Goal: Task Accomplishment & Management: Complete application form

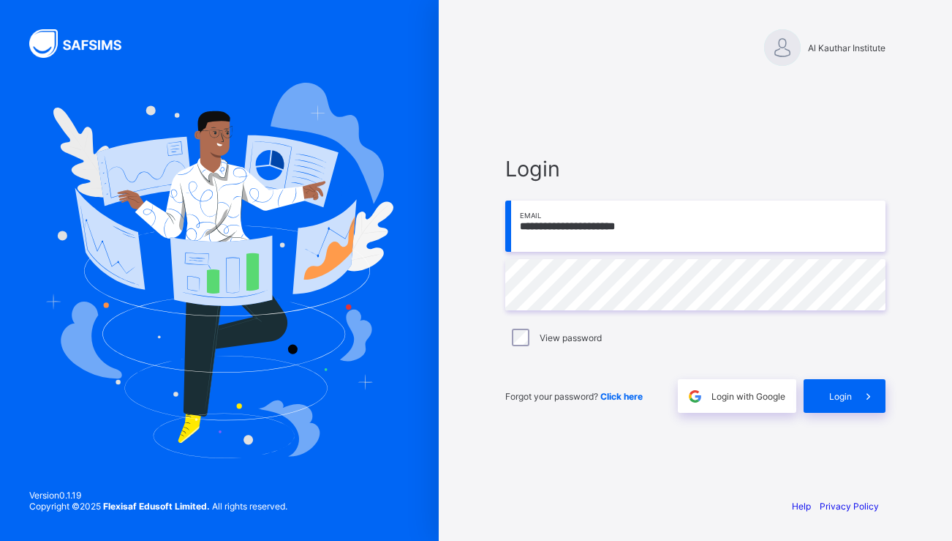
type input "**********"
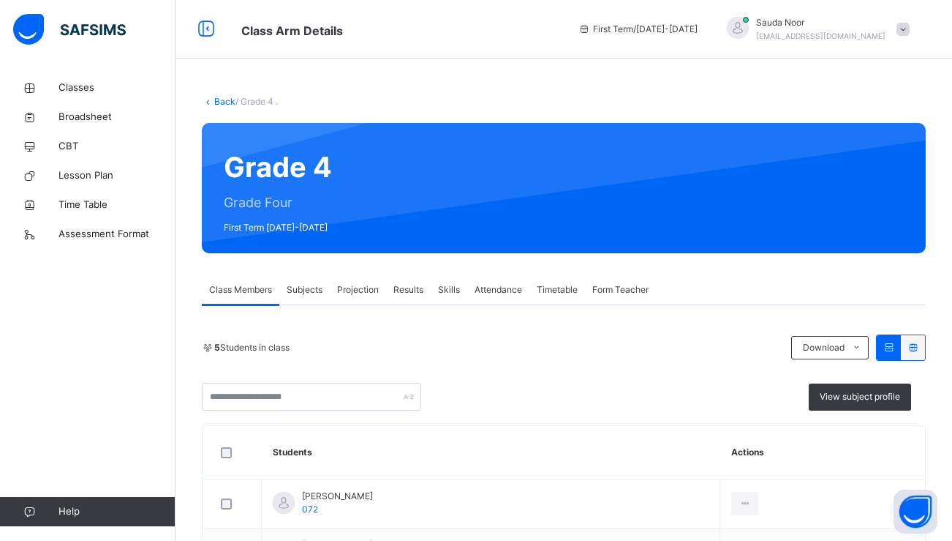
click at [356, 285] on span "Projection" at bounding box center [358, 289] width 42 height 13
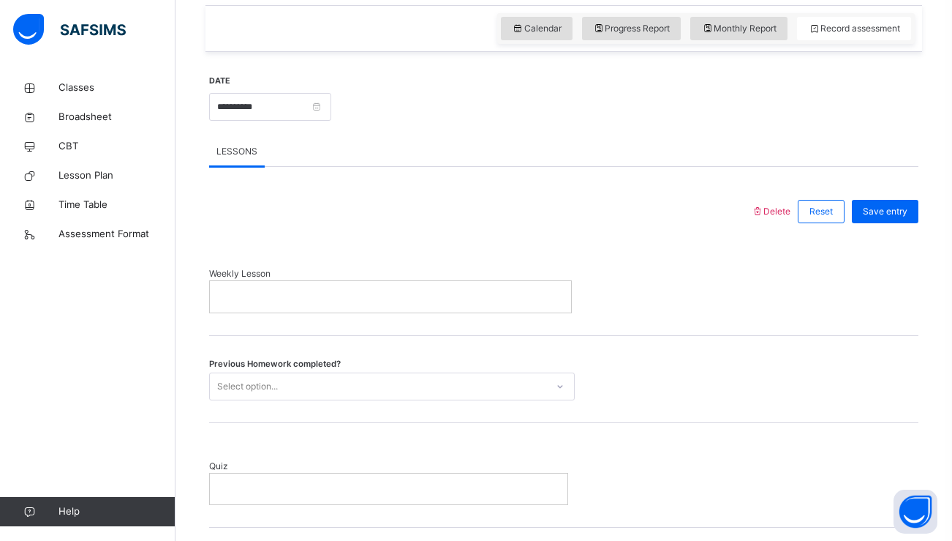
scroll to position [521, 0]
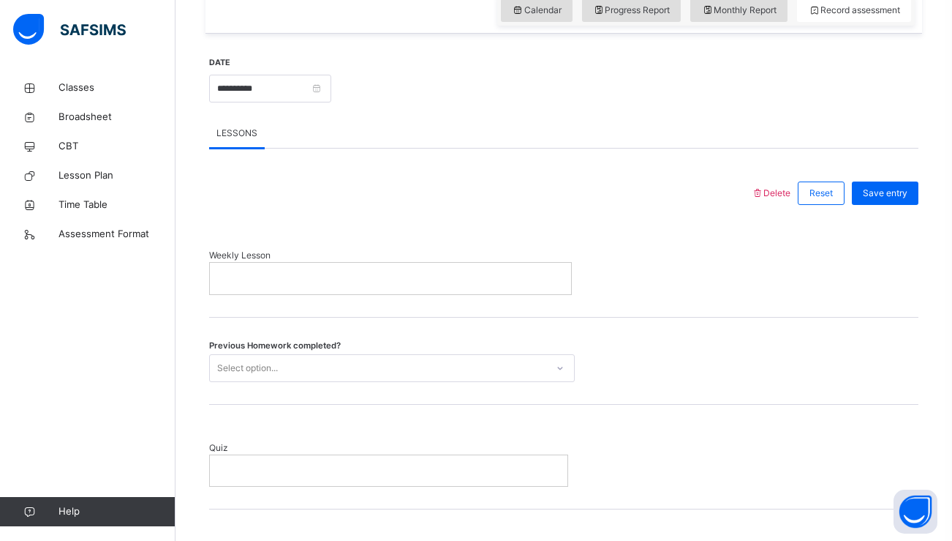
click at [435, 282] on p at bounding box center [390, 277] width 339 height 13
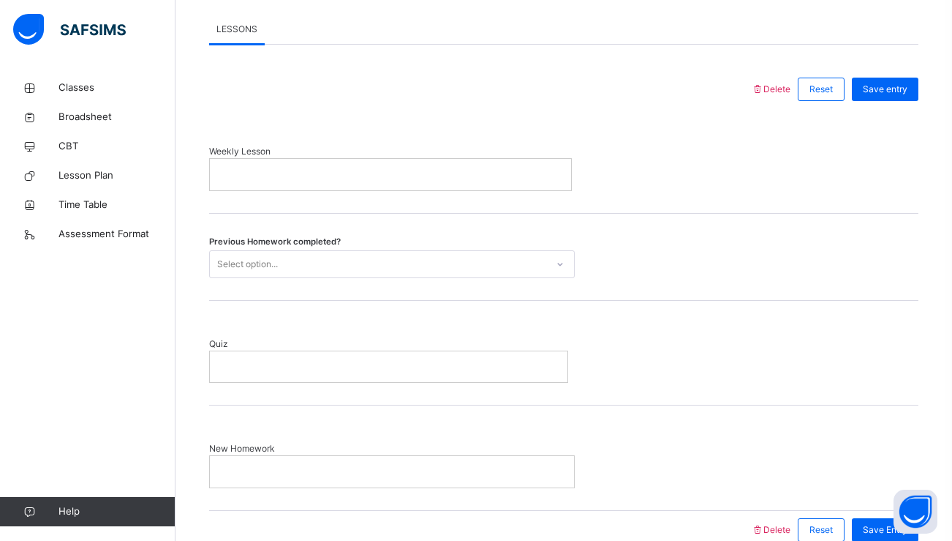
scroll to position [668, 0]
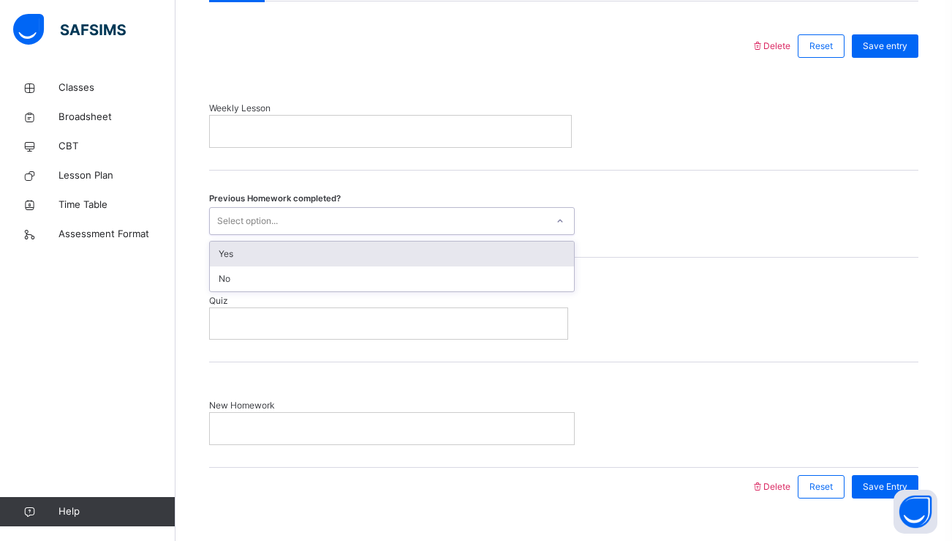
click at [480, 217] on div "Select option..." at bounding box center [378, 220] width 337 height 23
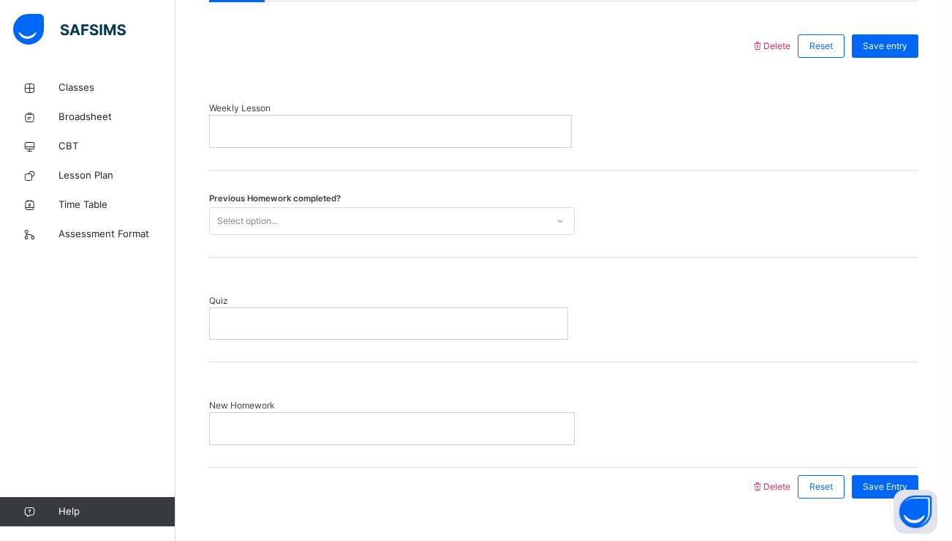
click at [653, 367] on div "New Homework" at bounding box center [564, 414] width 710 height 105
click at [103, 169] on span "Lesson Plan" at bounding box center [117, 175] width 117 height 15
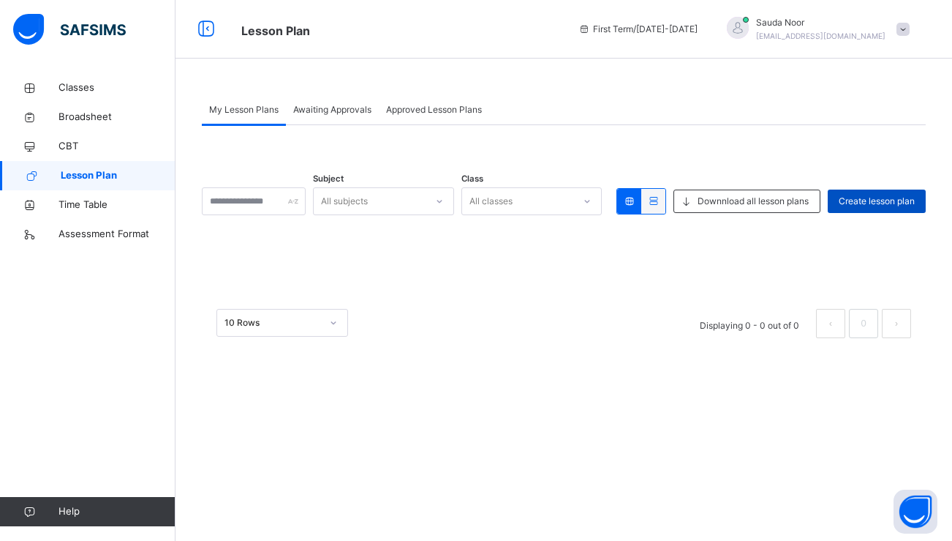
click at [868, 205] on span "Create lesson plan" at bounding box center [877, 201] width 76 height 13
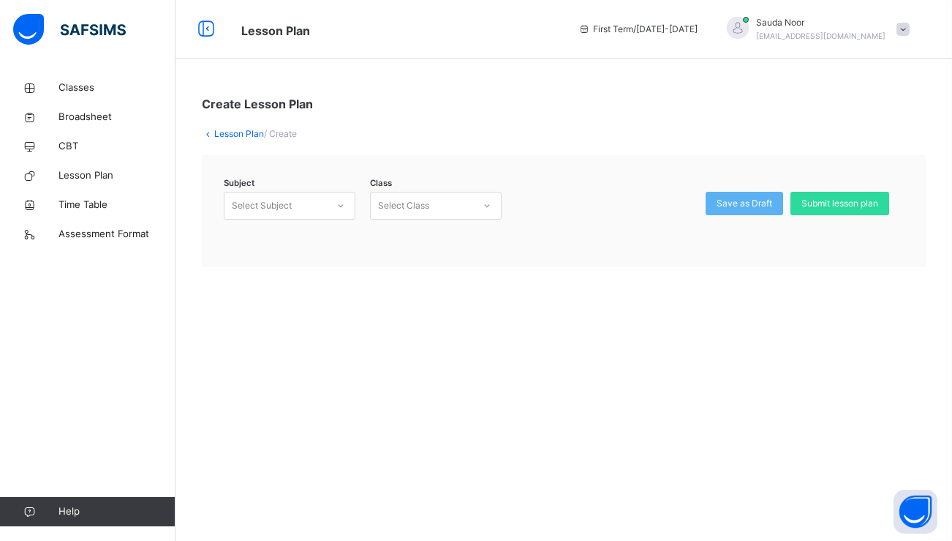
click at [298, 210] on div "Select Subject" at bounding box center [276, 206] width 102 height 23
click at [287, 244] on div "Mathematics (104)" at bounding box center [290, 238] width 130 height 25
click at [424, 209] on div "Select Class" at bounding box center [403, 206] width 51 height 28
click at [425, 234] on div "Grade Four - ." at bounding box center [436, 238] width 130 height 25
click at [99, 214] on link "Time Table" at bounding box center [88, 204] width 176 height 29
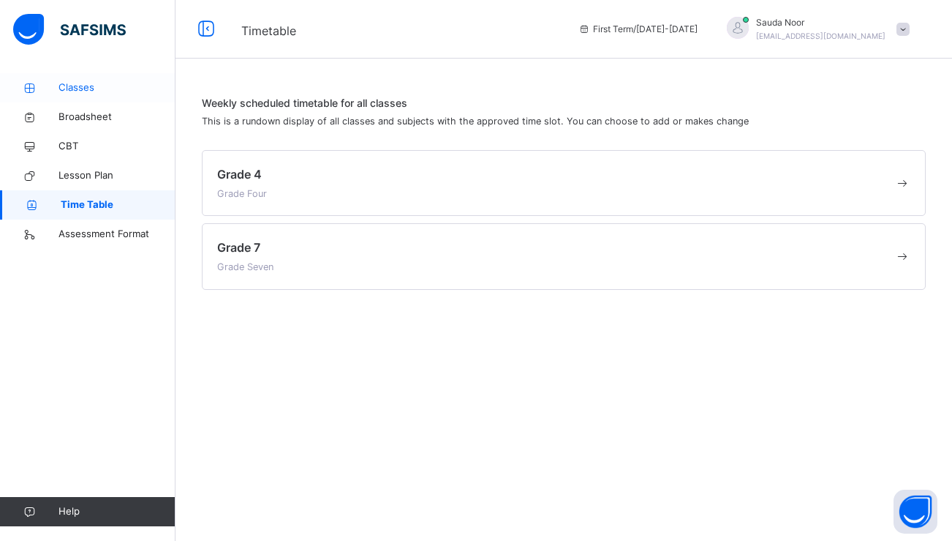
click at [95, 81] on span "Classes" at bounding box center [117, 87] width 117 height 15
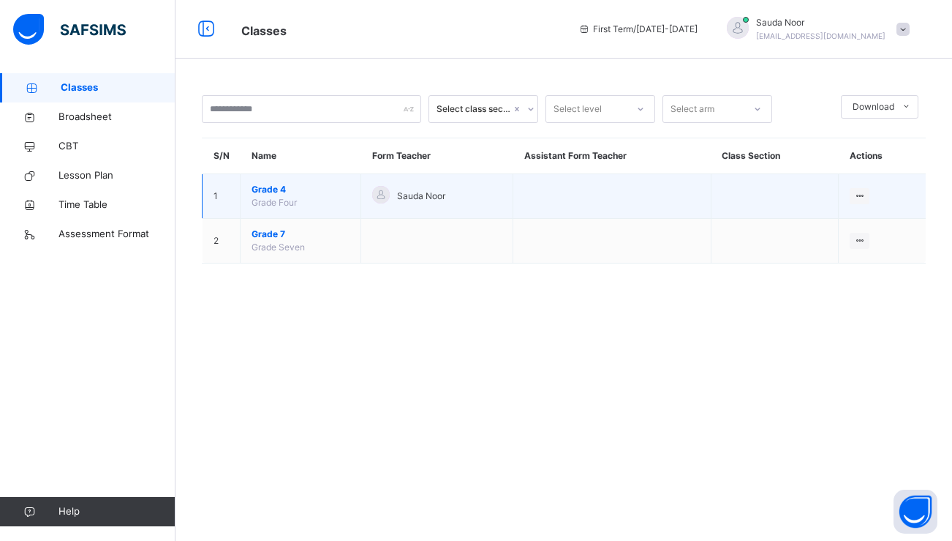
click at [277, 191] on span "Grade 4" at bounding box center [301, 189] width 98 height 13
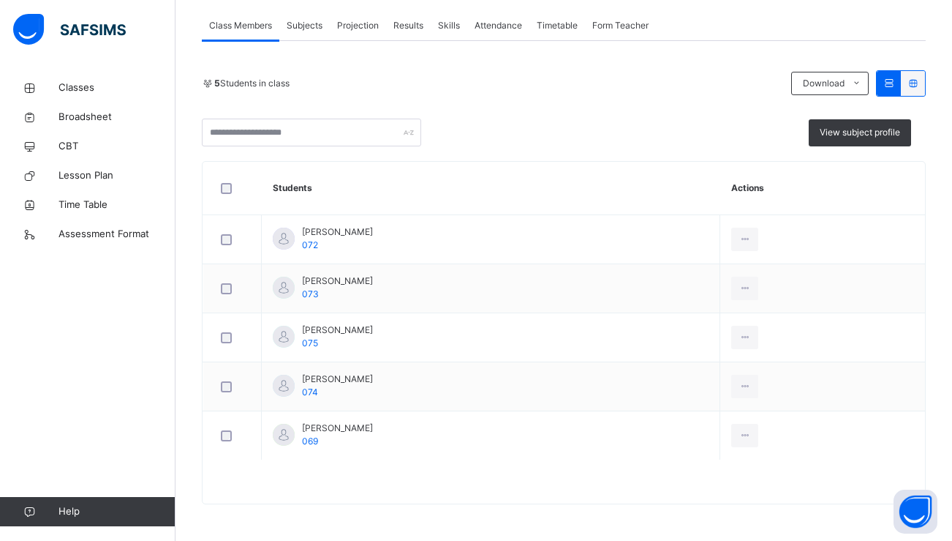
scroll to position [264, 0]
click at [313, 26] on span "Subjects" at bounding box center [305, 25] width 36 height 13
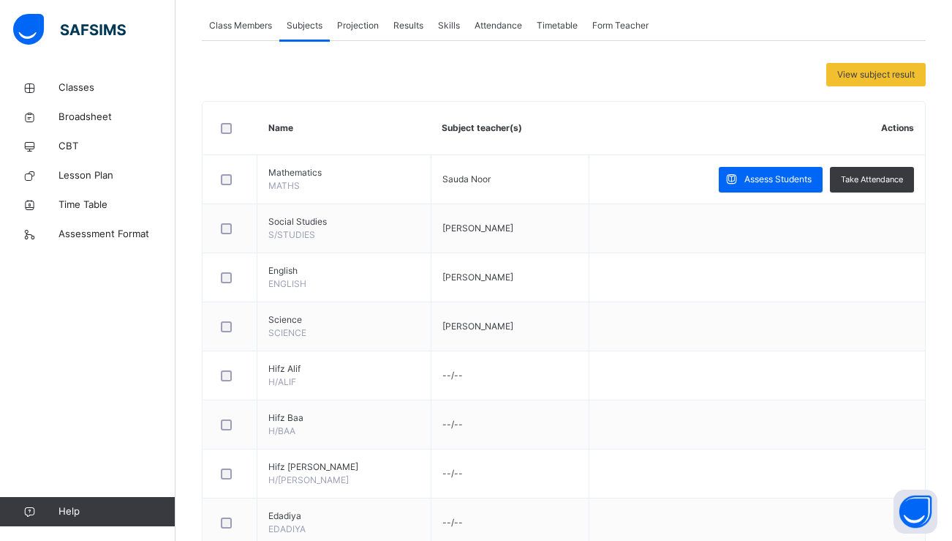
click at [357, 31] on span "Projection" at bounding box center [358, 25] width 42 height 13
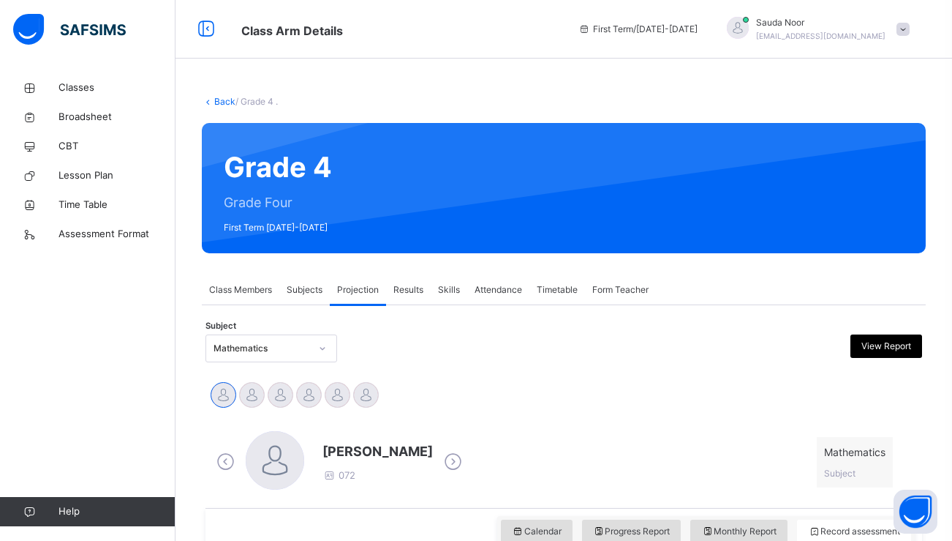
scroll to position [0, 0]
click at [408, 282] on div "Results" at bounding box center [408, 289] width 45 height 29
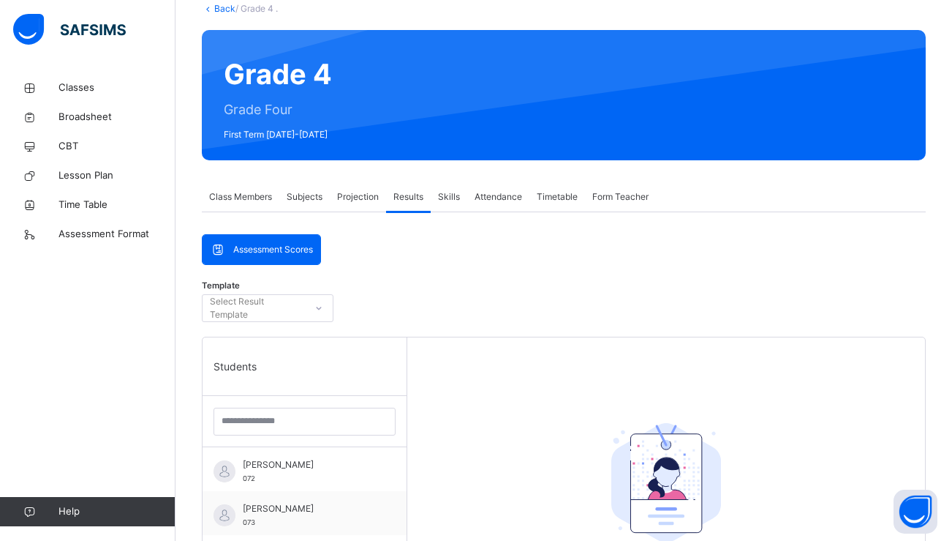
scroll to position [181, 0]
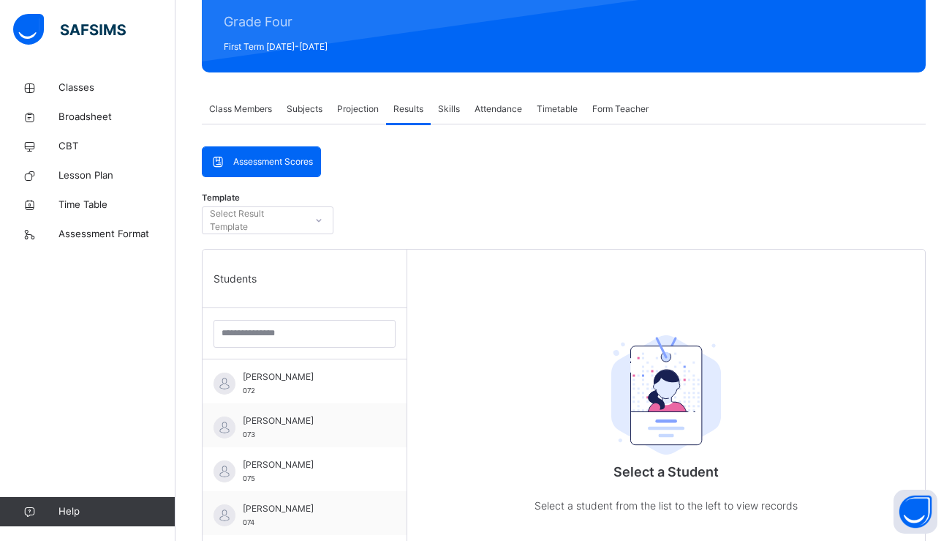
click at [256, 222] on div "Select Result Template" at bounding box center [257, 220] width 94 height 28
click at [308, 176] on div "Assessment Scores" at bounding box center [261, 161] width 119 height 31
click at [117, 168] on link "Lesson Plan" at bounding box center [88, 175] width 176 height 29
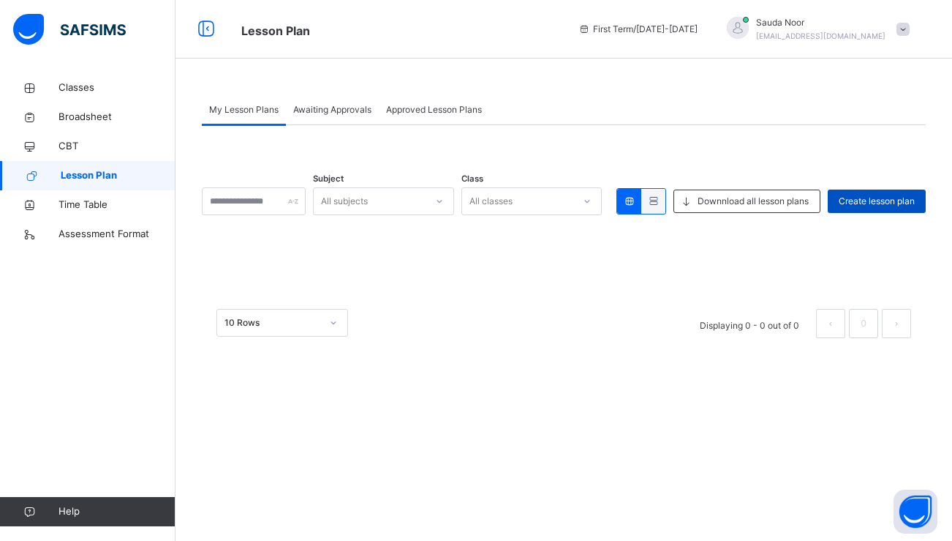
click at [905, 200] on span "Create lesson plan" at bounding box center [877, 201] width 76 height 13
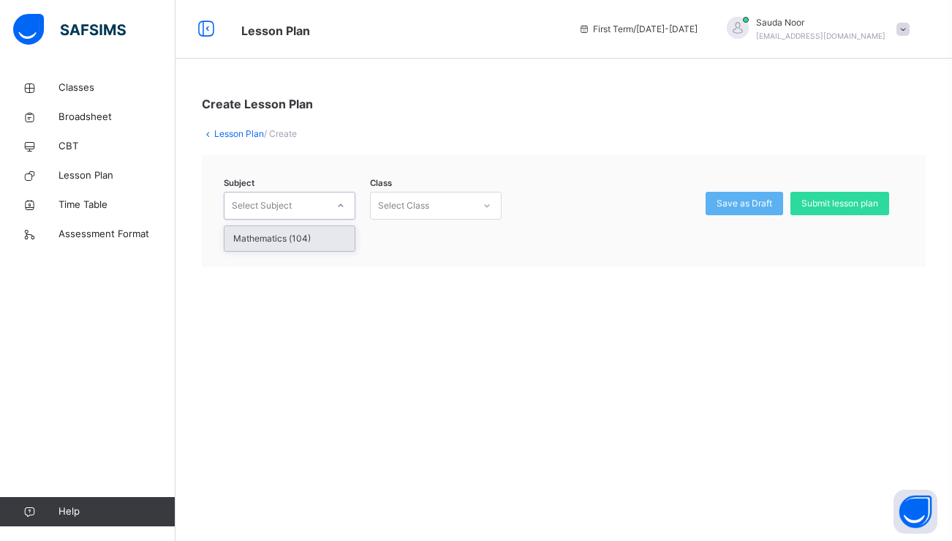
click at [347, 206] on div at bounding box center [340, 205] width 25 height 23
click at [318, 239] on div "Mathematics (104)" at bounding box center [290, 238] width 130 height 25
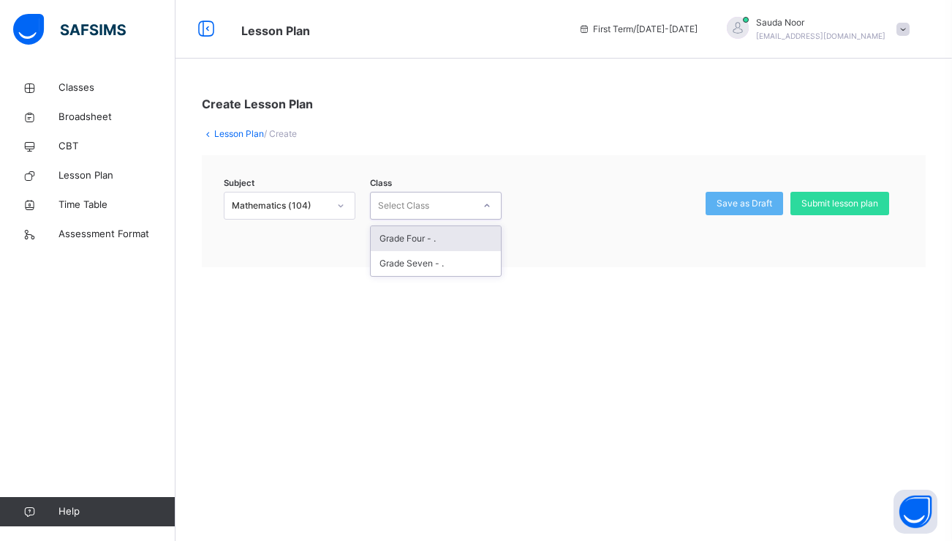
click at [438, 211] on div "Select Class" at bounding box center [422, 206] width 102 height 23
click at [432, 240] on div "Grade Four - ." at bounding box center [436, 238] width 130 height 25
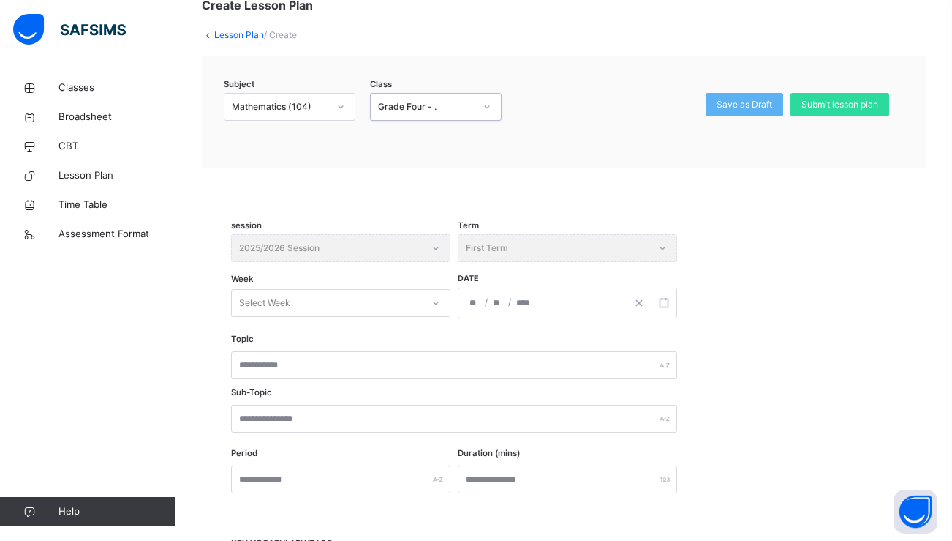
scroll to position [99, 0]
click at [397, 285] on div "session 2025/2026 Session Term First Term Week Select Week Date / /" at bounding box center [564, 284] width 666 height 102
click at [405, 296] on div "Select Week" at bounding box center [327, 302] width 190 height 23
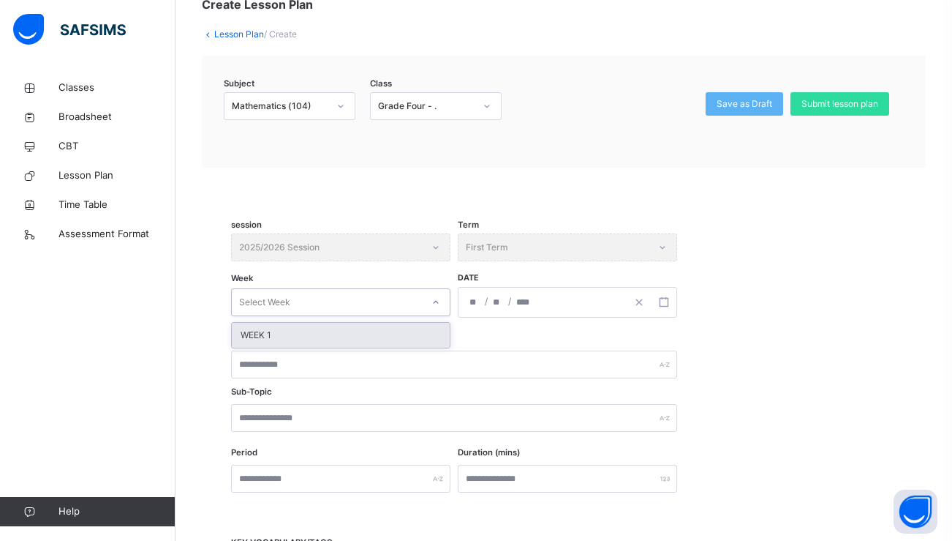
click at [394, 330] on div "WEEK 1" at bounding box center [341, 335] width 218 height 25
click at [511, 304] on span "/" at bounding box center [510, 301] width 6 height 12
click at [483, 300] on div "/ /" at bounding box center [543, 301] width 168 height 29
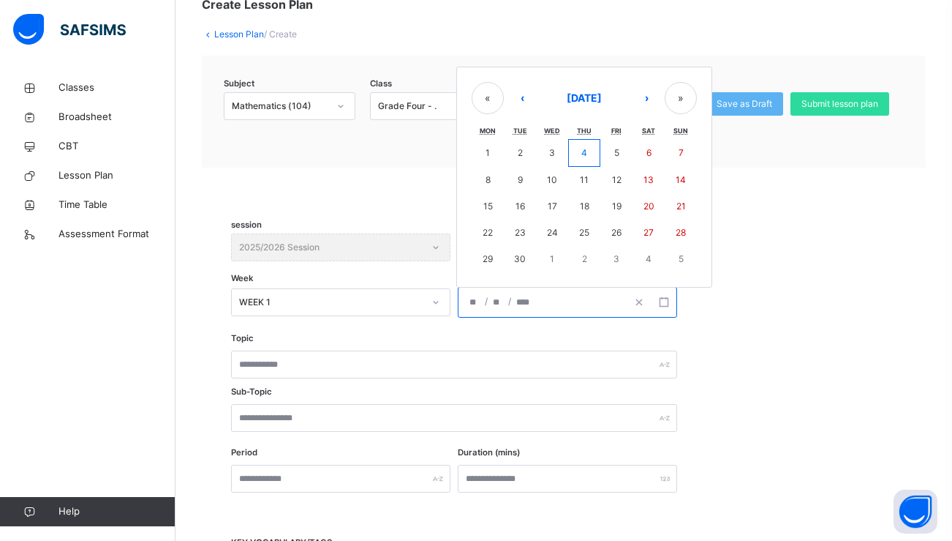
click at [491, 181] on button "8" at bounding box center [488, 180] width 32 height 26
type input "**********"
type input "*"
type input "****"
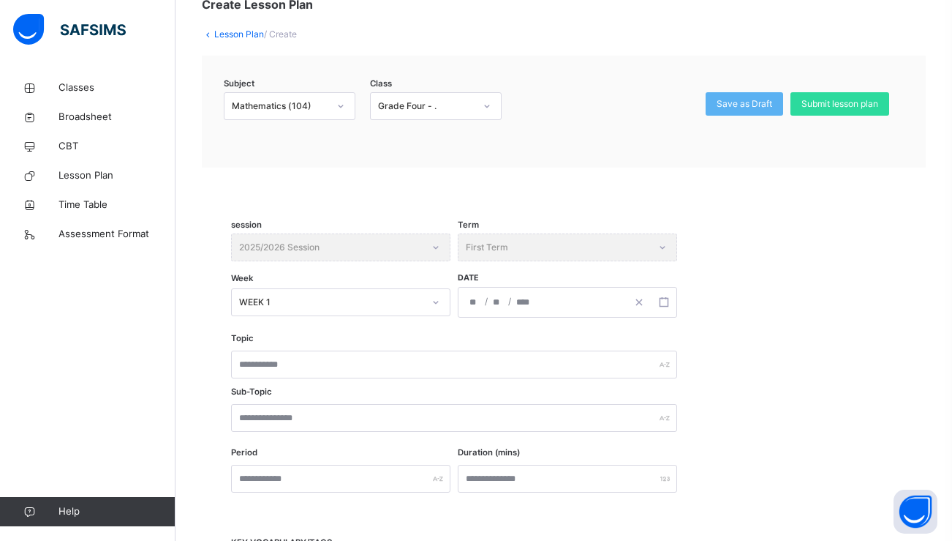
click at [564, 299] on div "**********" at bounding box center [543, 301] width 168 height 29
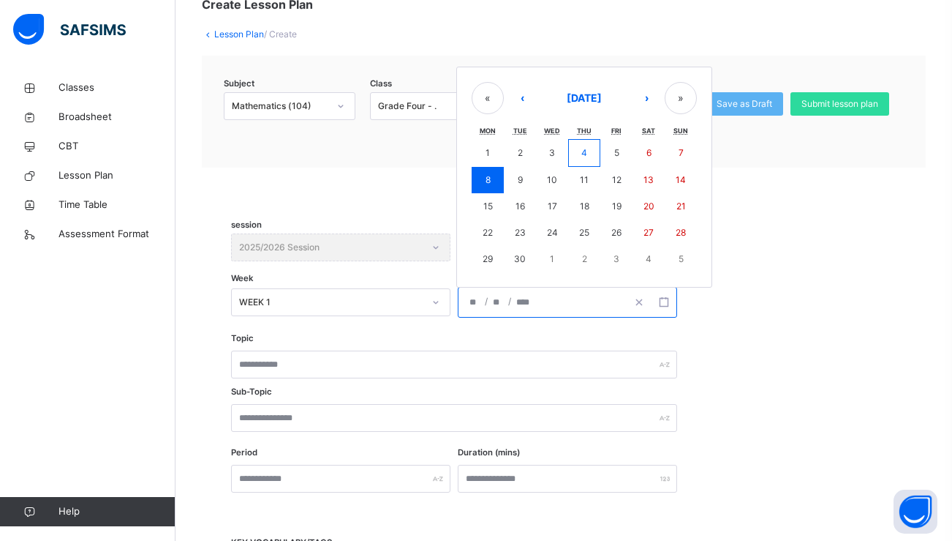
click at [819, 334] on div "**********" at bounding box center [564, 284] width 666 height 102
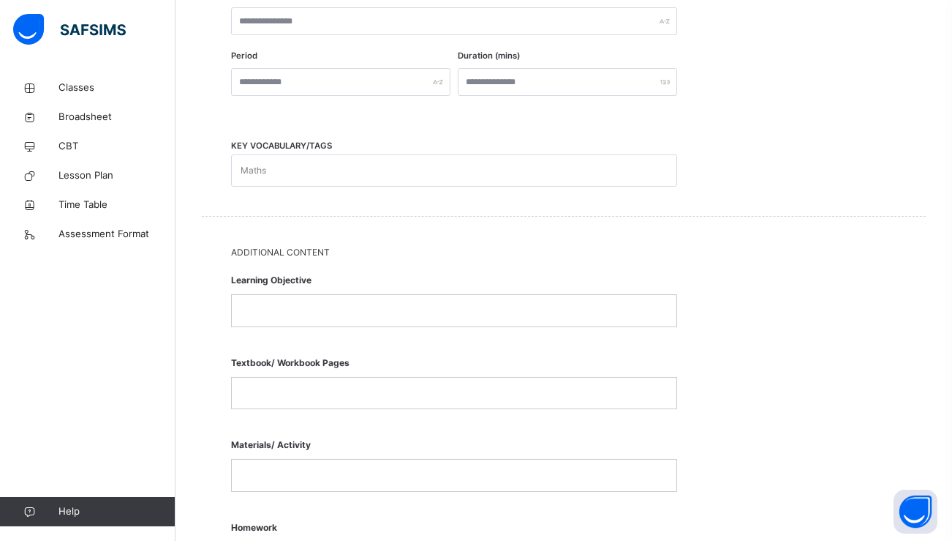
scroll to position [473, 0]
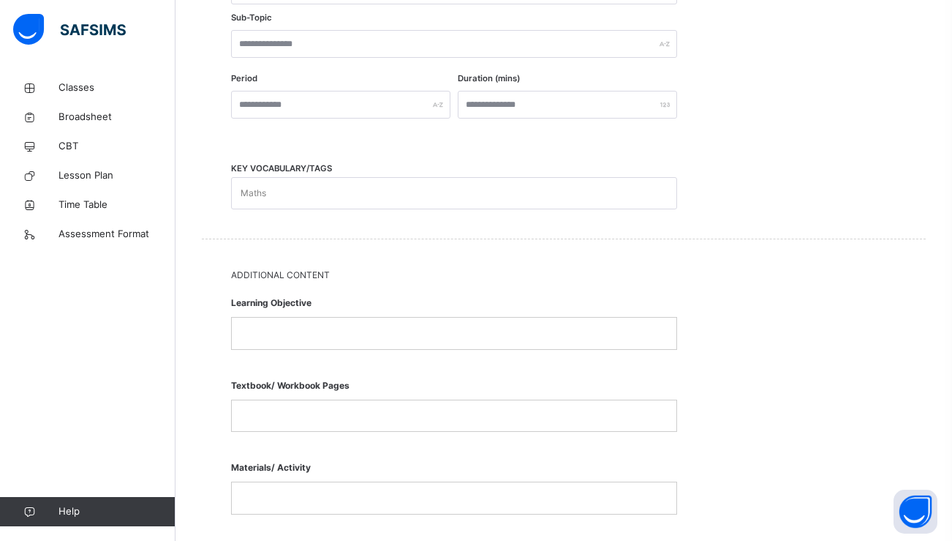
click at [538, 332] on p at bounding box center [454, 332] width 423 height 13
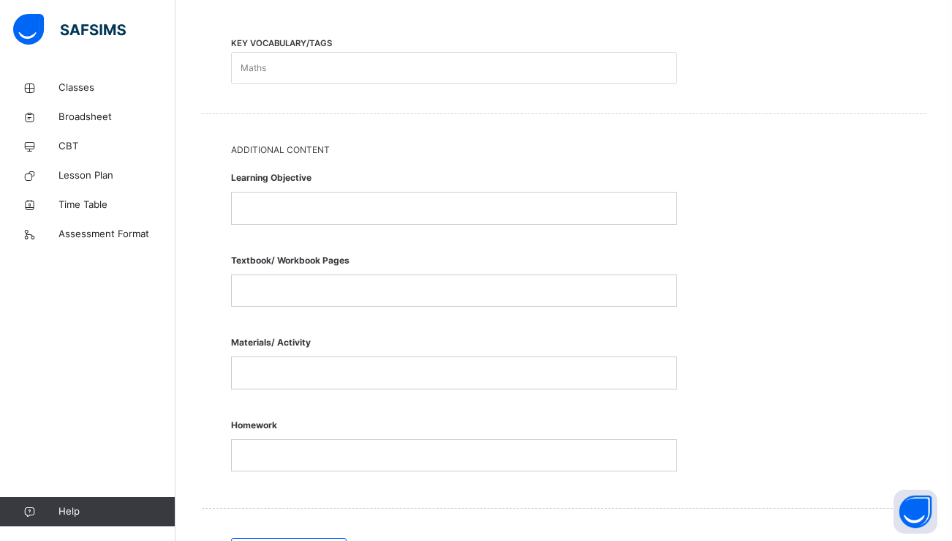
scroll to position [519, 0]
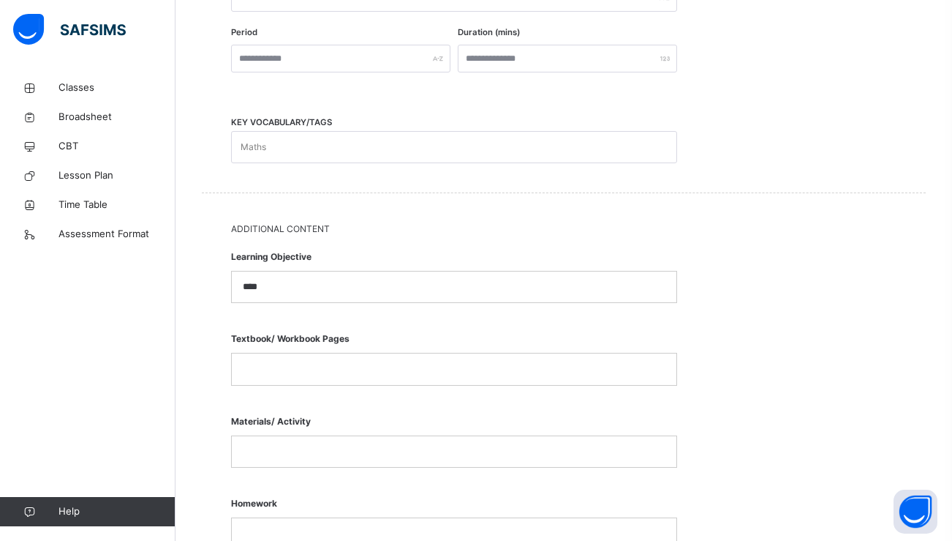
click at [393, 379] on div at bounding box center [454, 368] width 445 height 31
click at [364, 448] on p at bounding box center [454, 450] width 423 height 13
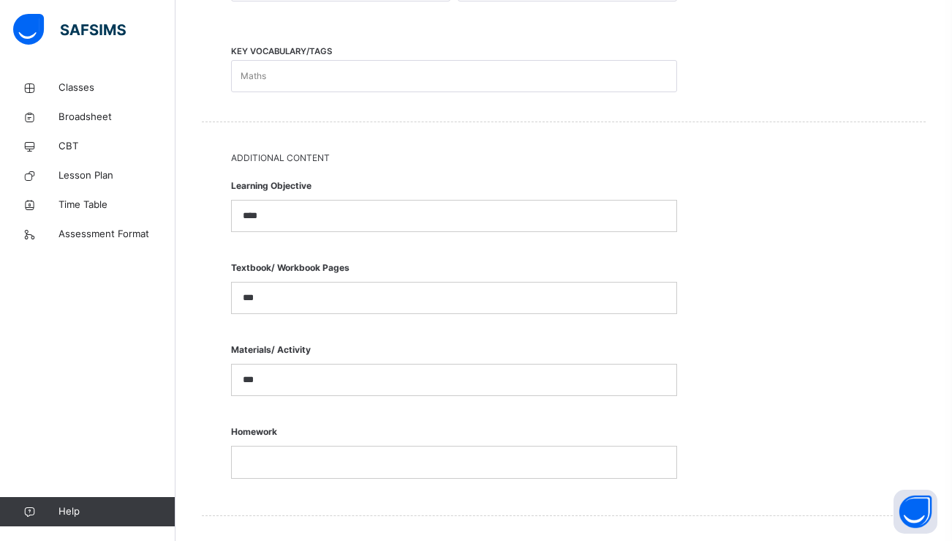
scroll to position [601, 0]
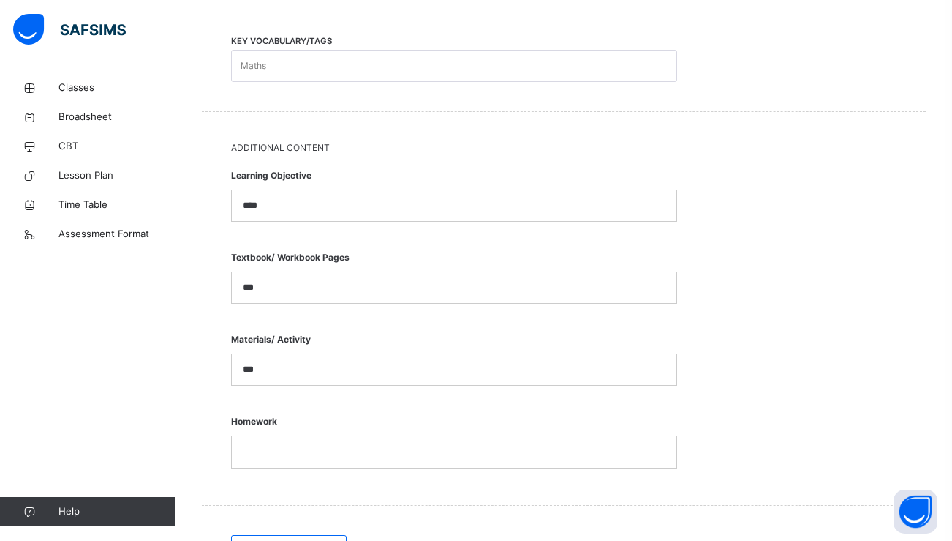
click at [342, 426] on span "Homework" at bounding box center [454, 421] width 446 height 28
click at [338, 437] on div at bounding box center [454, 451] width 445 height 31
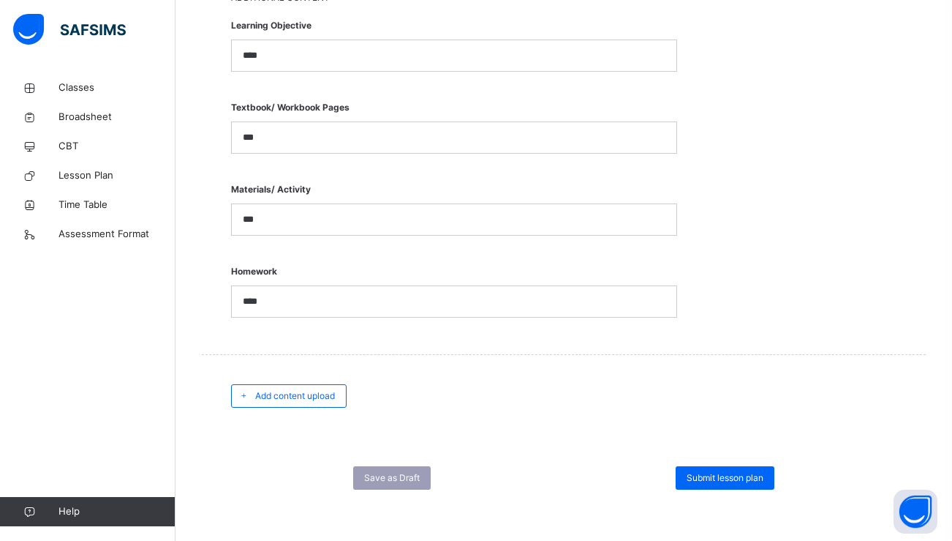
scroll to position [750, 0]
click at [710, 478] on span "Submit lesson plan" at bounding box center [725, 478] width 77 height 13
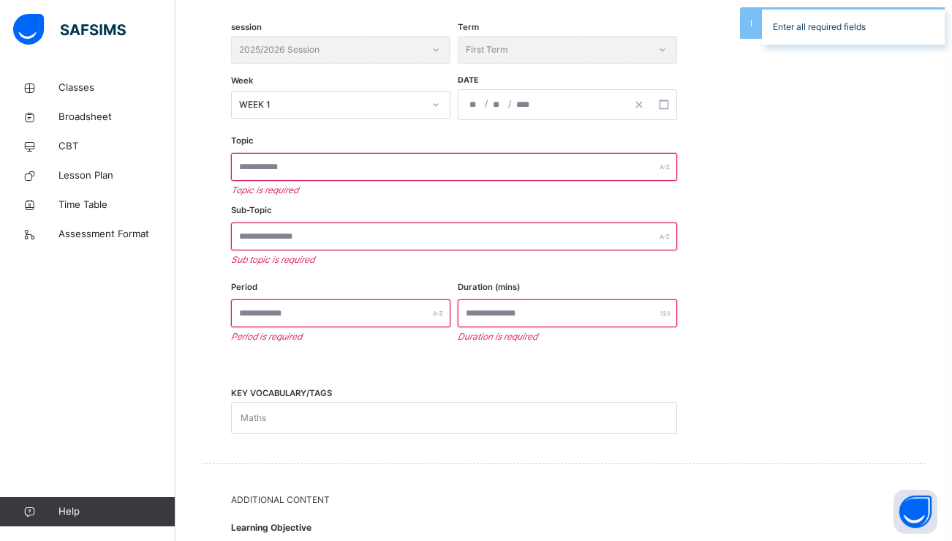
scroll to position [219, 0]
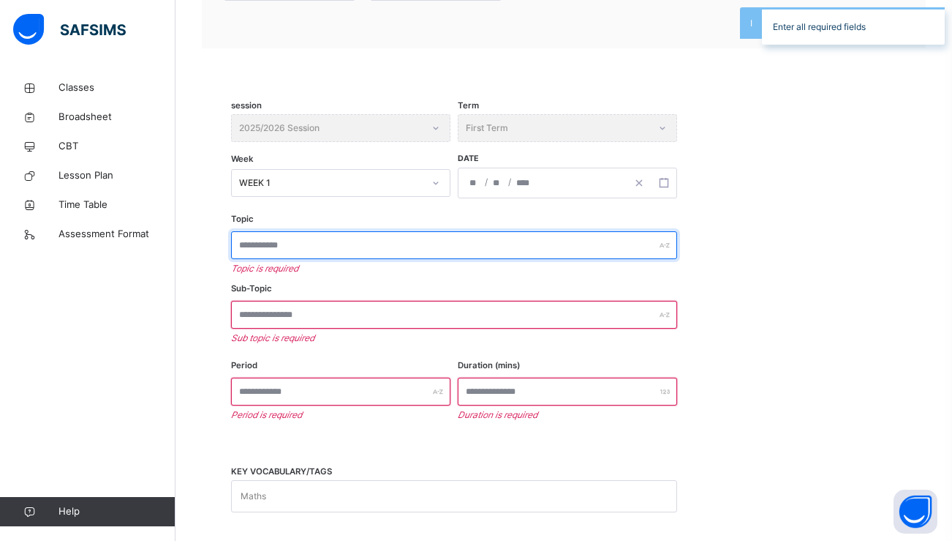
click at [522, 239] on input "text" at bounding box center [454, 245] width 446 height 28
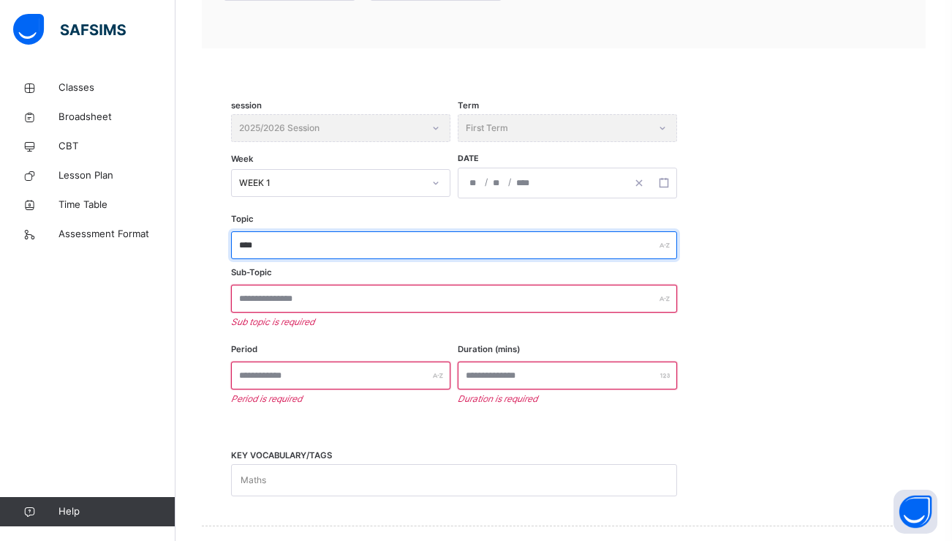
type input "****"
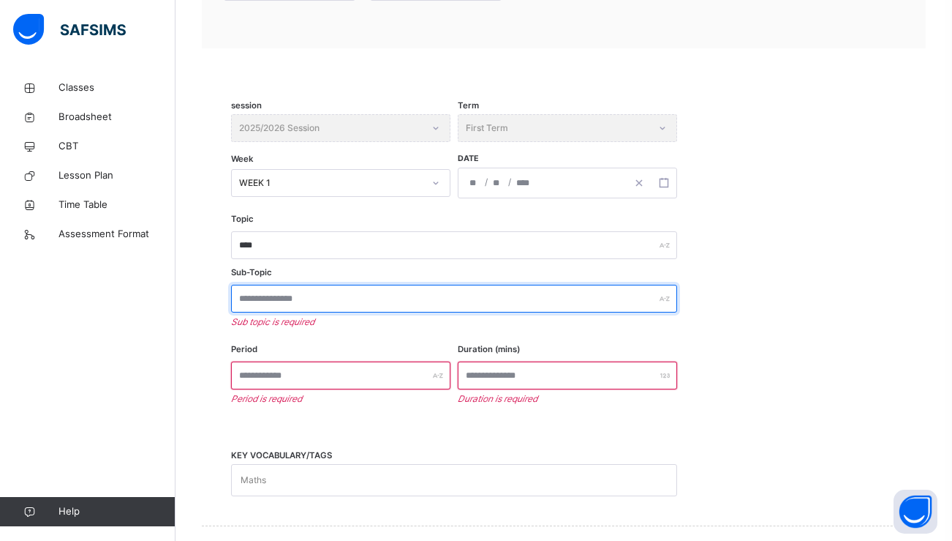
click at [573, 300] on input "text" at bounding box center [454, 299] width 446 height 28
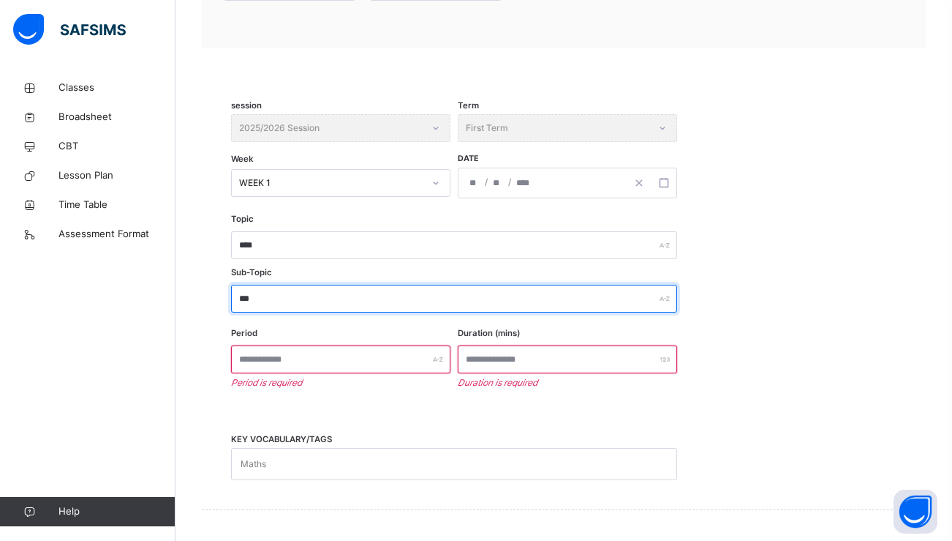
type input "***"
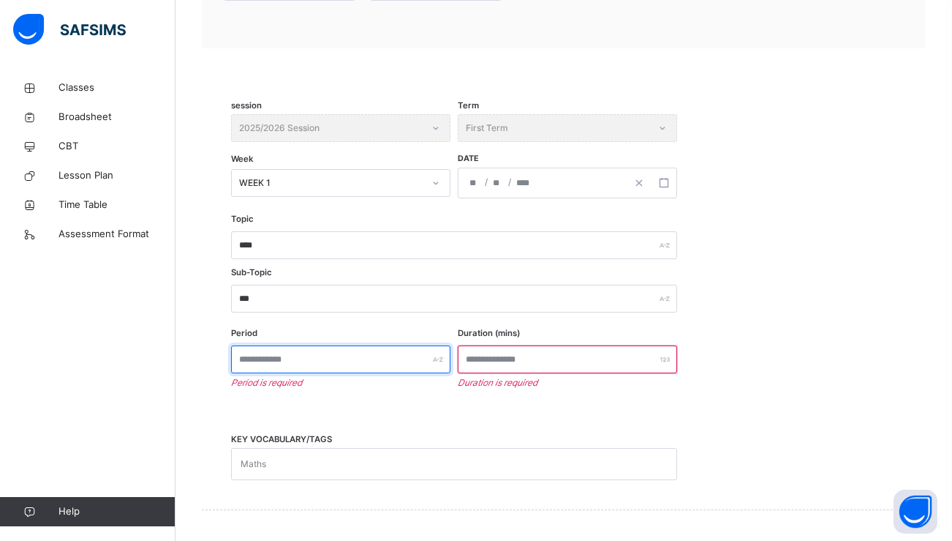
drag, startPoint x: 461, startPoint y: 356, endPoint x: 429, endPoint y: 361, distance: 32.0
click at [429, 361] on input "text" at bounding box center [340, 359] width 219 height 28
type input "**"
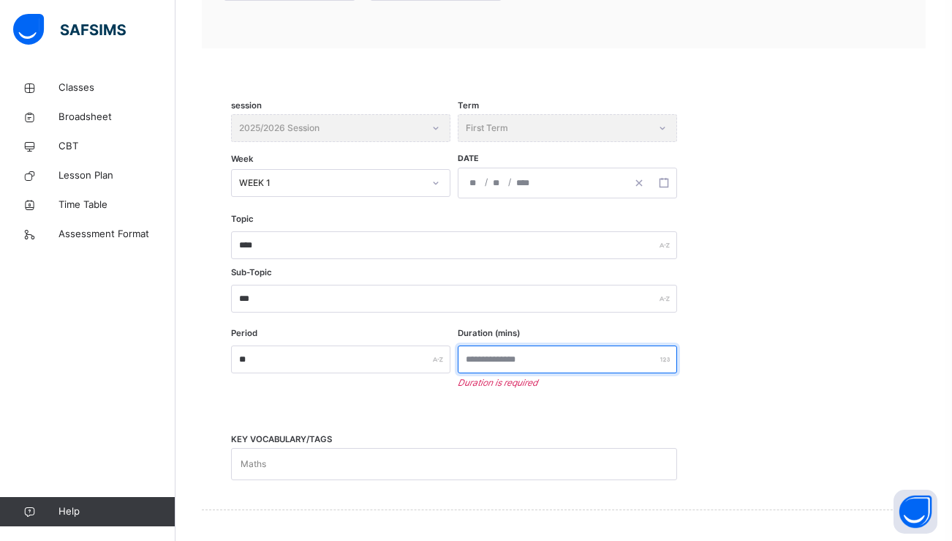
click at [524, 368] on input "number" at bounding box center [567, 359] width 219 height 28
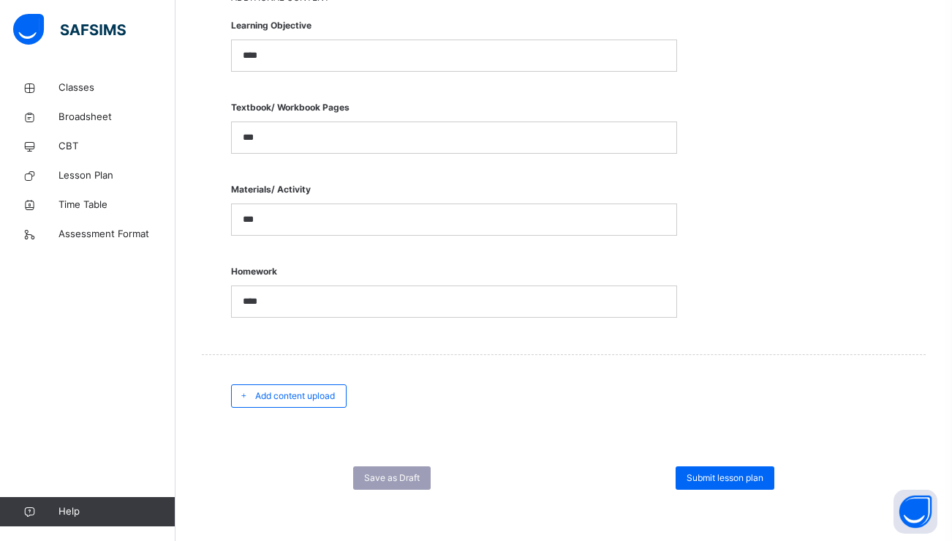
type input "***"
click at [728, 476] on span "Submit lesson plan" at bounding box center [725, 478] width 77 height 13
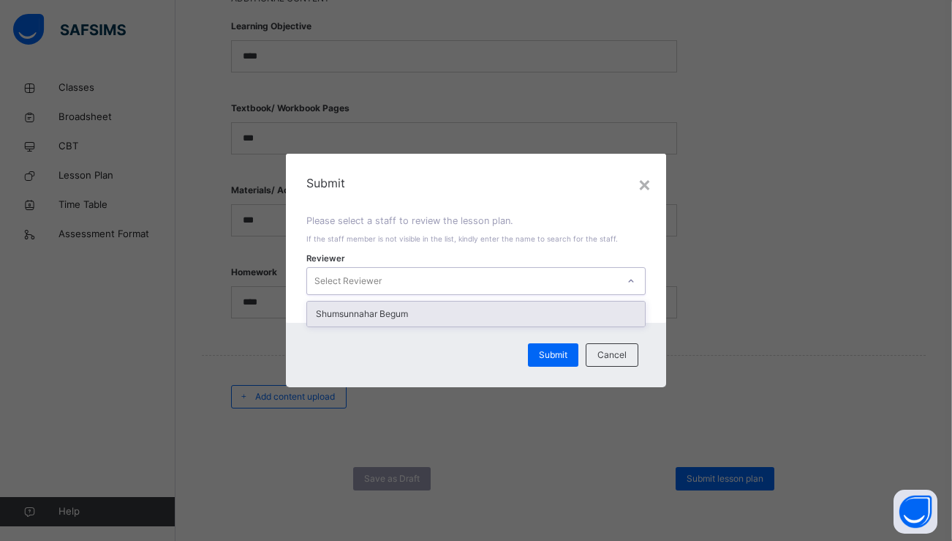
click at [592, 285] on div "Select Reviewer" at bounding box center [462, 280] width 311 height 23
click at [576, 319] on div "Shumsunnahar Begum" at bounding box center [476, 313] width 339 height 25
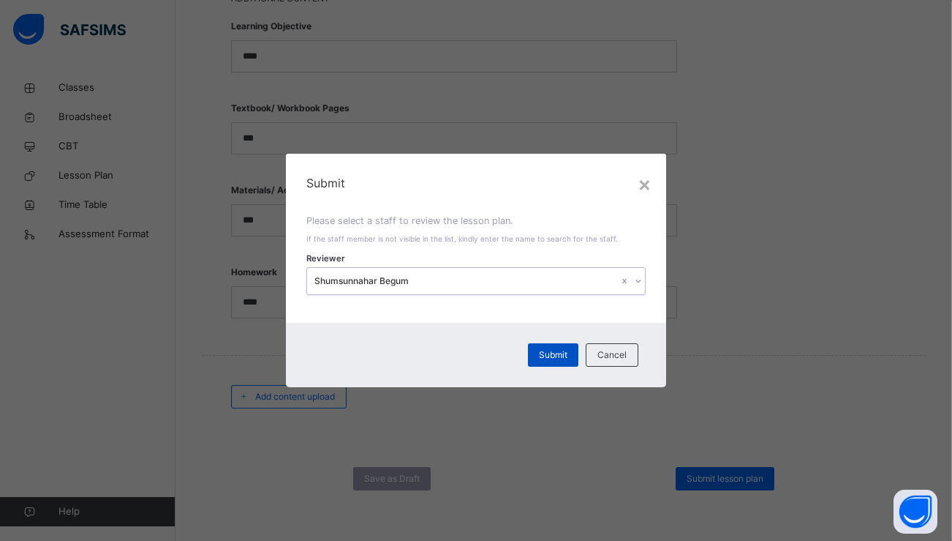
click at [557, 357] on span "Submit" at bounding box center [553, 354] width 29 height 13
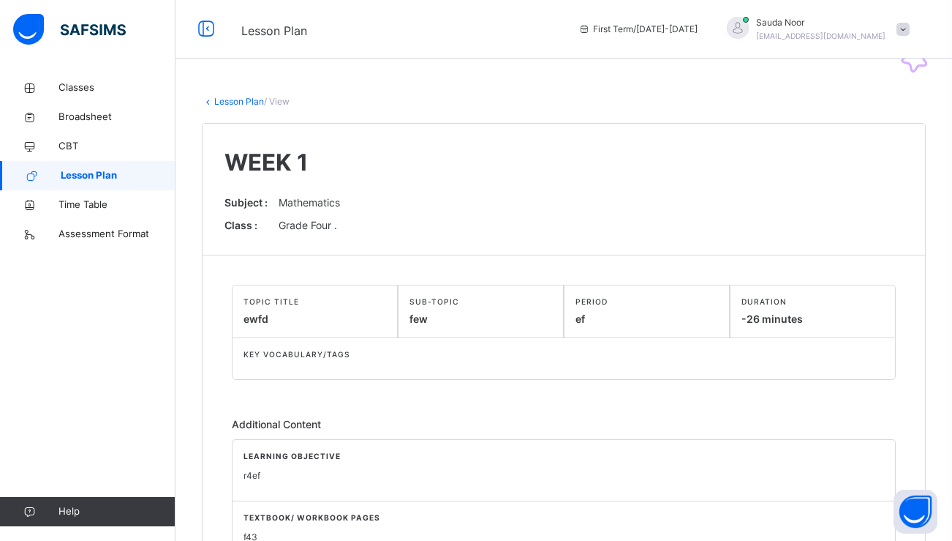
click at [218, 101] on link "Lesson Plan" at bounding box center [239, 101] width 50 height 11
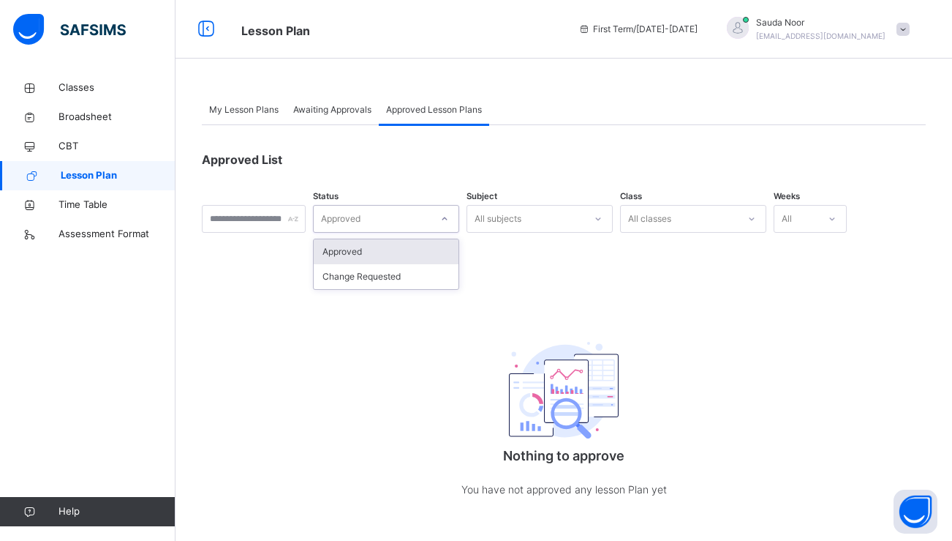
click at [361, 213] on div "Approved" at bounding box center [341, 219] width 40 height 28
click at [410, 293] on div "Approved List Status option Change Requested focused, 2 of 2. 2 results availab…" at bounding box center [564, 326] width 724 height 402
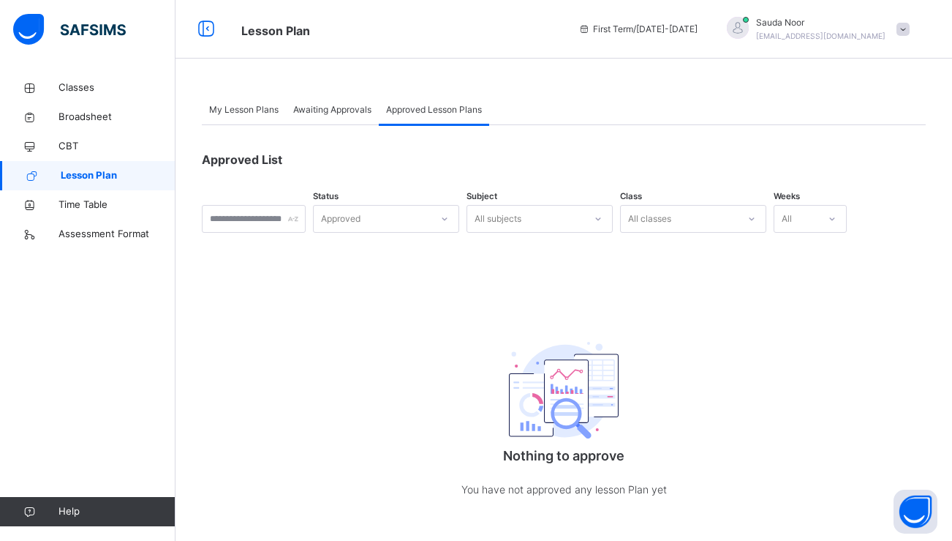
click at [77, 179] on span "Lesson Plan" at bounding box center [118, 175] width 115 height 15
click at [84, 146] on span "CBT" at bounding box center [117, 146] width 117 height 15
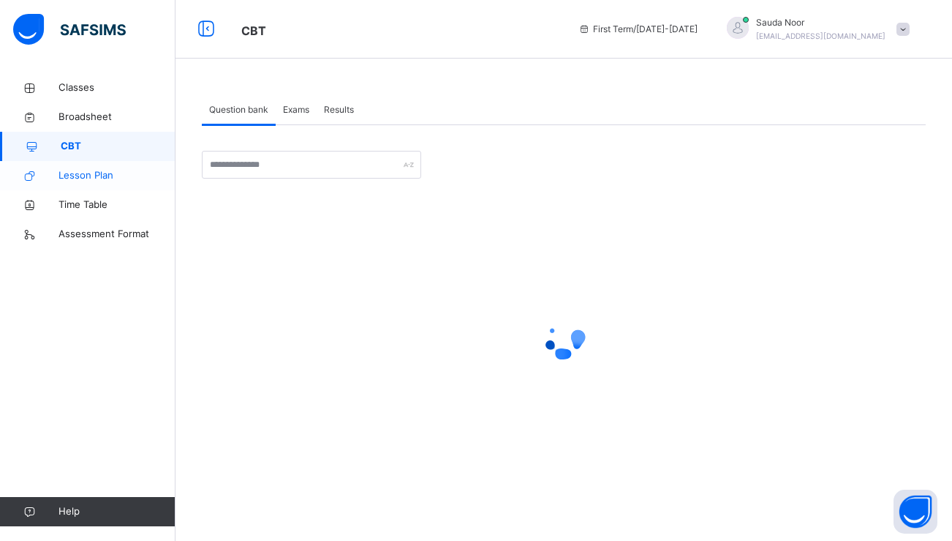
click at [86, 176] on span "Lesson Plan" at bounding box center [117, 175] width 117 height 15
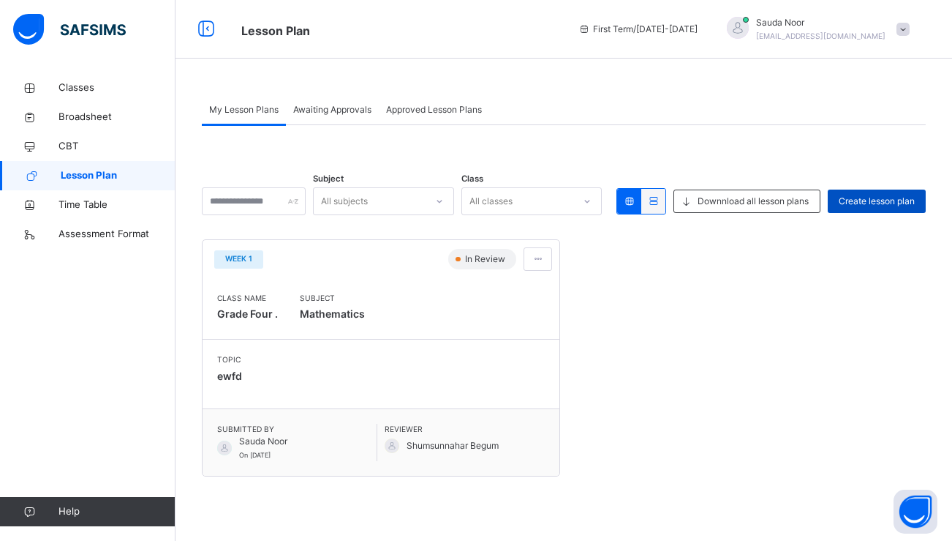
click at [876, 206] on span "Create lesson plan" at bounding box center [877, 201] width 76 height 13
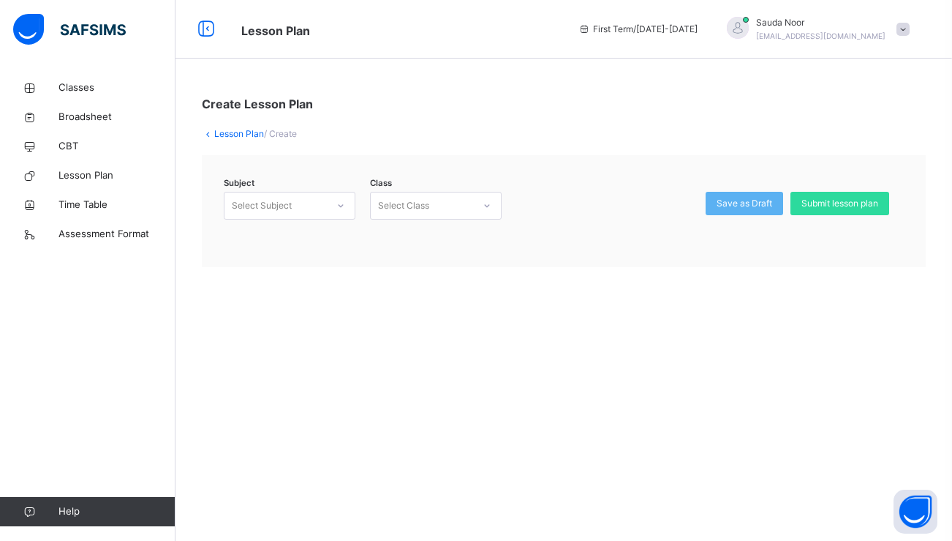
click at [364, 203] on div "Class Select Class" at bounding box center [432, 215] width 139 height 46
click at [319, 199] on div "Select Subject" at bounding box center [276, 206] width 102 height 23
click at [316, 239] on div "Mathematics (104)" at bounding box center [290, 238] width 130 height 25
click at [396, 206] on div "Select Class" at bounding box center [403, 206] width 51 height 28
click at [399, 238] on div "Grade Four - ." at bounding box center [436, 238] width 130 height 25
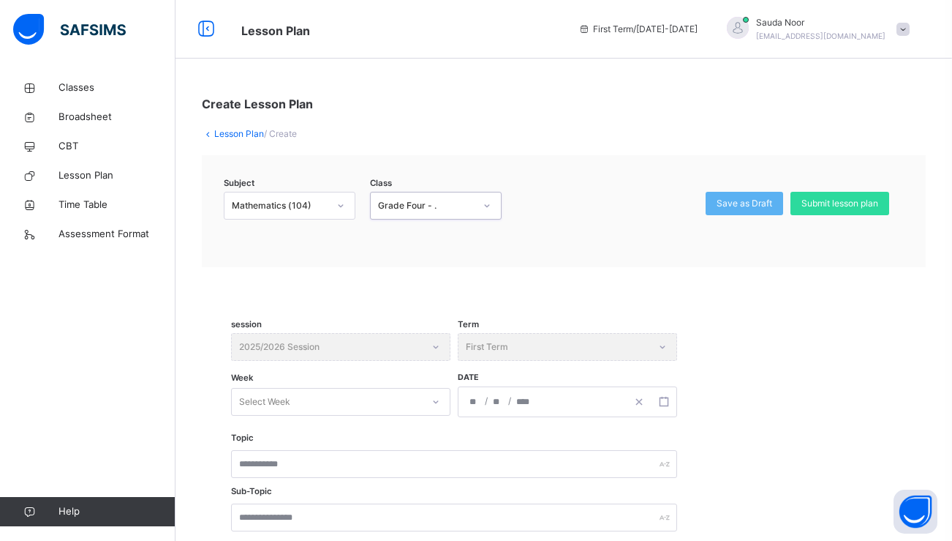
click at [434, 418] on div "session 2025/2026 Session Term First Term Week Select Week Date / /" at bounding box center [564, 384] width 666 height 102
click at [429, 412] on div at bounding box center [436, 401] width 25 height 23
click at [411, 435] on div "WEEK 1" at bounding box center [341, 434] width 218 height 25
click at [466, 412] on div "/ /" at bounding box center [543, 401] width 168 height 29
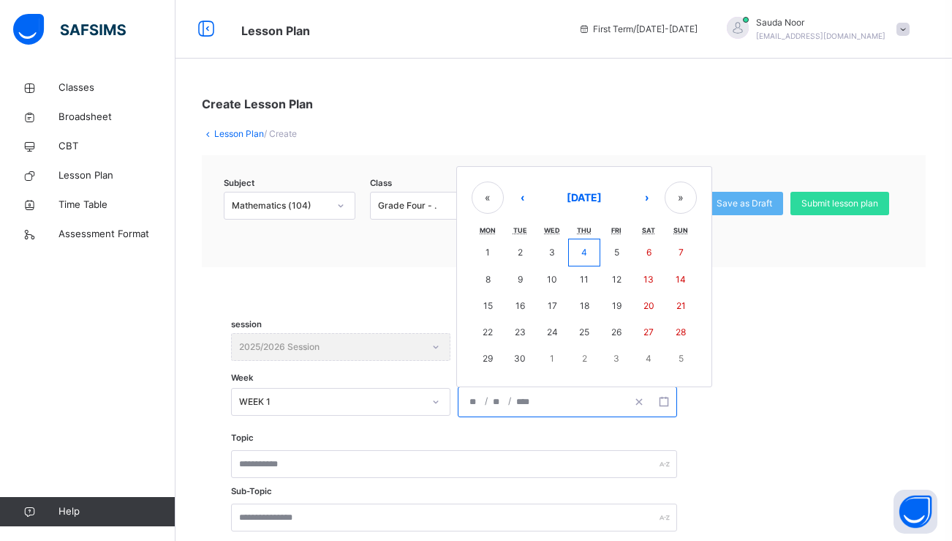
click at [326, 301] on span at bounding box center [564, 314] width 666 height 37
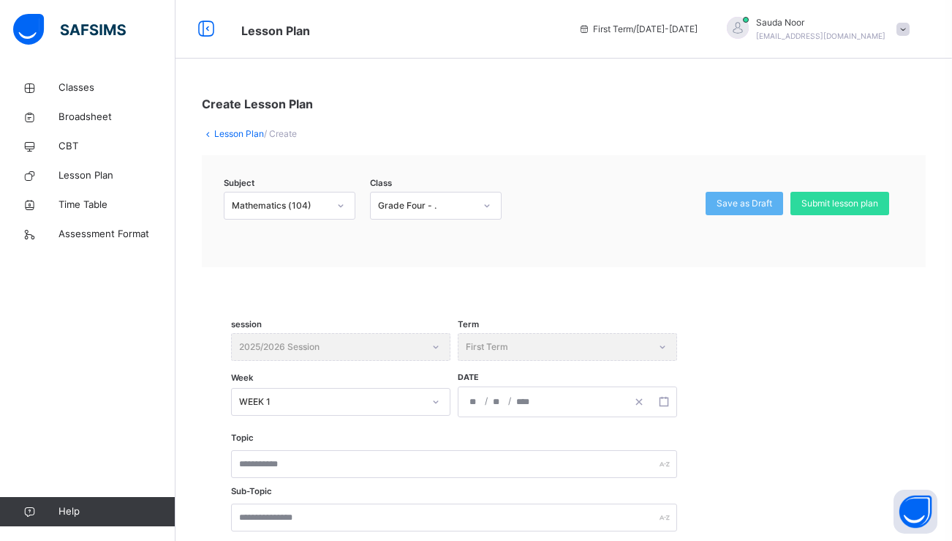
click at [218, 131] on link "Lesson Plan" at bounding box center [239, 133] width 50 height 11
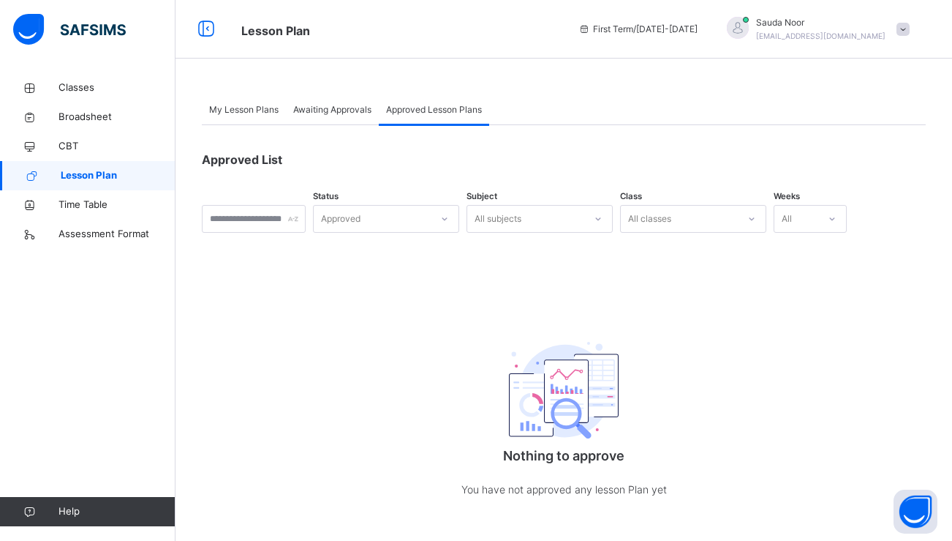
click at [361, 210] on div "Approved" at bounding box center [341, 219] width 40 height 28
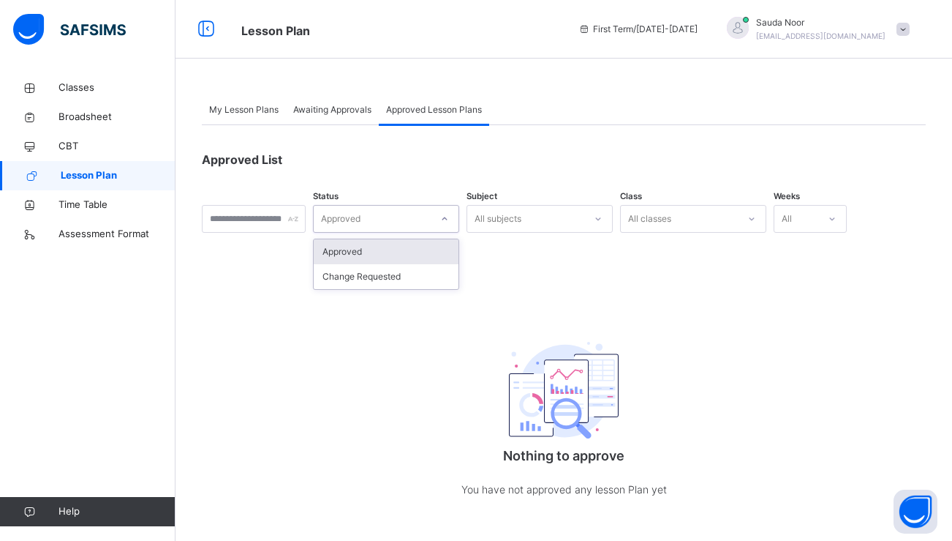
click at [397, 252] on div "Approved" at bounding box center [386, 251] width 145 height 25
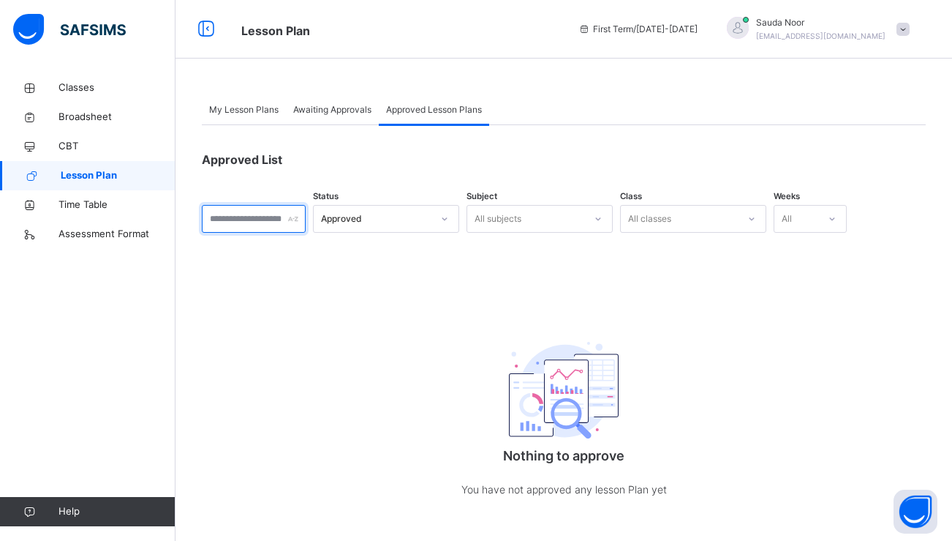
click at [294, 228] on input "text" at bounding box center [254, 219] width 104 height 28
click at [383, 233] on div "Approved List Status Approved Subject All subjects Class All classes Weeks All …" at bounding box center [564, 326] width 724 height 402
click at [72, 173] on span "Lesson Plan" at bounding box center [118, 175] width 115 height 15
click at [77, 192] on link "Time Table" at bounding box center [88, 204] width 176 height 29
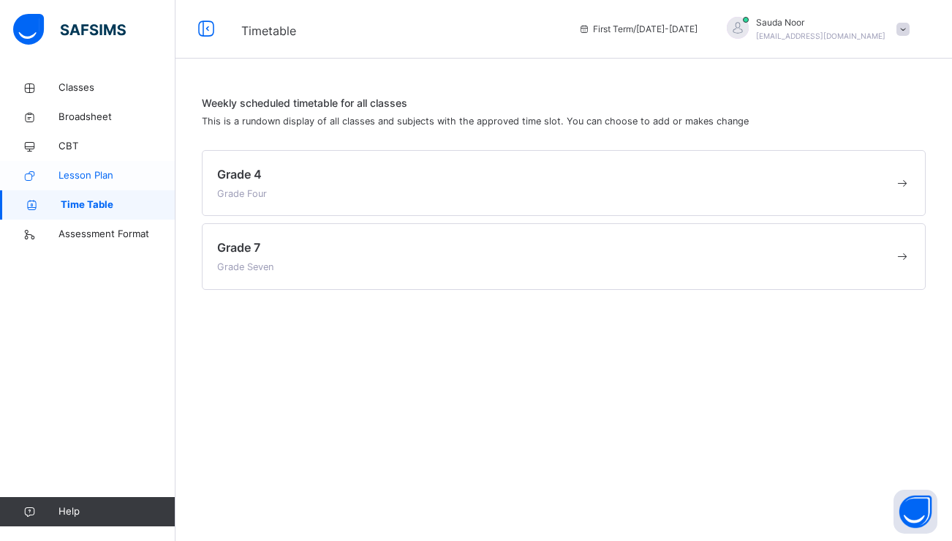
click at [78, 179] on span "Lesson Plan" at bounding box center [117, 175] width 117 height 15
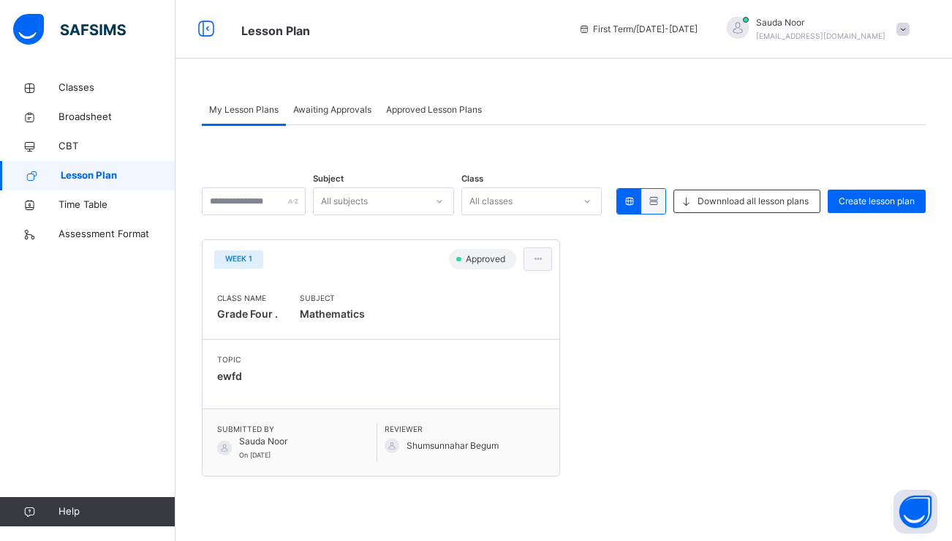
click at [546, 264] on div at bounding box center [538, 258] width 29 height 23
click at [372, 337] on div "Class Name Grade Four . Subject Mathematics" at bounding box center [381, 308] width 357 height 61
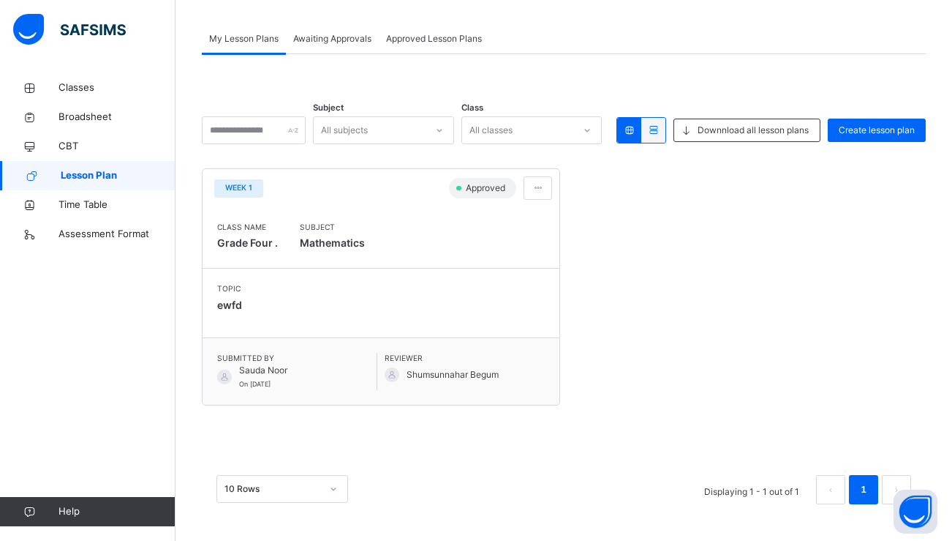
scroll to position [70, 0]
click at [547, 189] on div at bounding box center [538, 188] width 29 height 23
click at [512, 214] on ul "View lesson plan" at bounding box center [505, 221] width 94 height 26
click at [538, 187] on span at bounding box center [538, 188] width 12 height 13
click at [530, 217] on span "View lesson plan" at bounding box center [505, 220] width 81 height 11
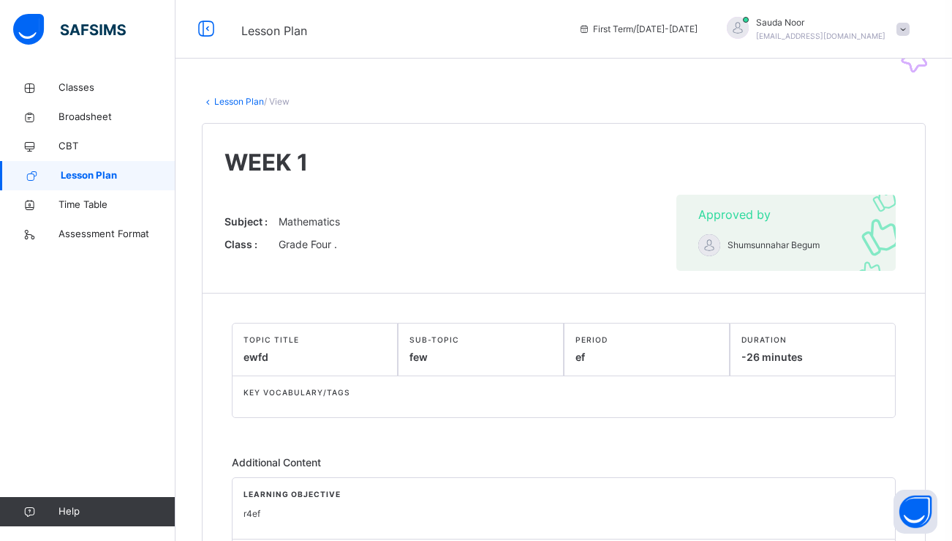
click at [220, 99] on link "Lesson Plan" at bounding box center [239, 101] width 50 height 11
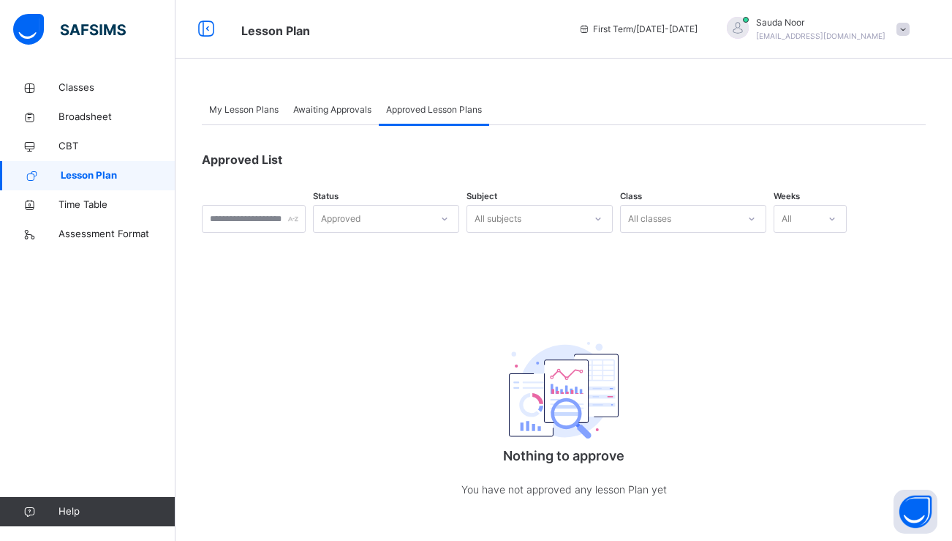
click at [309, 108] on span "Awaiting Approvals" at bounding box center [332, 109] width 78 height 13
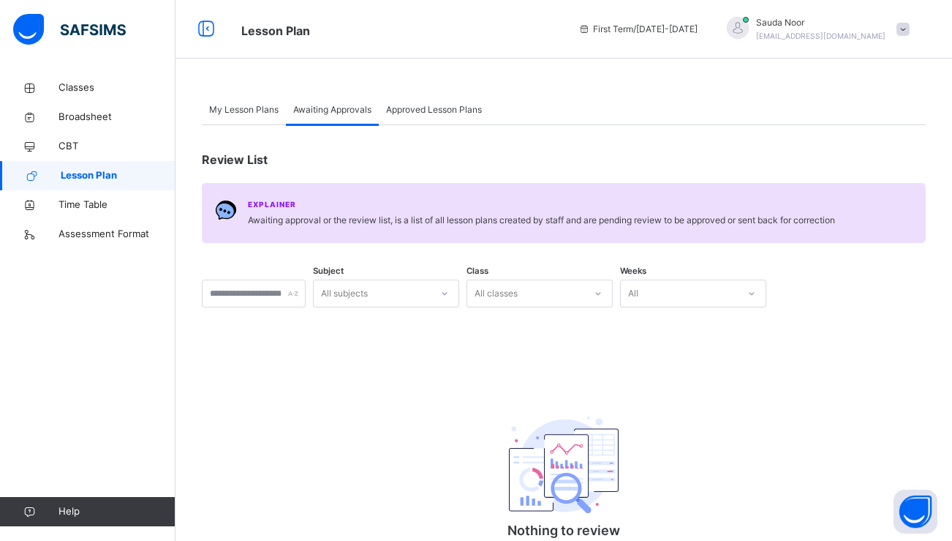
click at [254, 113] on span "My Lesson Plans" at bounding box center [243, 109] width 69 height 13
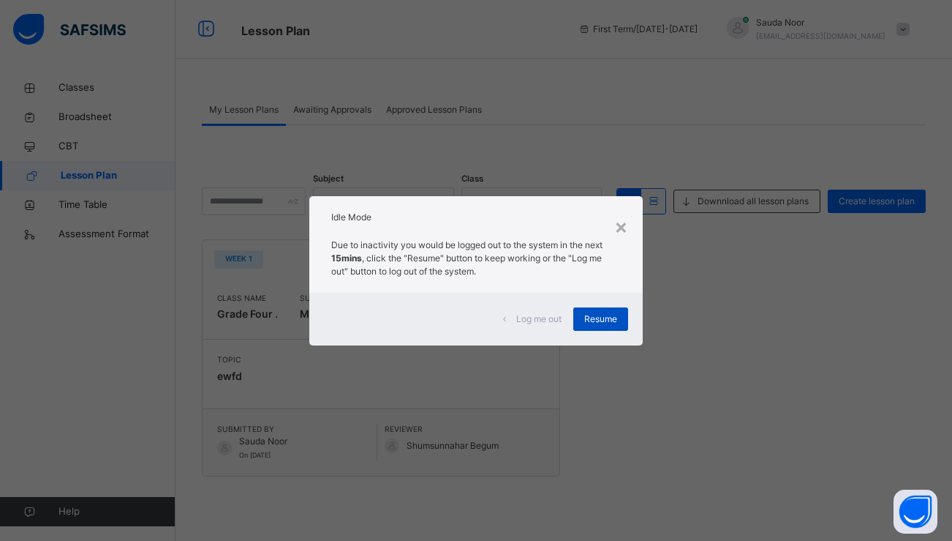
click at [602, 322] on span "Resume" at bounding box center [601, 318] width 33 height 13
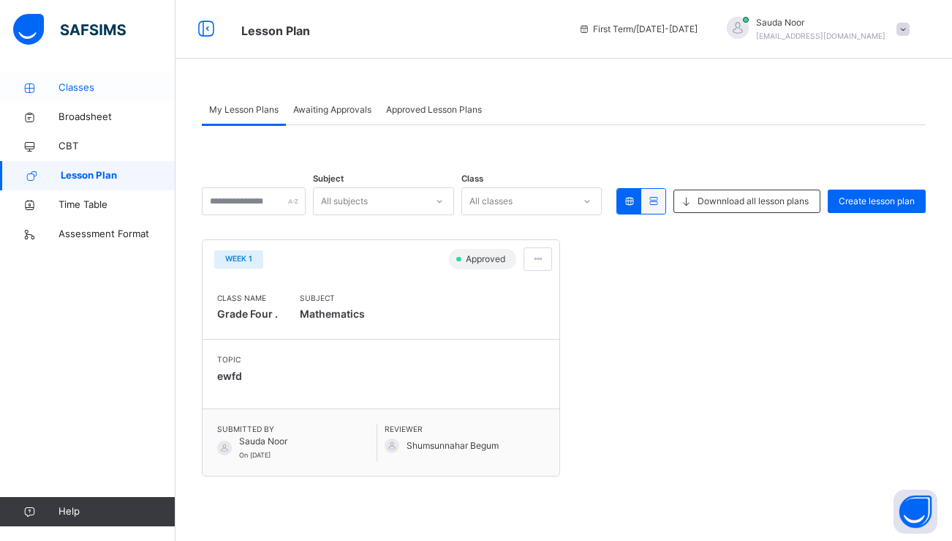
click at [107, 81] on span "Classes" at bounding box center [117, 87] width 117 height 15
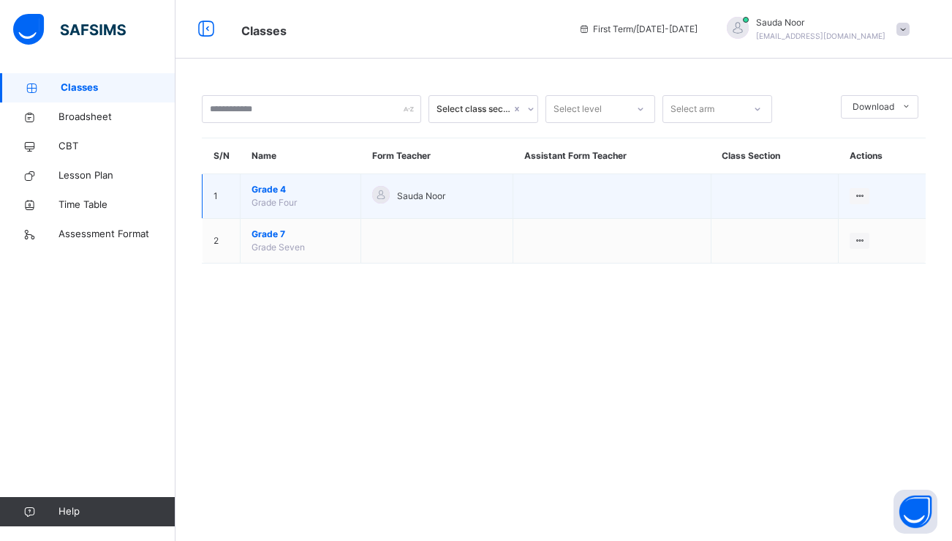
click at [274, 189] on span "Grade 4" at bounding box center [301, 189] width 98 height 13
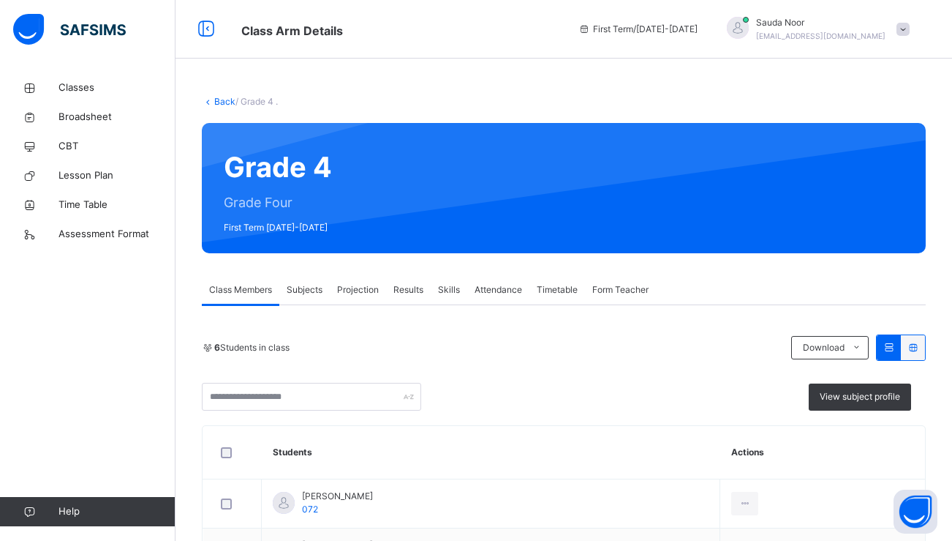
click at [372, 295] on span "Projection" at bounding box center [358, 289] width 42 height 13
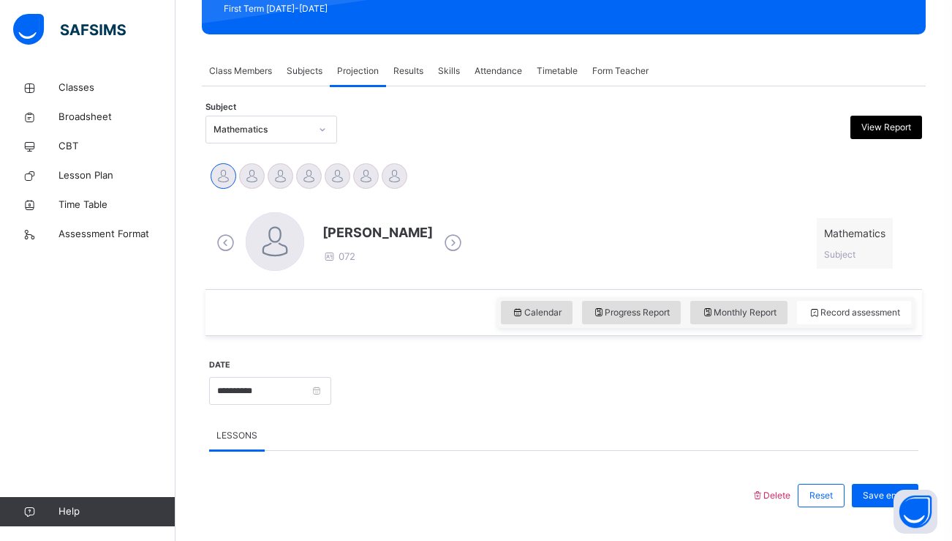
scroll to position [226, 0]
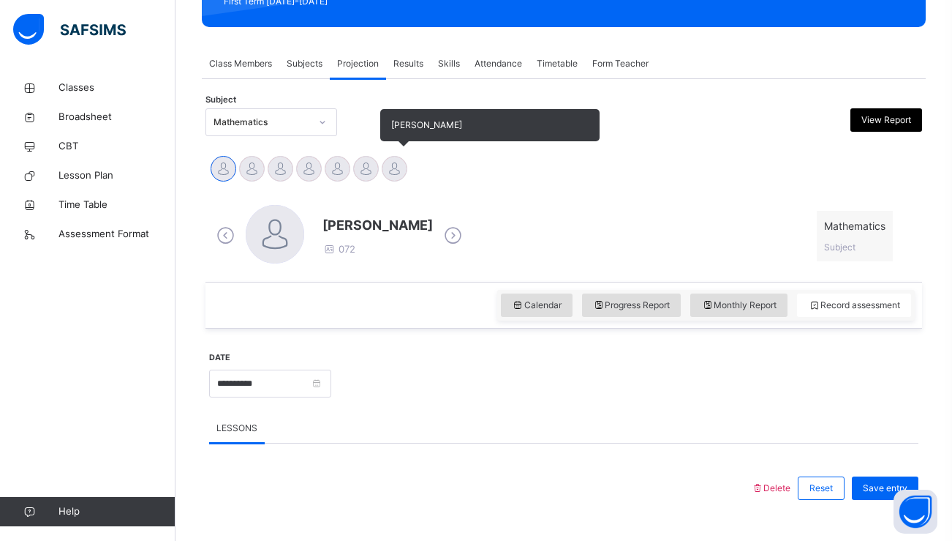
click at [388, 164] on div at bounding box center [395, 169] width 26 height 26
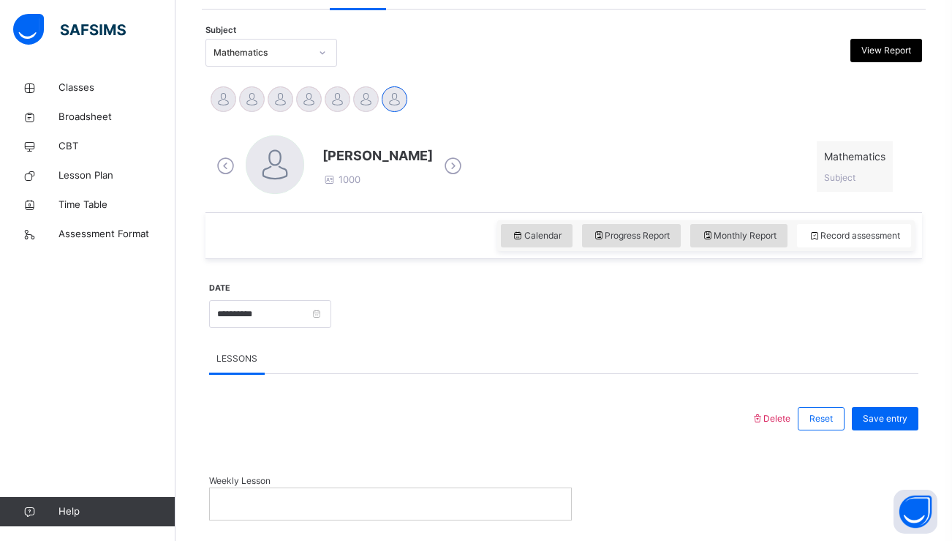
scroll to position [379, 0]
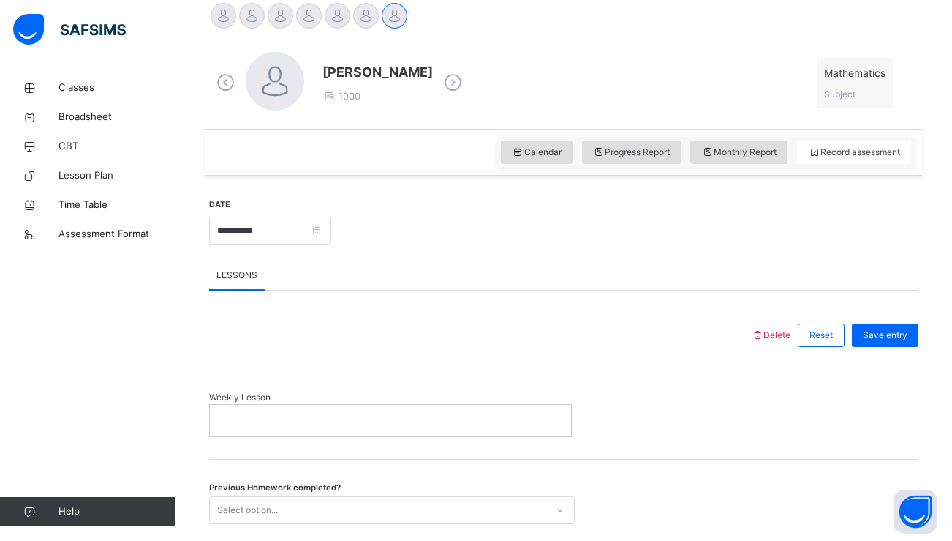
click at [364, 425] on p at bounding box center [390, 419] width 339 height 13
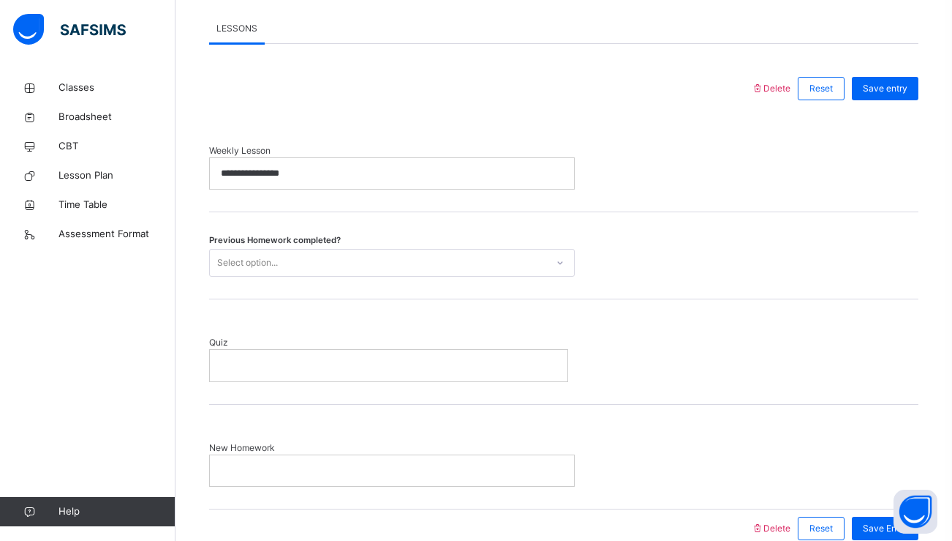
scroll to position [646, 0]
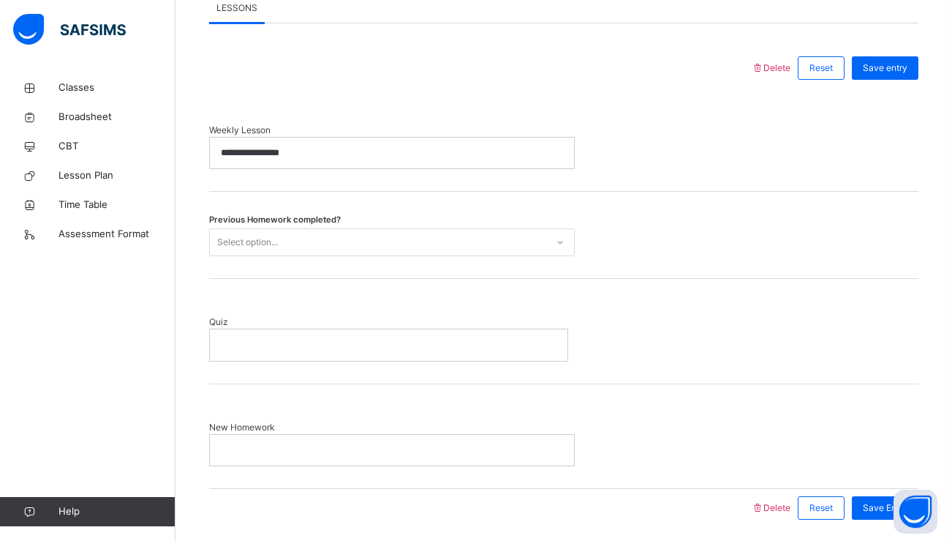
click at [288, 244] on div "Select option..." at bounding box center [378, 242] width 337 height 23
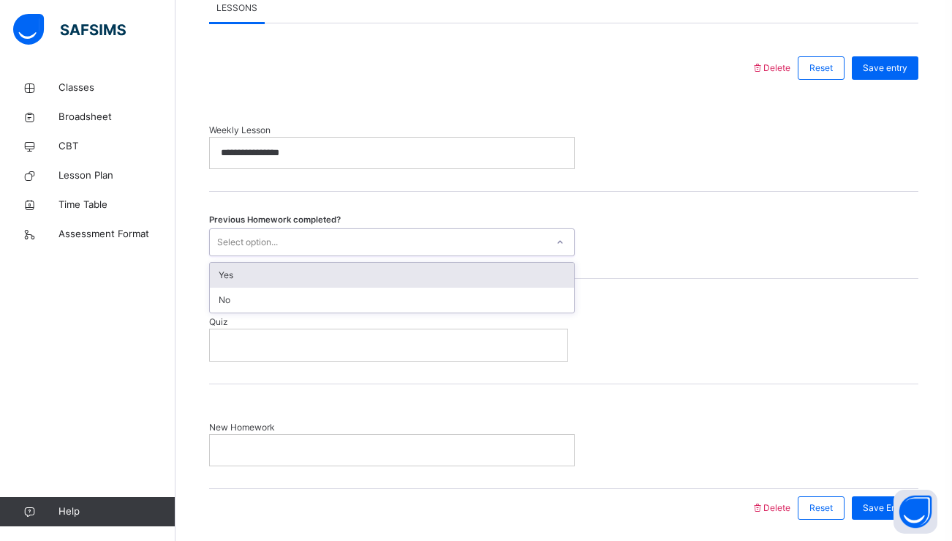
click at [279, 268] on div "Yes" at bounding box center [392, 275] width 364 height 25
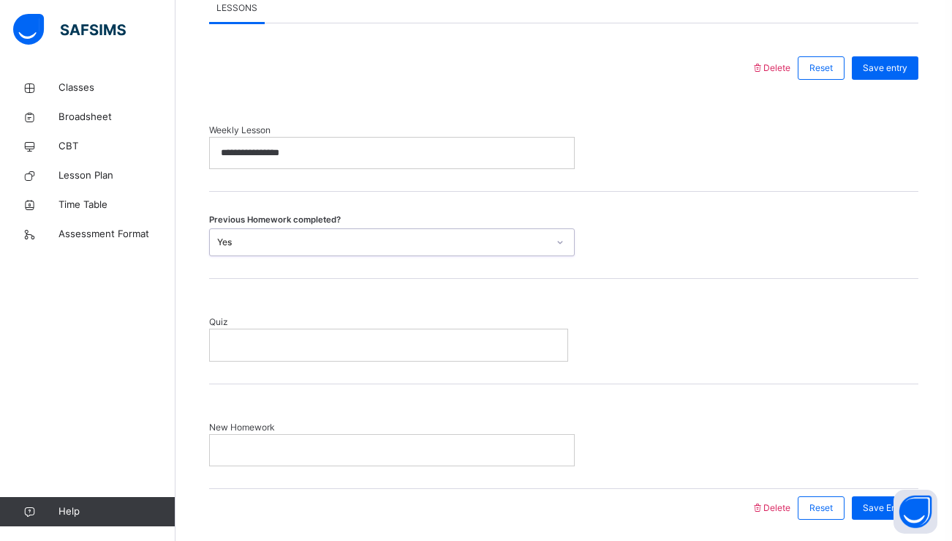
click at [280, 354] on div at bounding box center [389, 344] width 358 height 31
click at [268, 451] on p at bounding box center [392, 449] width 342 height 13
click at [861, 507] on div "Save Entry" at bounding box center [885, 506] width 67 height 23
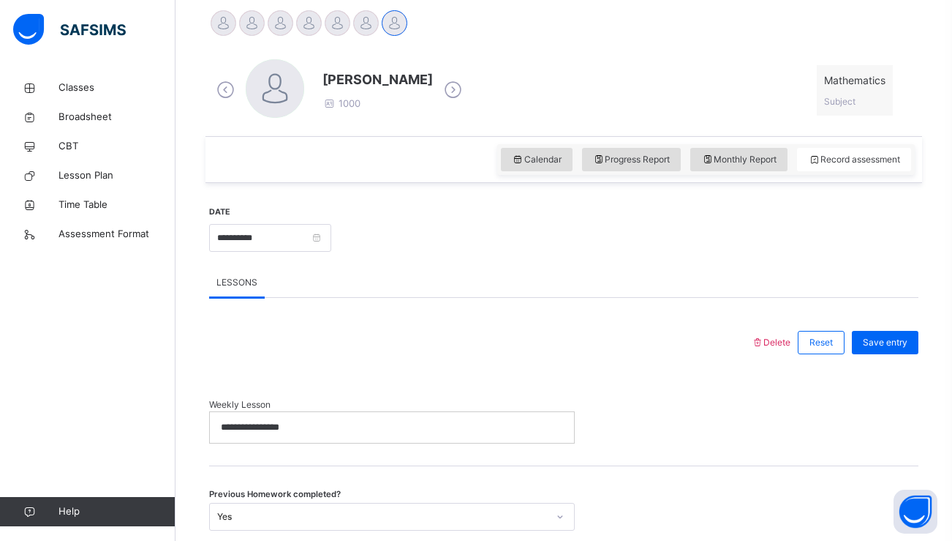
scroll to position [369, 0]
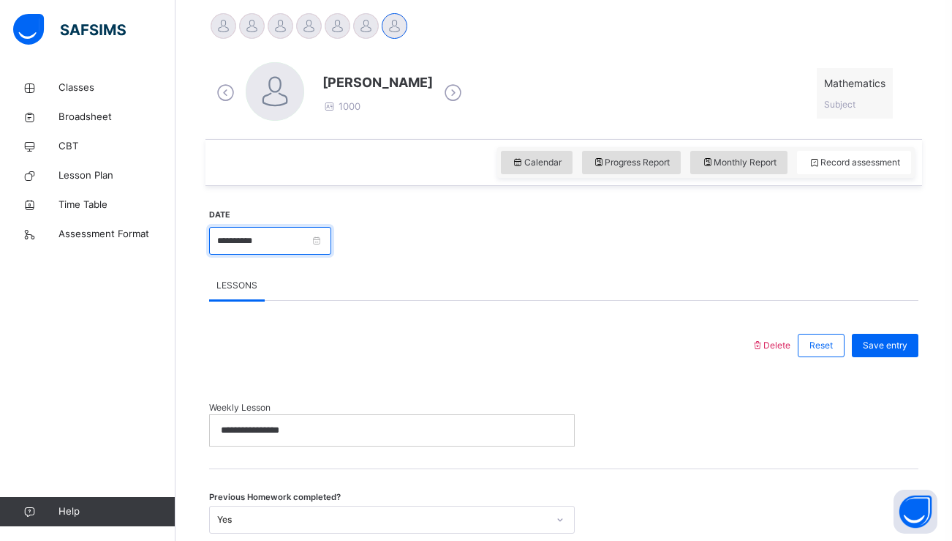
click at [331, 233] on input "**********" at bounding box center [270, 241] width 122 height 28
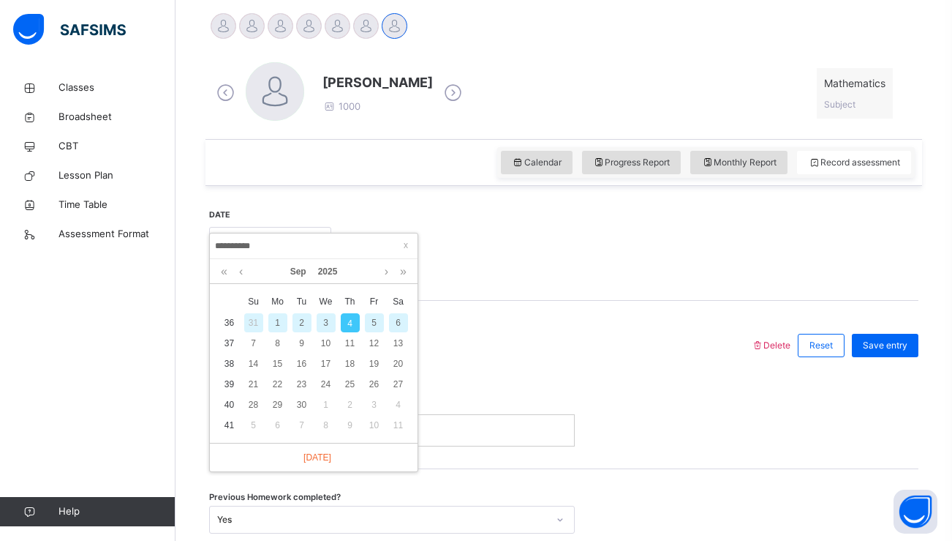
click at [361, 233] on div "**********" at bounding box center [314, 246] width 208 height 26
click at [267, 348] on td "8" at bounding box center [278, 343] width 24 height 20
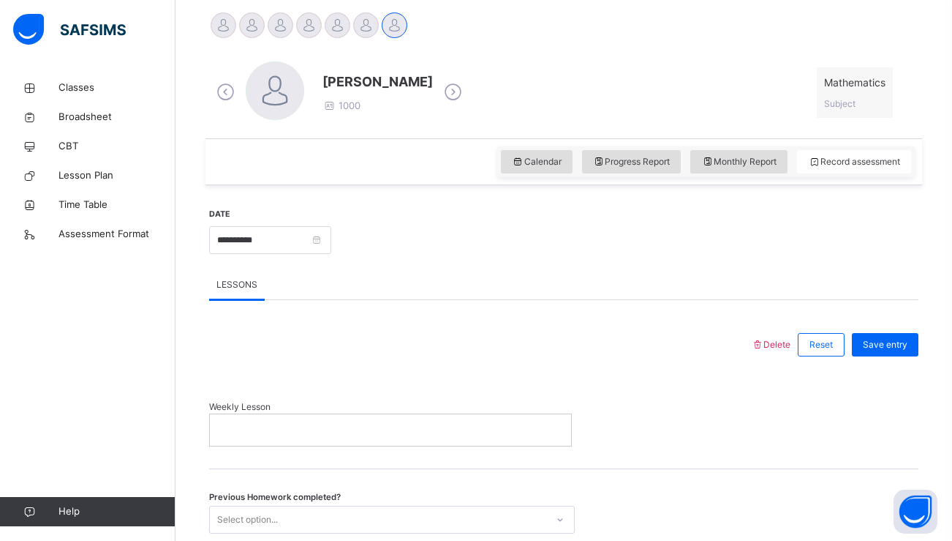
scroll to position [290, 0]
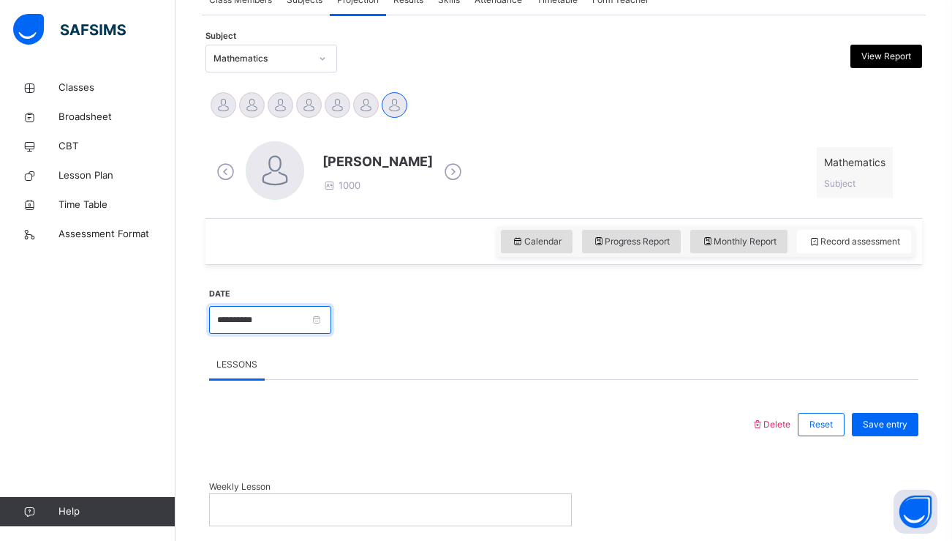
click at [328, 324] on input "**********" at bounding box center [270, 320] width 122 height 28
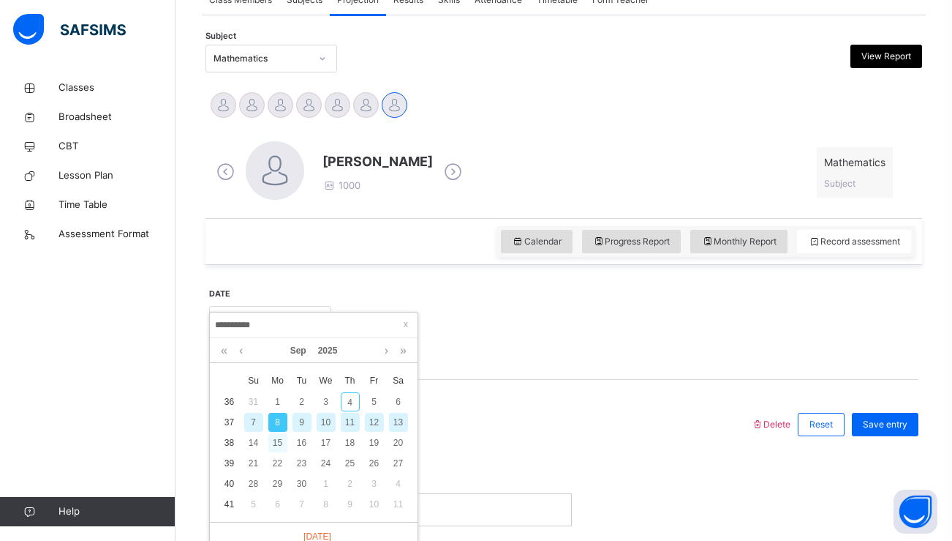
click at [278, 440] on div "15" at bounding box center [277, 442] width 19 height 19
type input "**********"
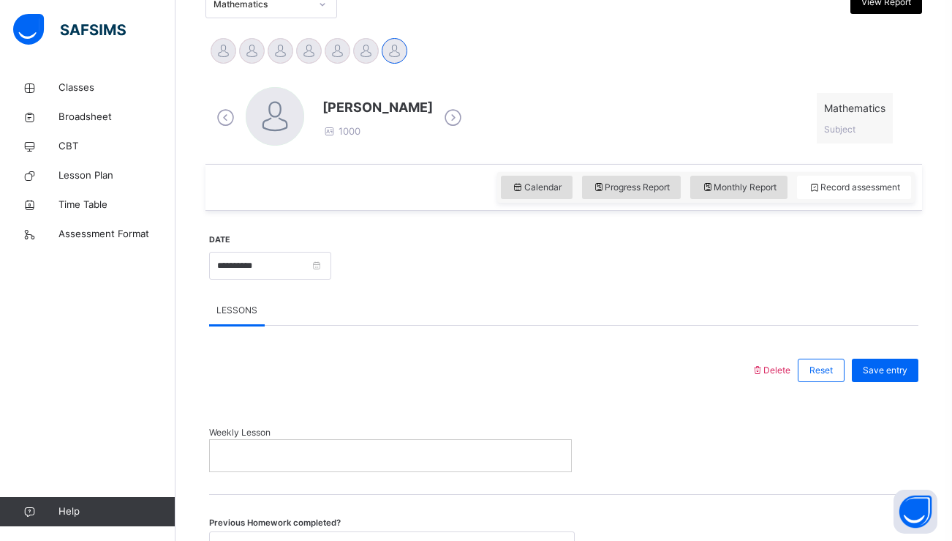
scroll to position [355, 0]
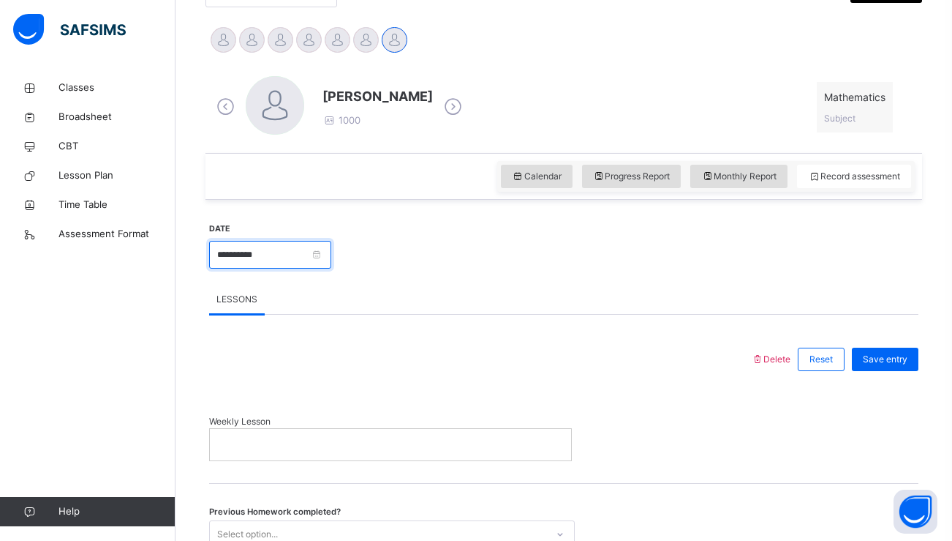
click at [314, 249] on input "**********" at bounding box center [270, 255] width 122 height 28
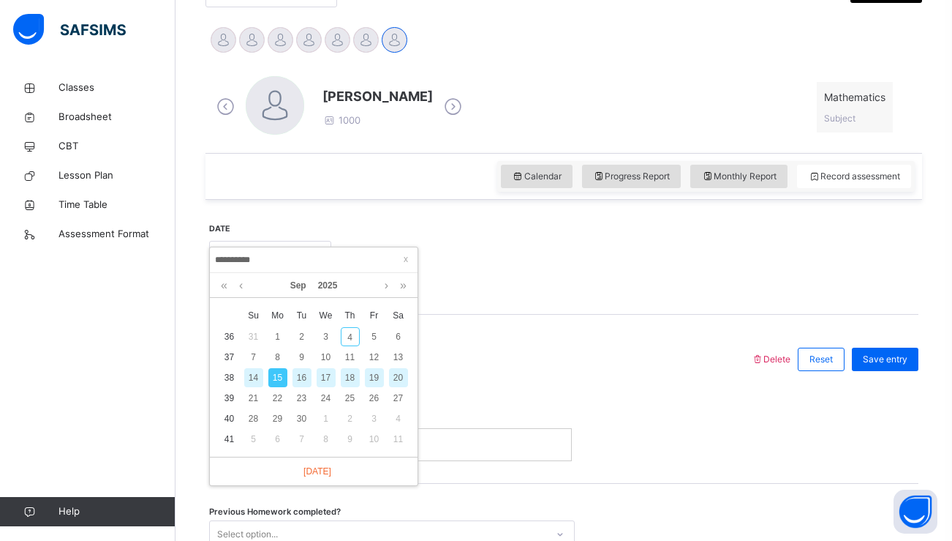
click at [570, 370] on div at bounding box center [480, 359] width 527 height 38
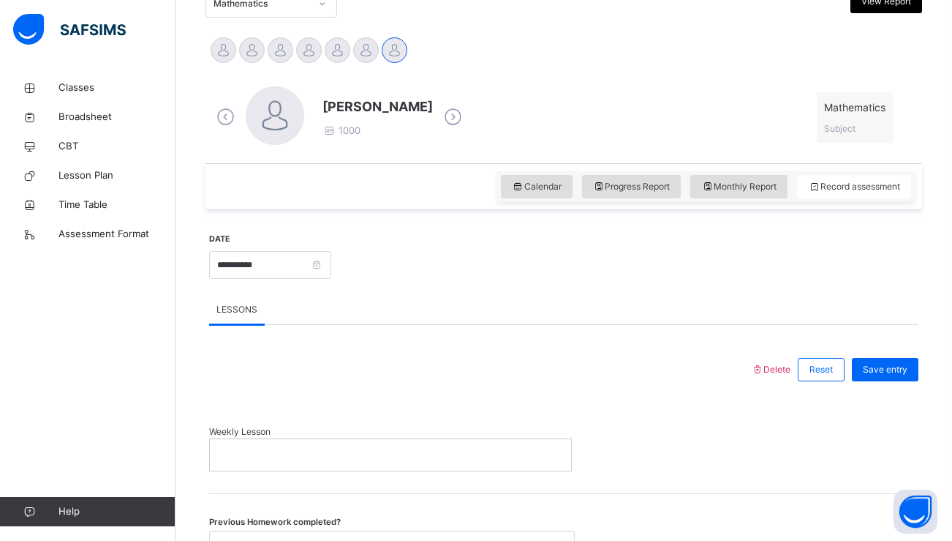
scroll to position [543, 0]
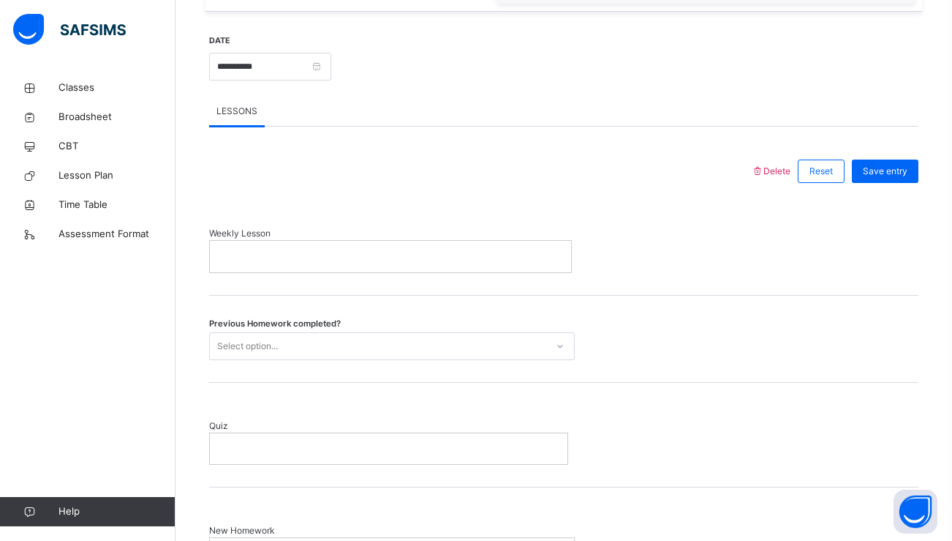
click at [470, 258] on p at bounding box center [390, 255] width 339 height 13
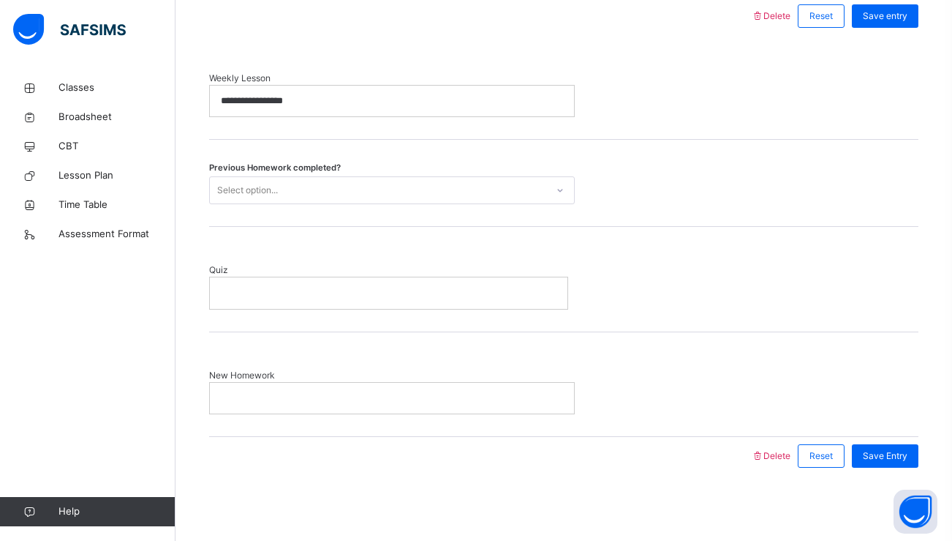
scroll to position [697, 0]
click at [437, 396] on p at bounding box center [392, 398] width 342 height 13
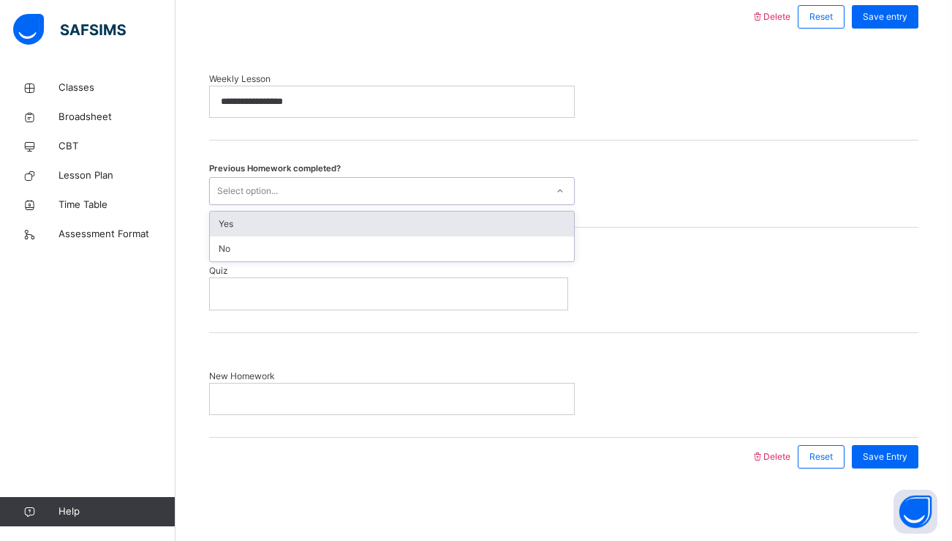
click at [380, 192] on div "Select option..." at bounding box center [378, 191] width 337 height 23
click at [348, 222] on div "Yes" at bounding box center [392, 223] width 364 height 25
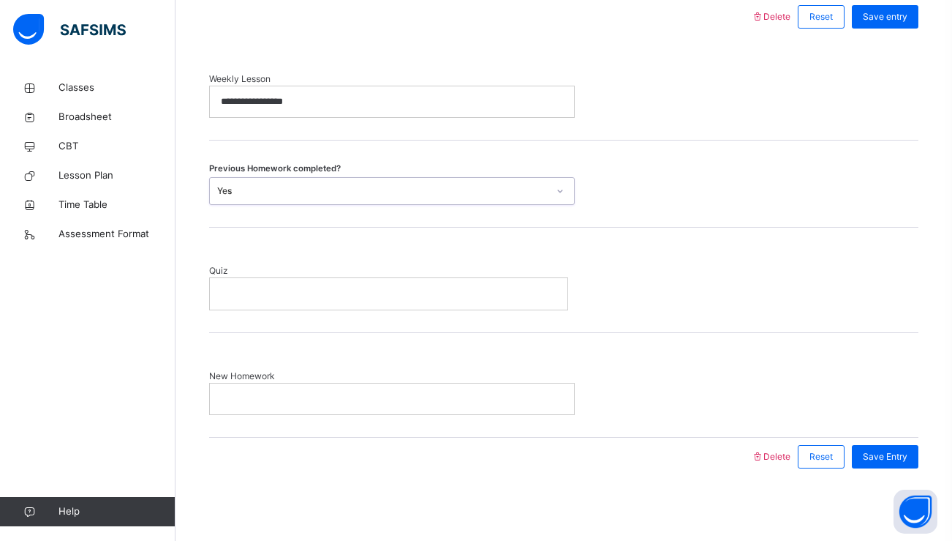
click at [301, 304] on div at bounding box center [389, 293] width 358 height 31
click at [317, 398] on p at bounding box center [392, 397] width 342 height 13
click at [857, 445] on div "Save Entry" at bounding box center [885, 455] width 67 height 23
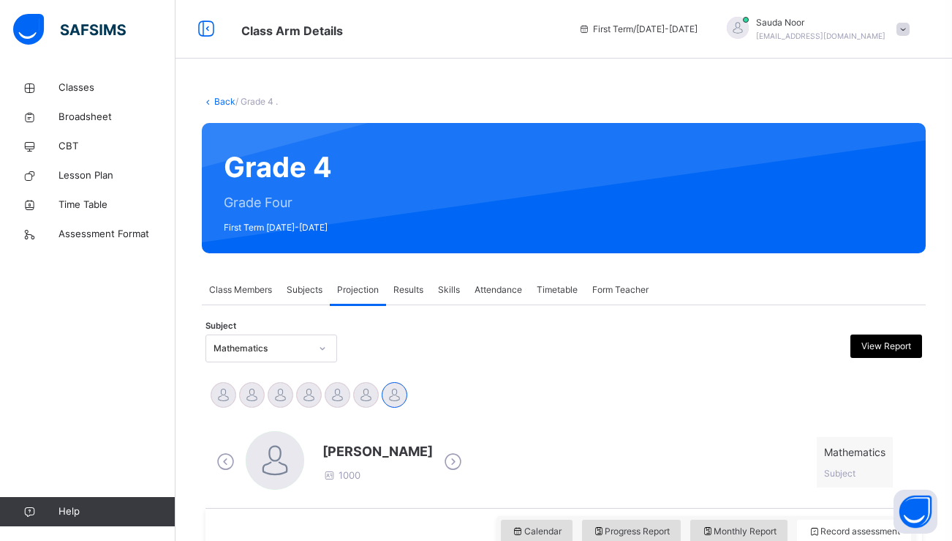
scroll to position [0, 0]
click at [374, 290] on span "Projection" at bounding box center [358, 289] width 42 height 13
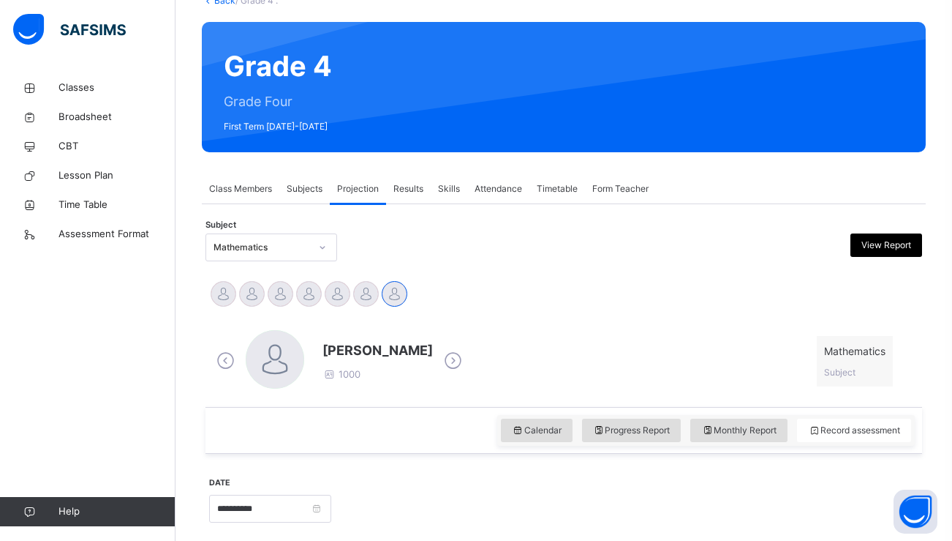
scroll to position [158, 0]
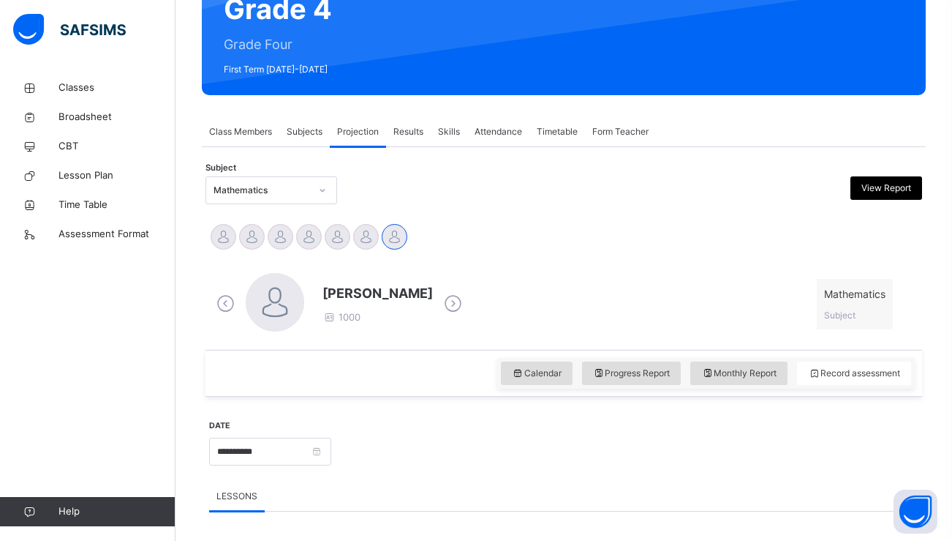
click at [365, 294] on span "[PERSON_NAME]" at bounding box center [378, 293] width 110 height 20
click at [440, 311] on icon at bounding box center [453, 304] width 26 height 22
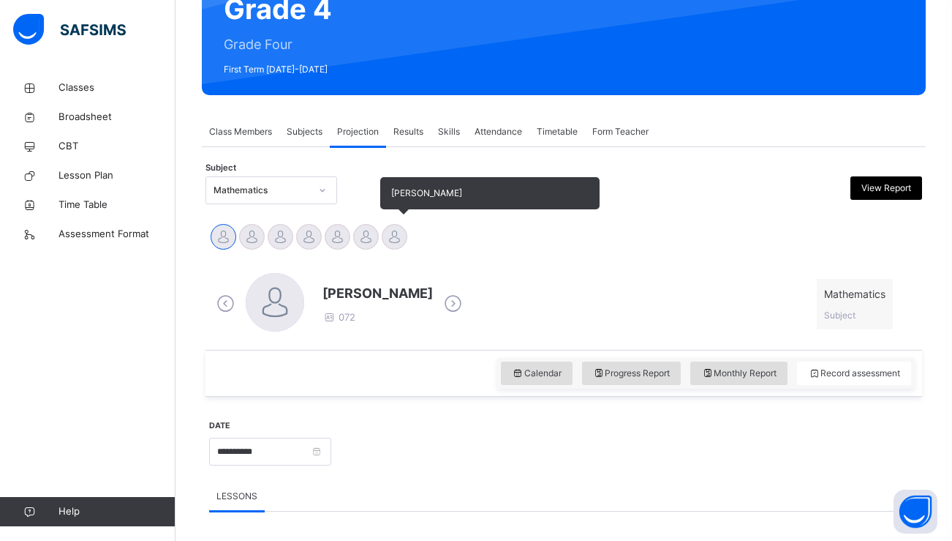
click at [391, 241] on div at bounding box center [395, 237] width 26 height 26
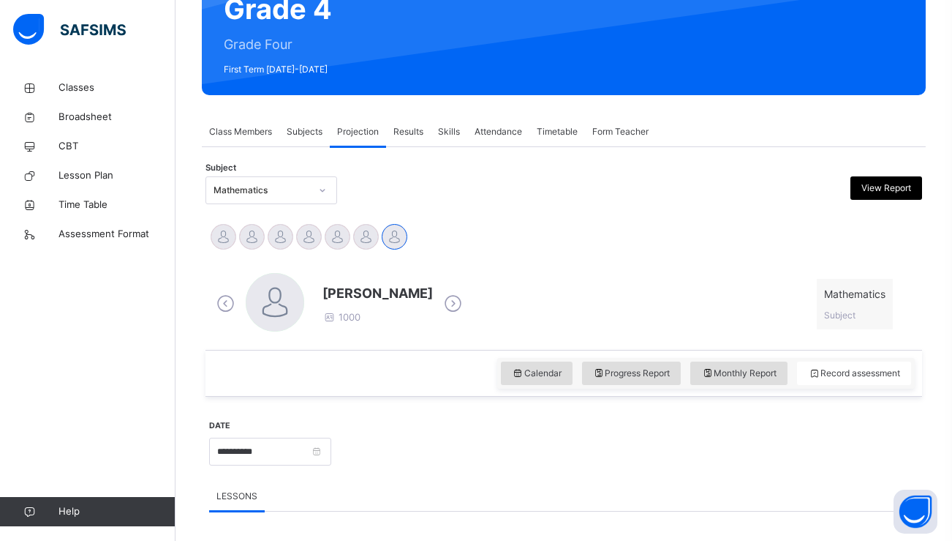
click at [281, 300] on div at bounding box center [275, 302] width 59 height 59
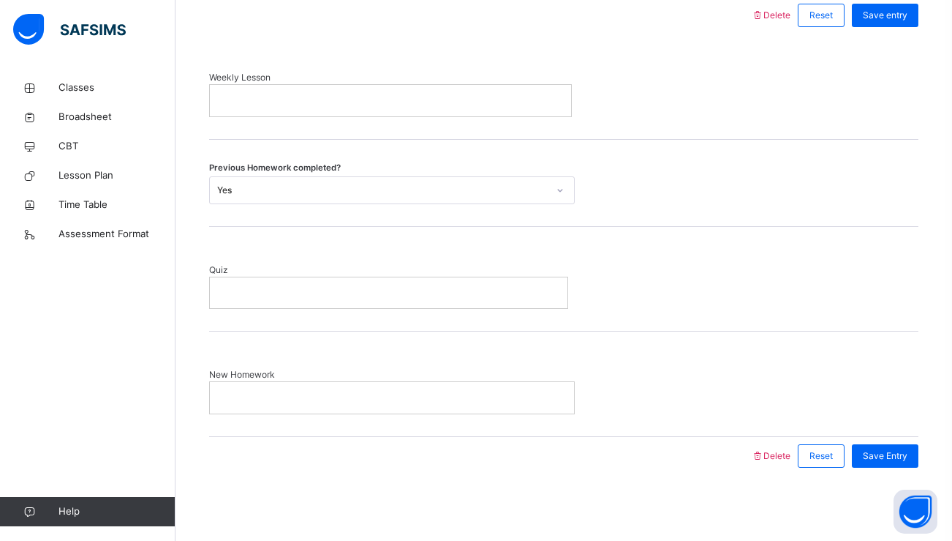
scroll to position [697, 0]
click at [91, 149] on span "CBT" at bounding box center [117, 146] width 117 height 15
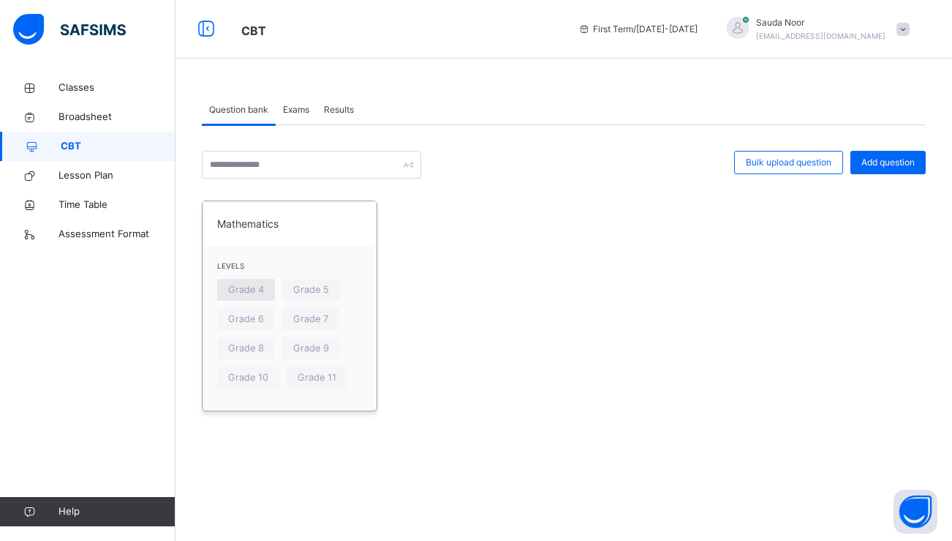
click at [233, 295] on span "Grade 4" at bounding box center [246, 289] width 36 height 14
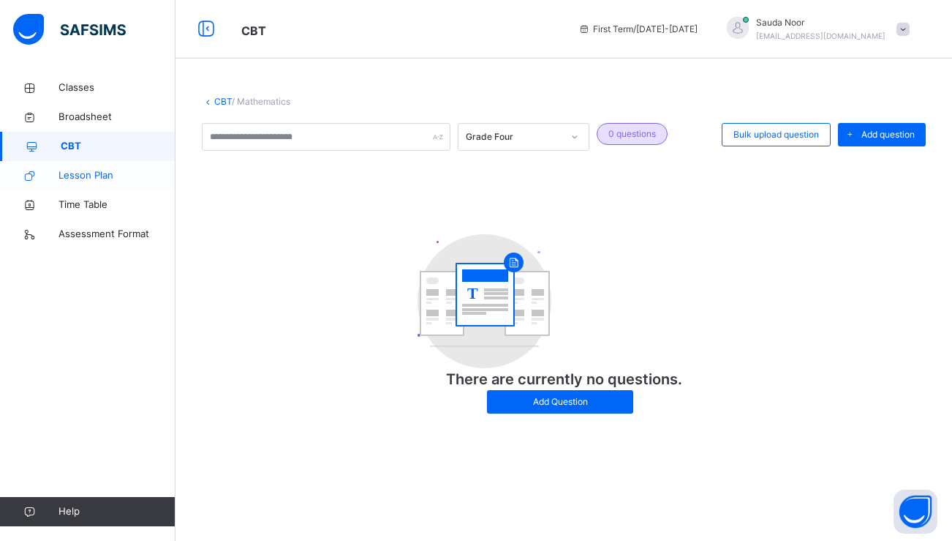
click at [129, 178] on span "Lesson Plan" at bounding box center [117, 175] width 117 height 15
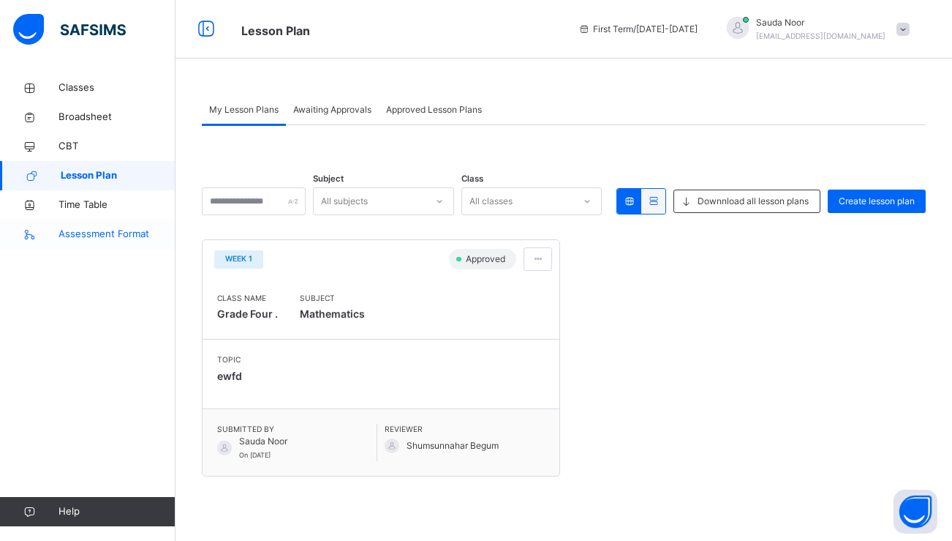
click at [161, 228] on span "Assessment Format" at bounding box center [117, 234] width 117 height 15
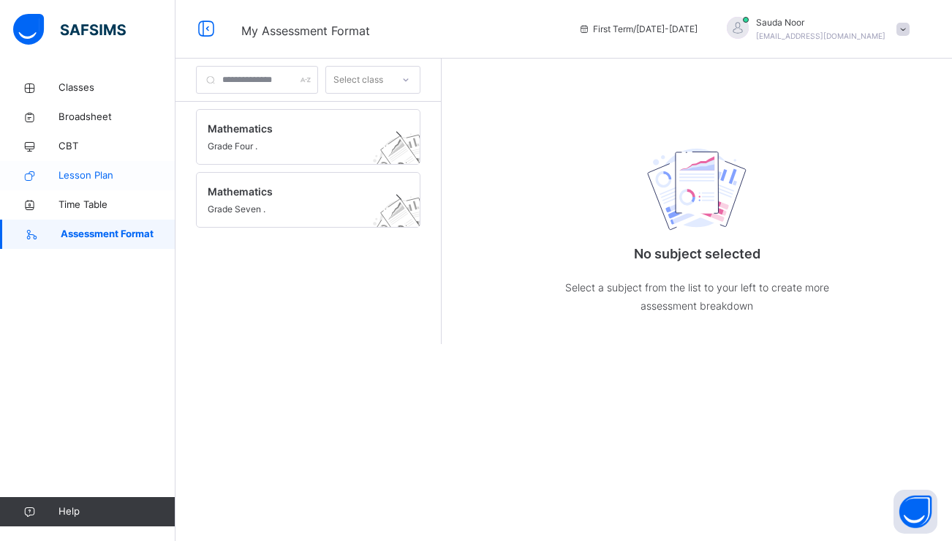
click at [143, 184] on link "Lesson Plan" at bounding box center [88, 175] width 176 height 29
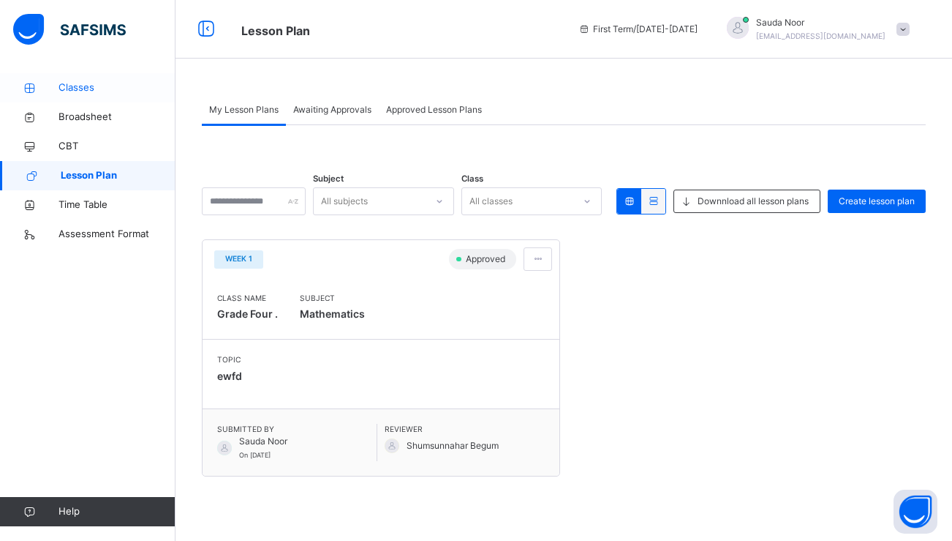
click at [105, 90] on span "Classes" at bounding box center [117, 87] width 117 height 15
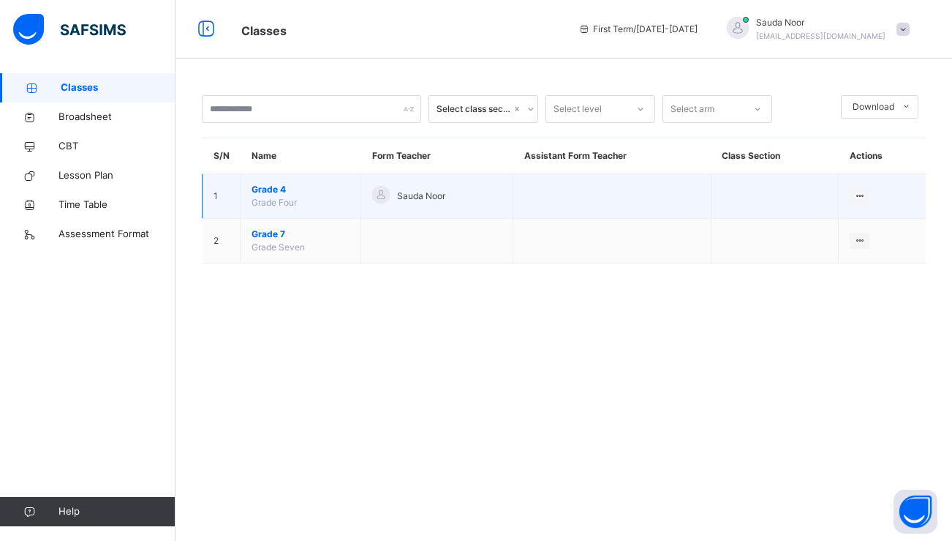
click at [291, 194] on span "Grade 4" at bounding box center [301, 189] width 98 height 13
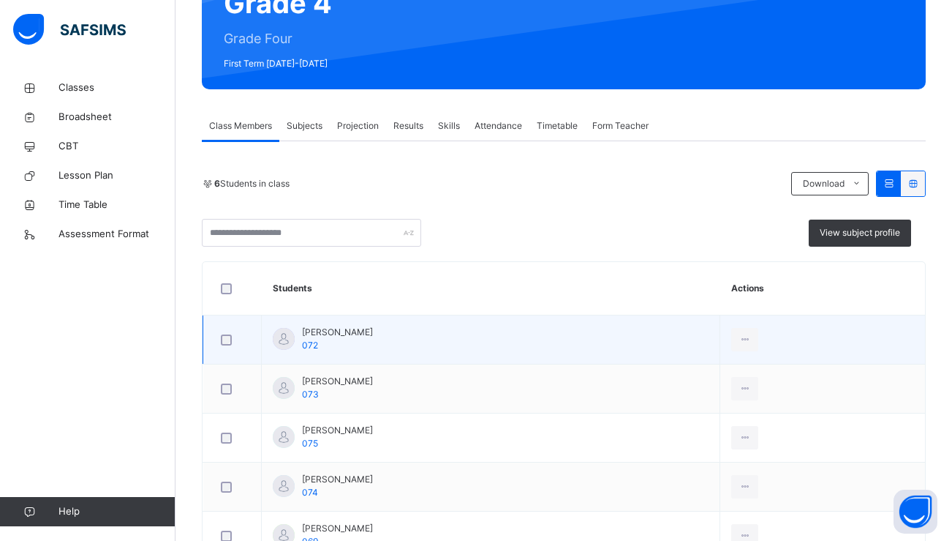
scroll to position [174, 0]
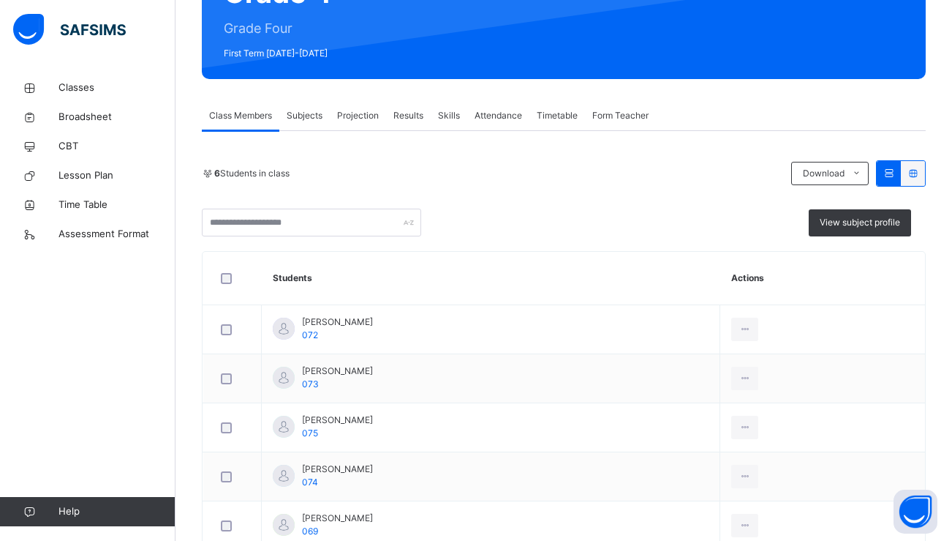
click at [358, 119] on span "Projection" at bounding box center [358, 115] width 42 height 13
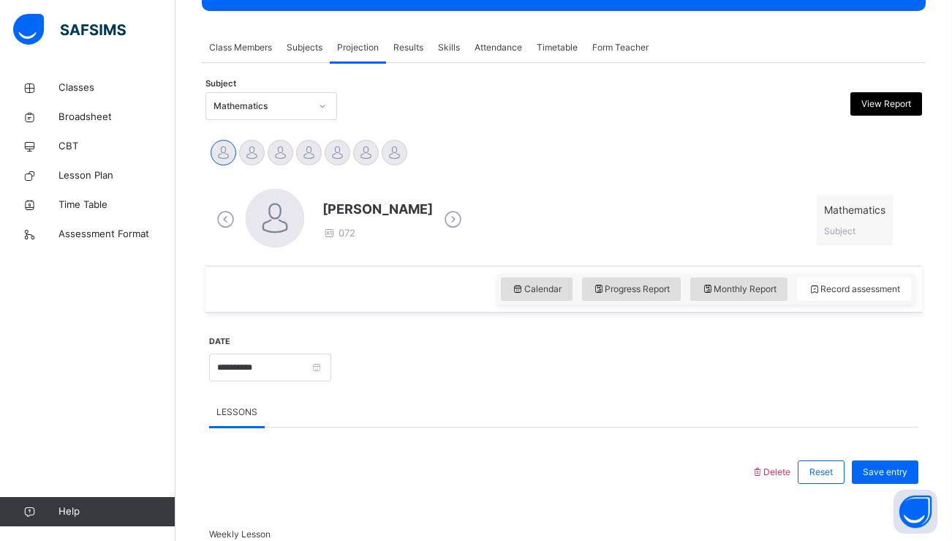
scroll to position [248, 0]
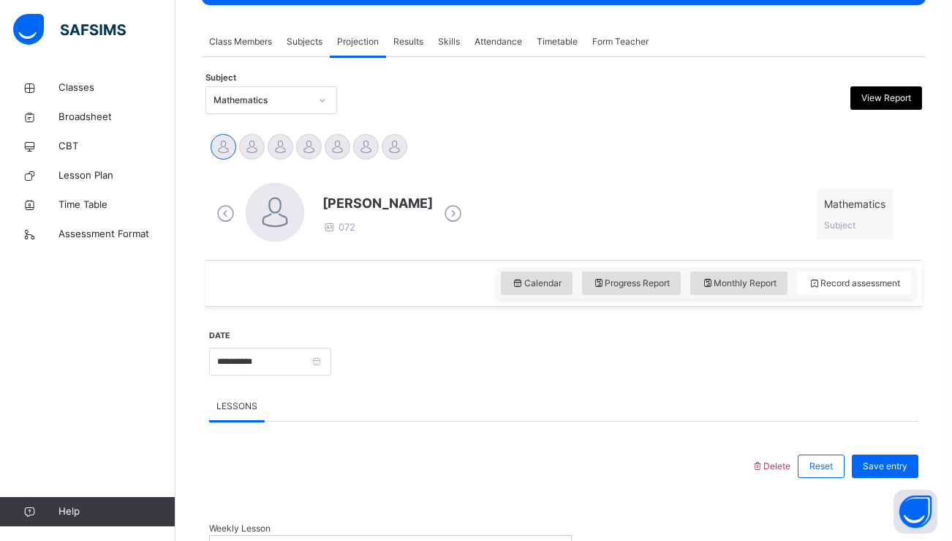
click at [500, 32] on div "Attendance" at bounding box center [498, 41] width 62 height 29
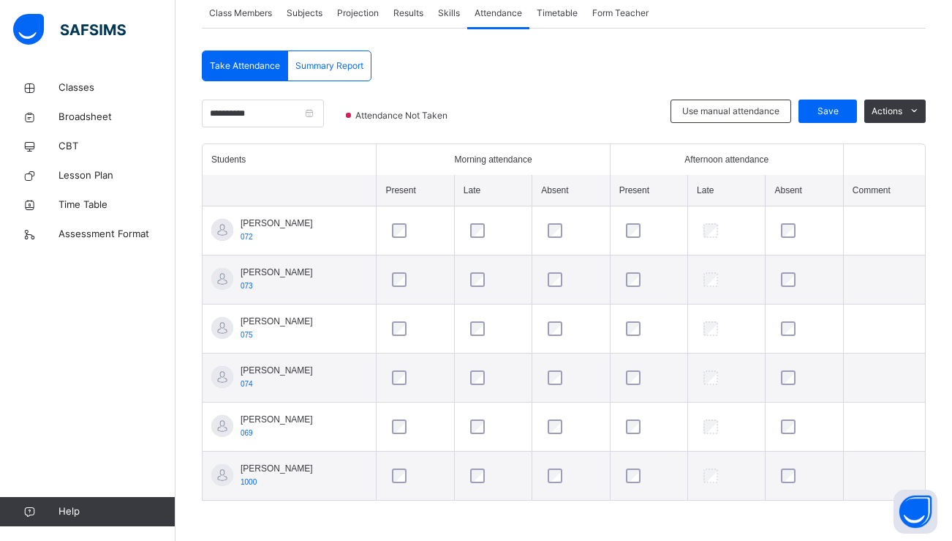
scroll to position [277, 0]
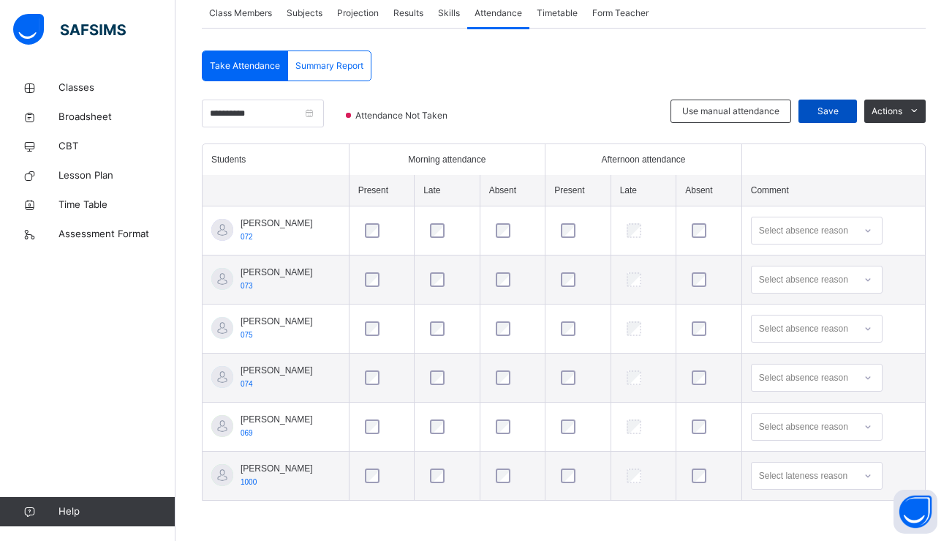
click at [826, 110] on span "Save" at bounding box center [828, 111] width 37 height 13
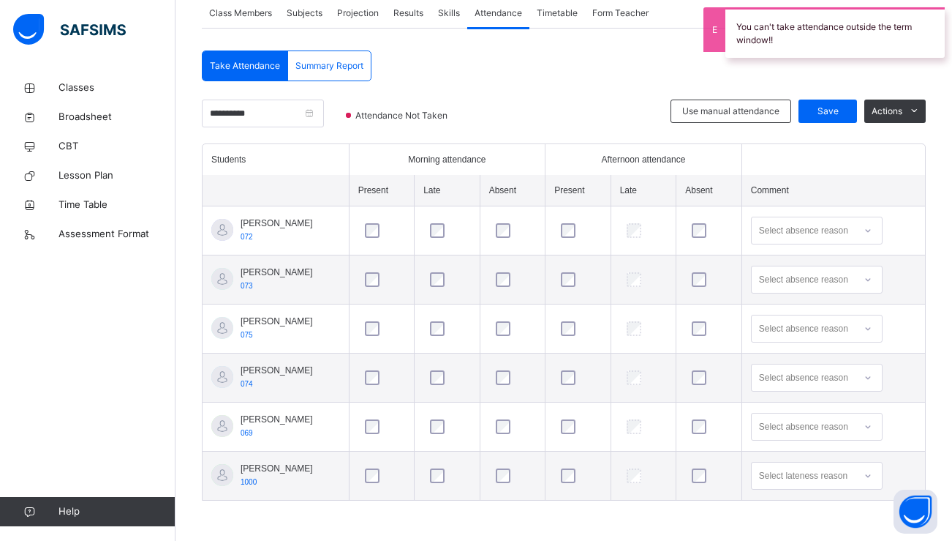
click at [636, 82] on div "**********" at bounding box center [564, 277] width 724 height 454
click at [308, 110] on input "**********" at bounding box center [263, 113] width 122 height 28
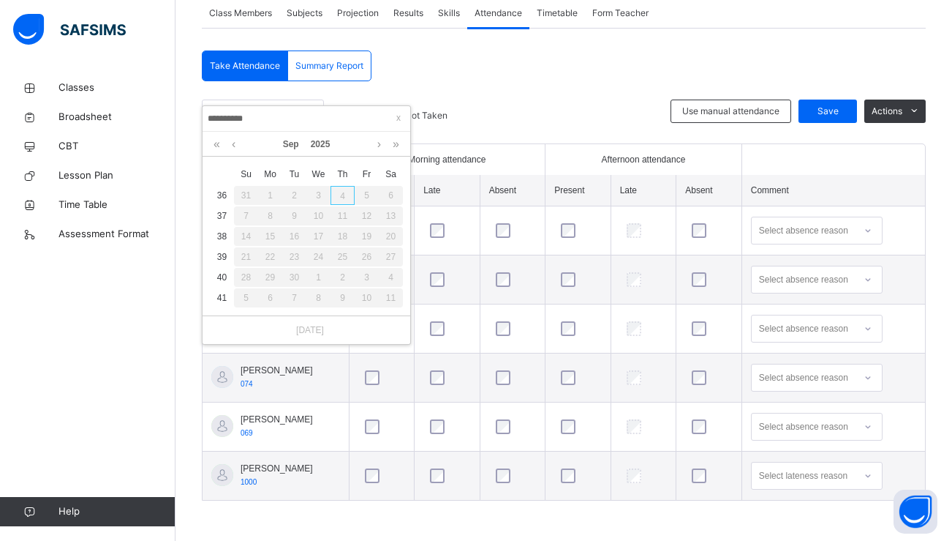
click at [264, 216] on div "8" at bounding box center [270, 215] width 24 height 19
click at [269, 216] on div "8" at bounding box center [270, 215] width 24 height 19
click at [483, 97] on div "**********" at bounding box center [564, 300] width 724 height 408
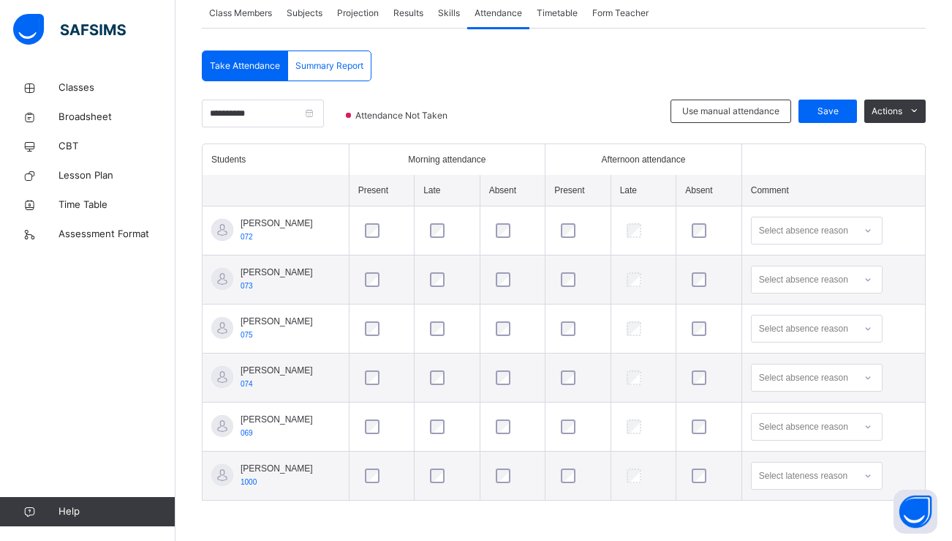
click at [364, 17] on span "Projection" at bounding box center [358, 13] width 42 height 13
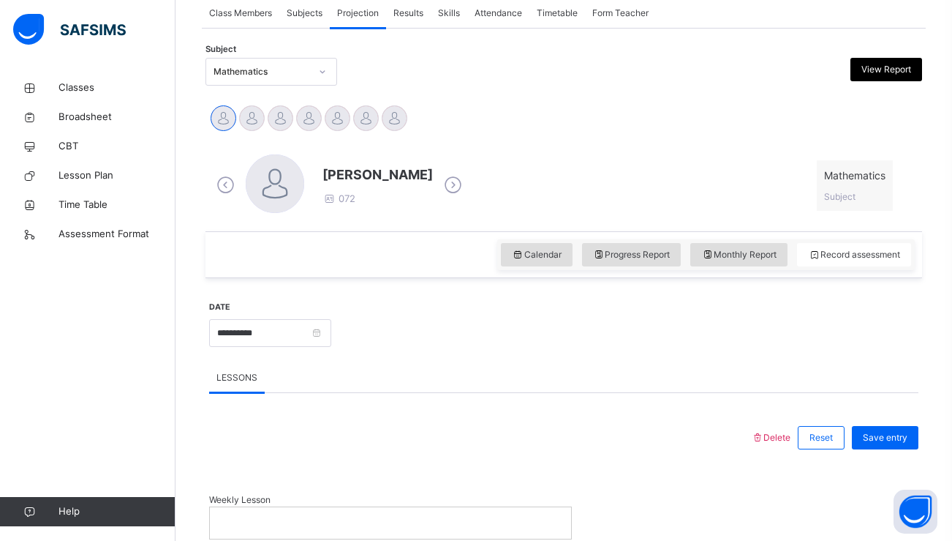
click at [426, 20] on div "Results" at bounding box center [408, 13] width 45 height 29
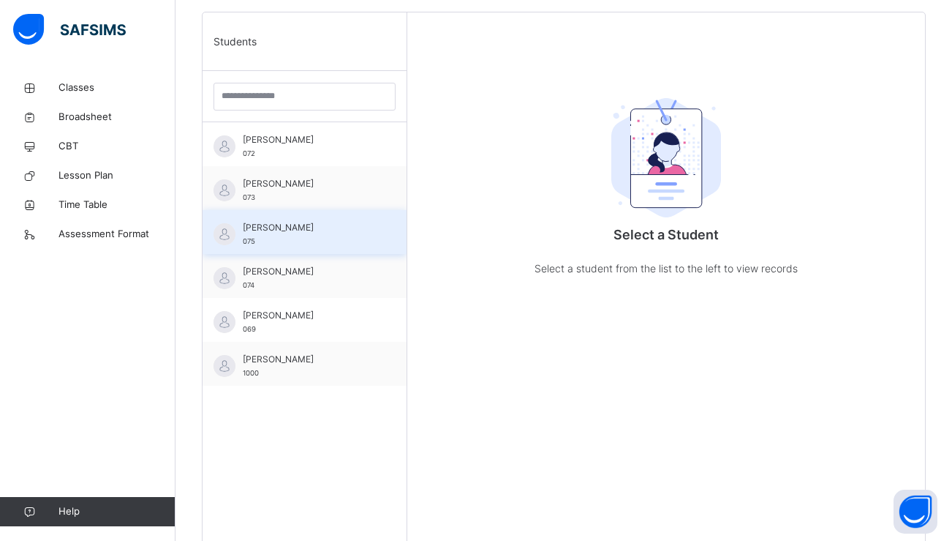
scroll to position [475, 0]
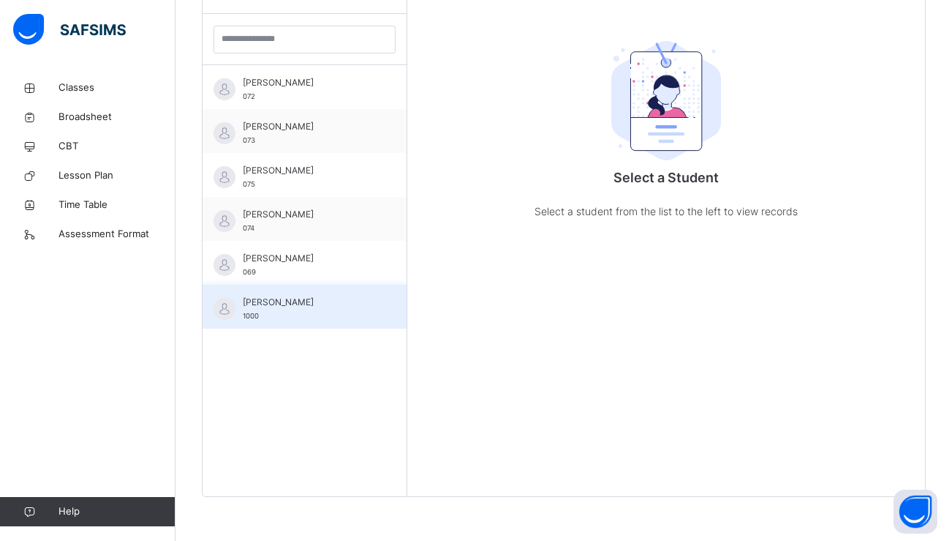
click at [311, 322] on div "Yahya Jaleel 1000" at bounding box center [305, 307] width 204 height 44
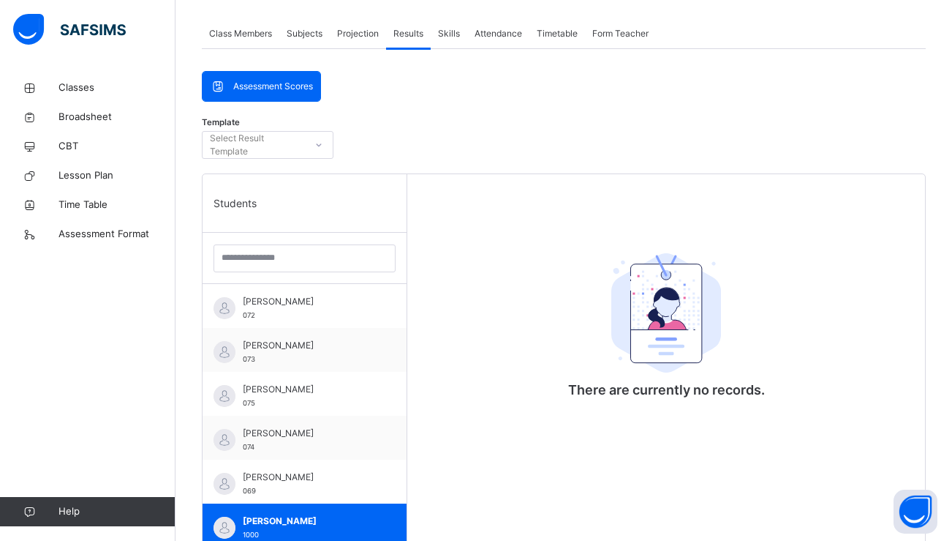
scroll to position [253, 0]
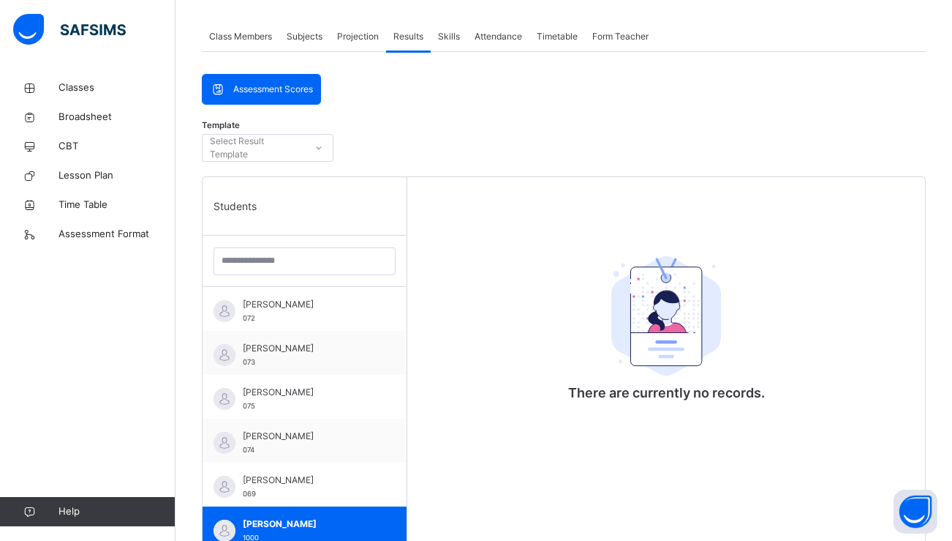
click at [367, 27] on div "Projection" at bounding box center [358, 36] width 56 height 29
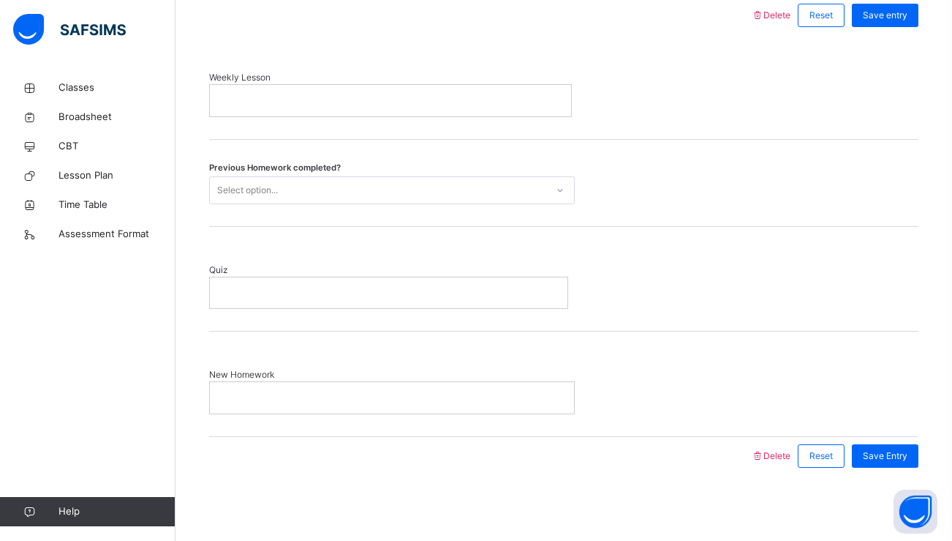
scroll to position [697, 0]
click at [456, 105] on p at bounding box center [390, 101] width 339 height 13
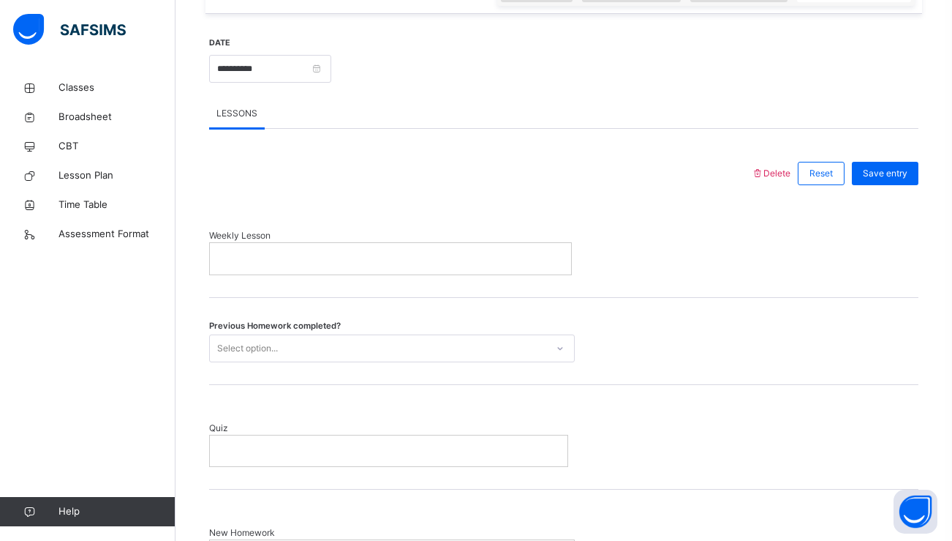
scroll to position [538, 0]
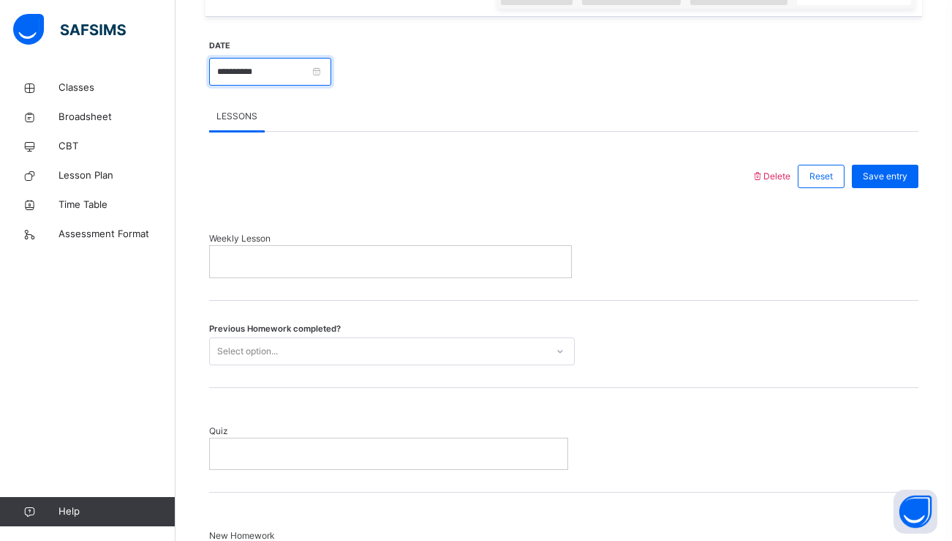
click at [318, 75] on input "**********" at bounding box center [270, 72] width 122 height 28
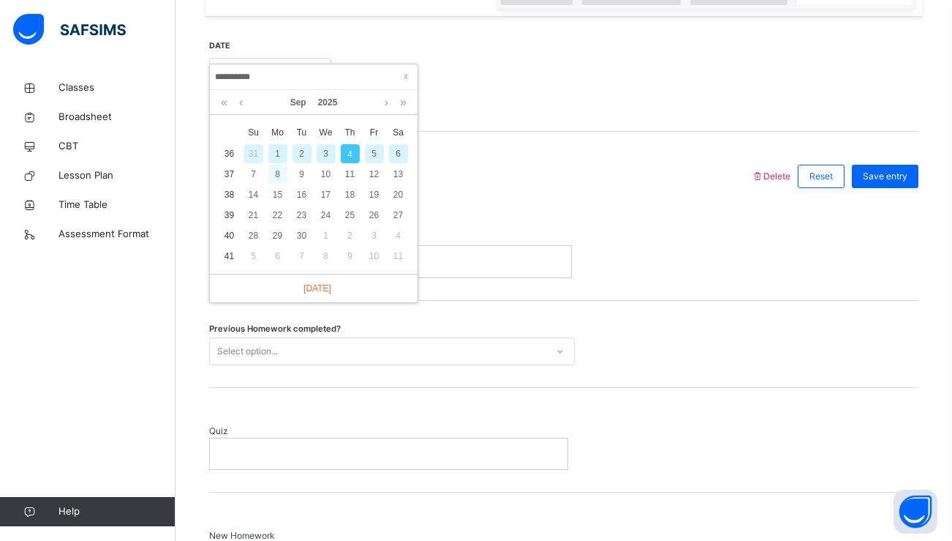
click at [274, 178] on div "8" at bounding box center [277, 174] width 19 height 19
type input "**********"
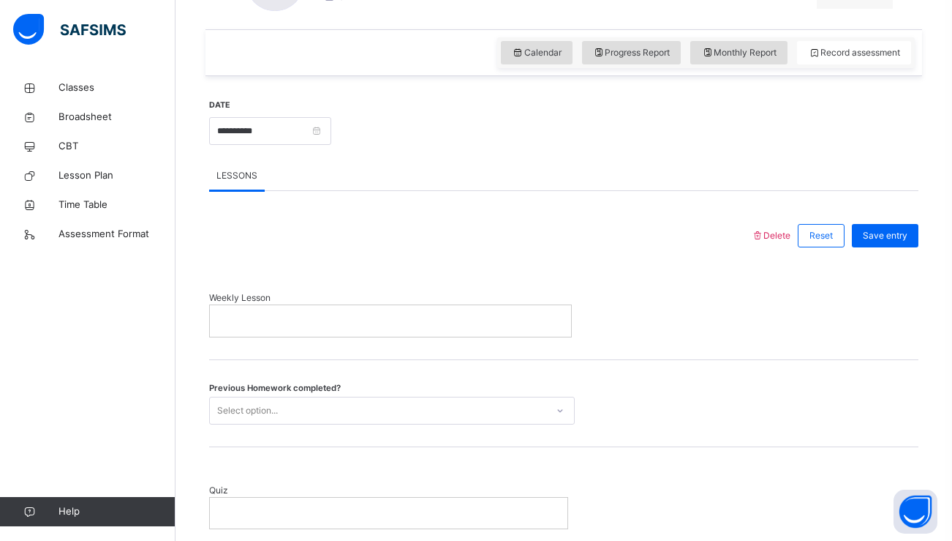
scroll to position [521, 0]
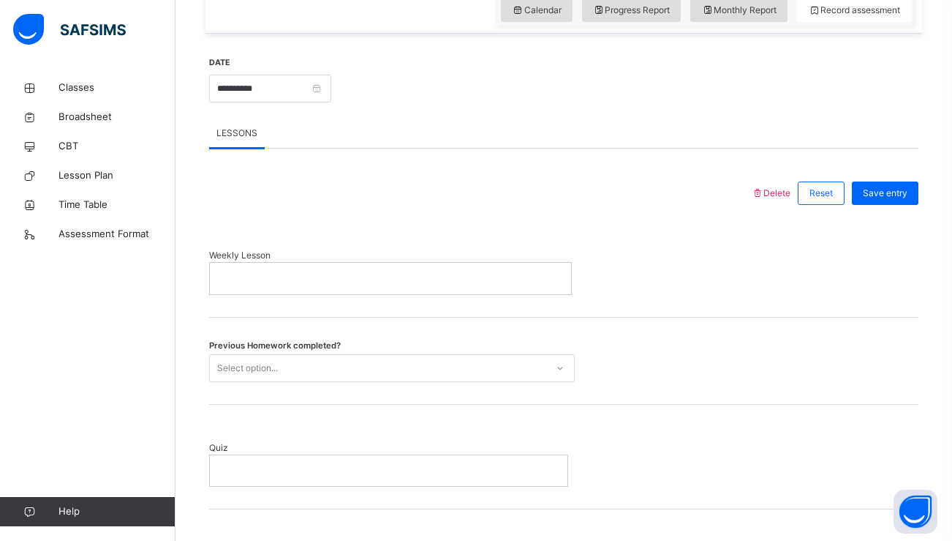
click at [314, 281] on p at bounding box center [390, 277] width 339 height 13
click at [310, 92] on input "**********" at bounding box center [270, 89] width 122 height 28
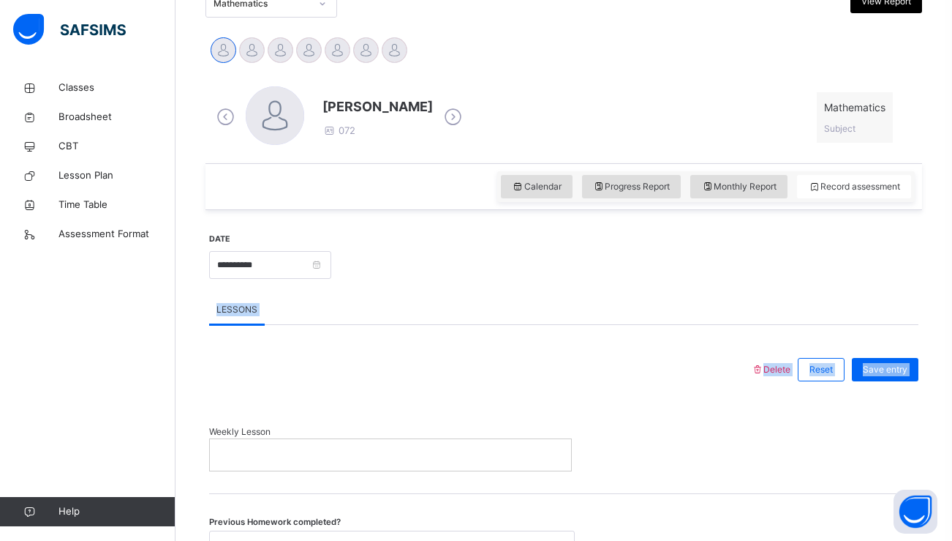
click at [517, 216] on div "**********" at bounding box center [564, 530] width 717 height 641
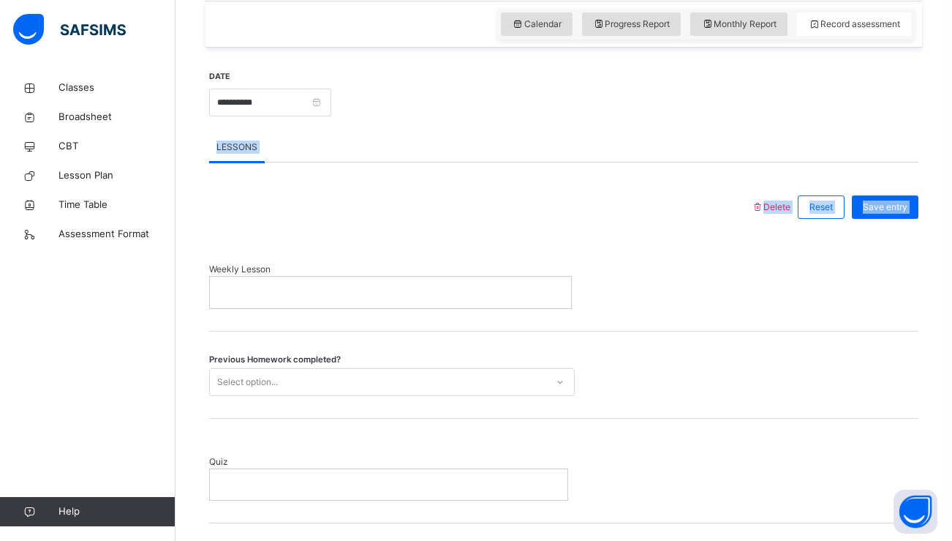
scroll to position [534, 0]
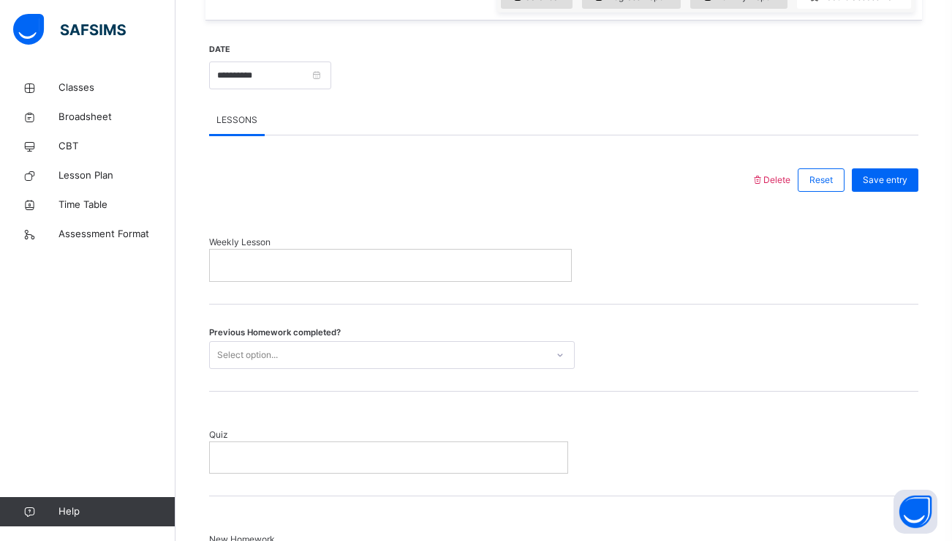
click at [407, 257] on div at bounding box center [390, 264] width 361 height 31
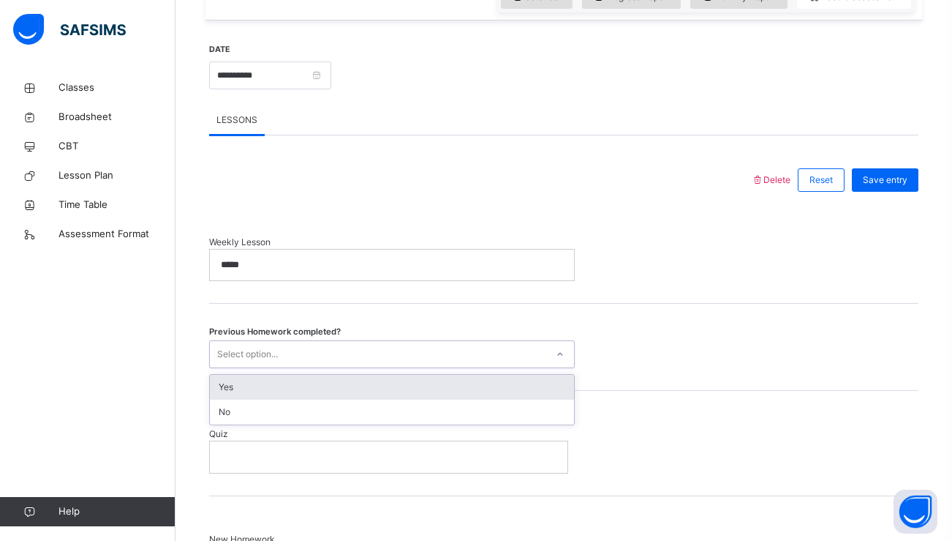
click at [374, 358] on div "Select option..." at bounding box center [378, 354] width 337 height 23
click at [360, 380] on div "Yes" at bounding box center [392, 387] width 364 height 25
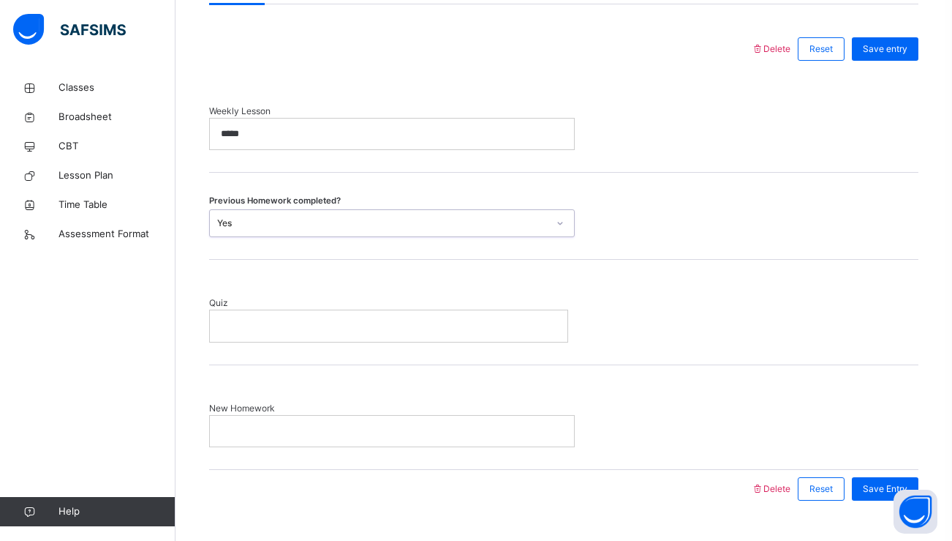
scroll to position [697, 0]
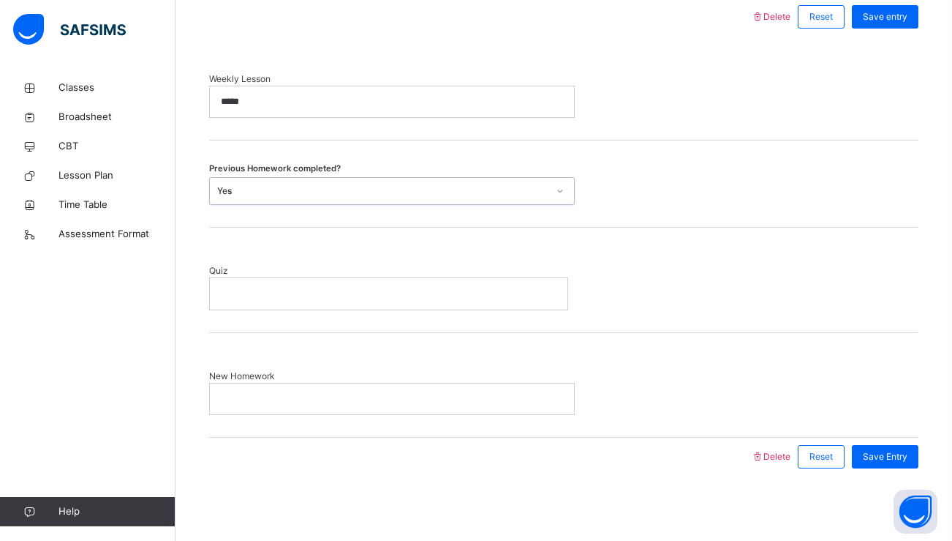
click at [365, 285] on div at bounding box center [389, 293] width 358 height 31
drag, startPoint x: 344, startPoint y: 358, endPoint x: 323, endPoint y: 398, distance: 45.1
click at [324, 398] on p at bounding box center [392, 397] width 342 height 13
click at [503, 394] on p "*****" at bounding box center [392, 397] width 342 height 13
click at [867, 451] on span "Save Entry" at bounding box center [885, 455] width 45 height 13
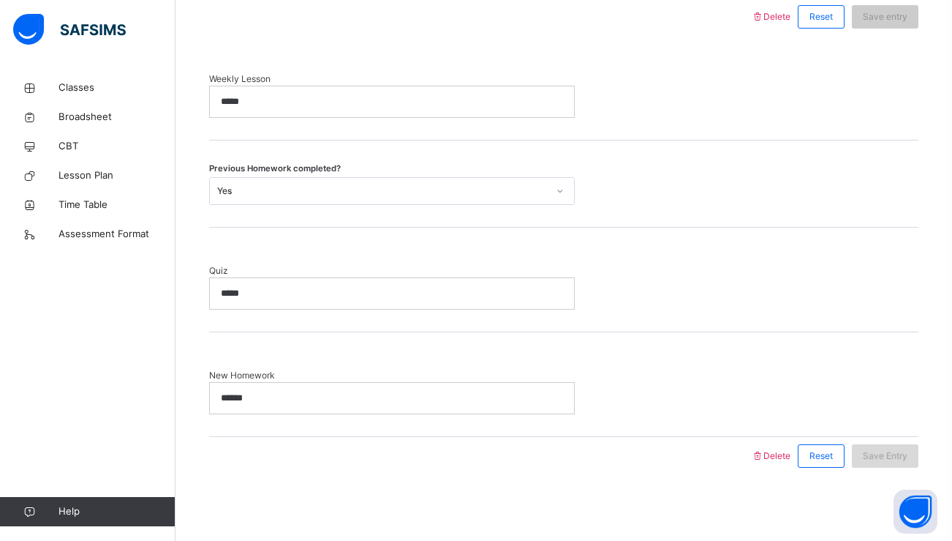
scroll to position [227, 0]
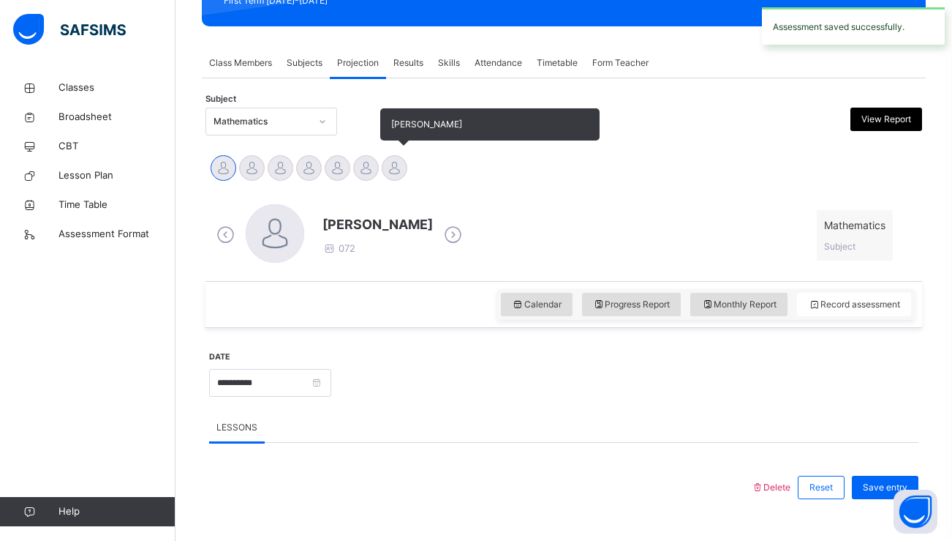
click at [402, 163] on div at bounding box center [395, 168] width 26 height 26
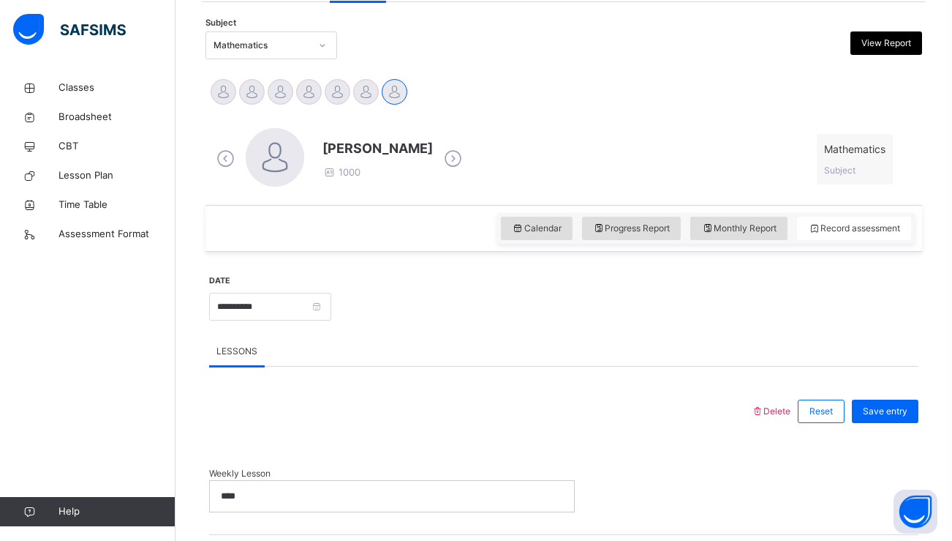
scroll to position [416, 0]
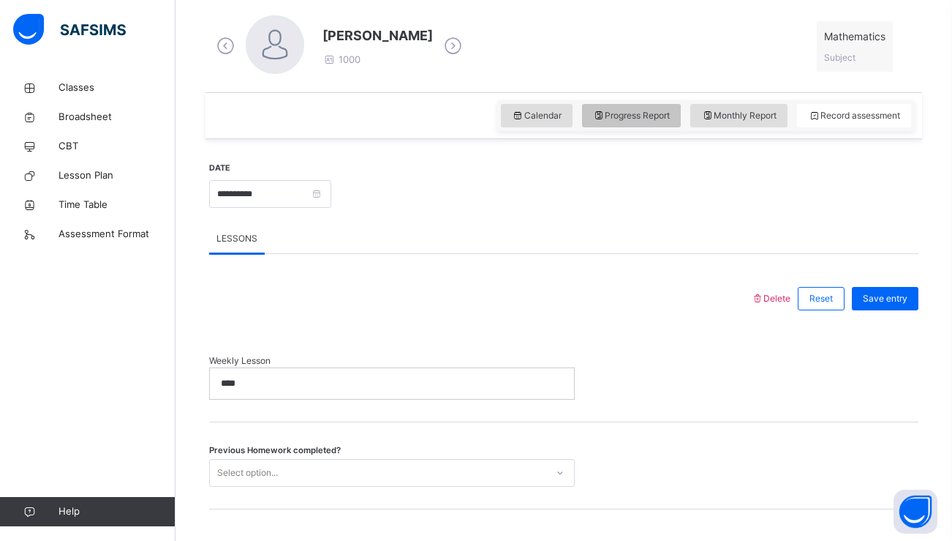
click at [657, 117] on span "Progress Report" at bounding box center [632, 115] width 78 height 13
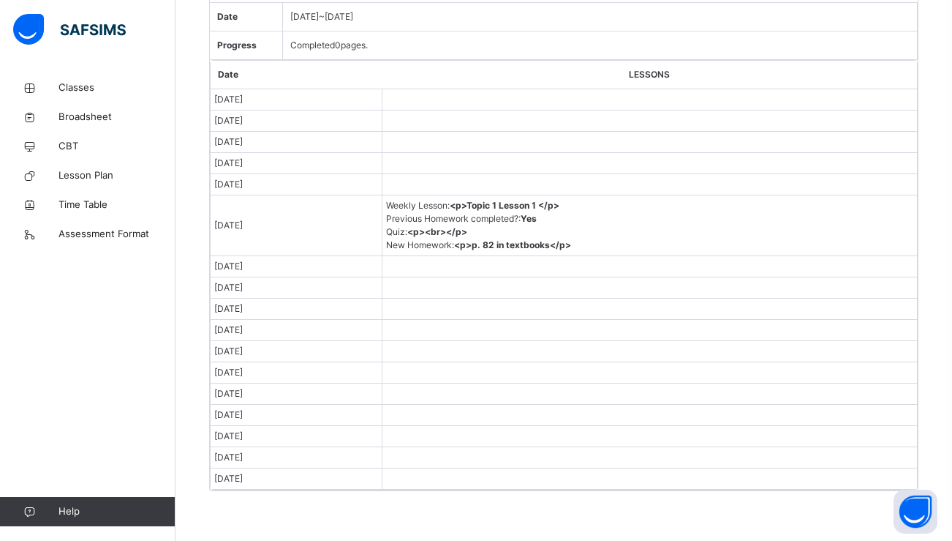
scroll to position [672, 0]
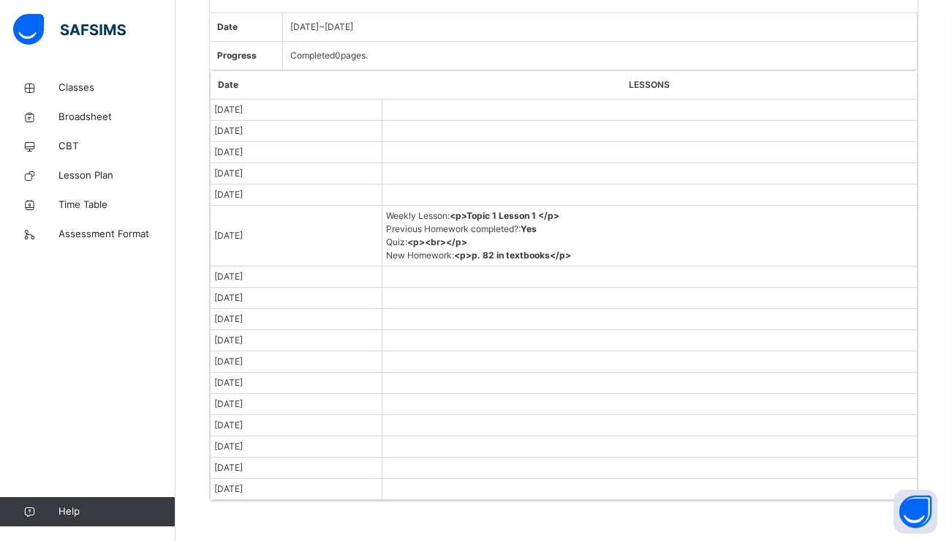
click at [602, 163] on td at bounding box center [649, 173] width 535 height 21
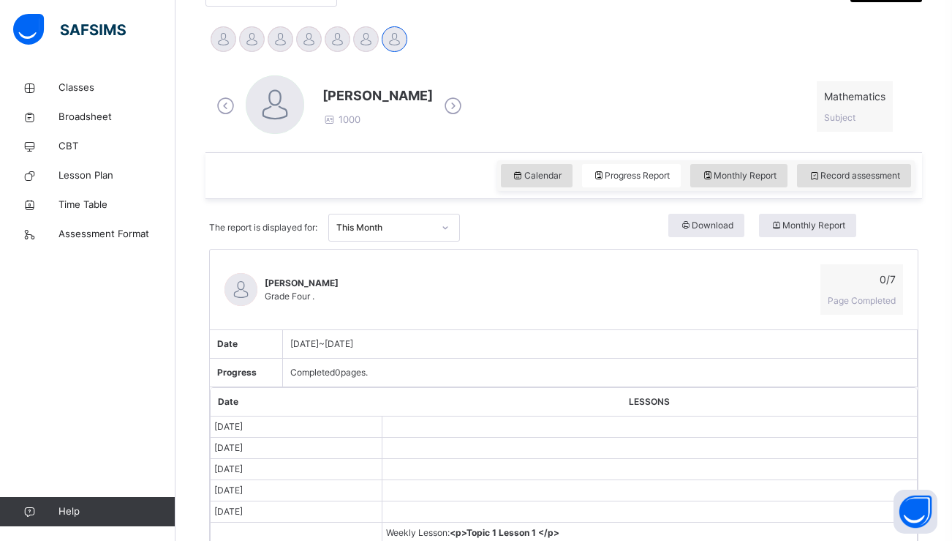
scroll to position [331, 0]
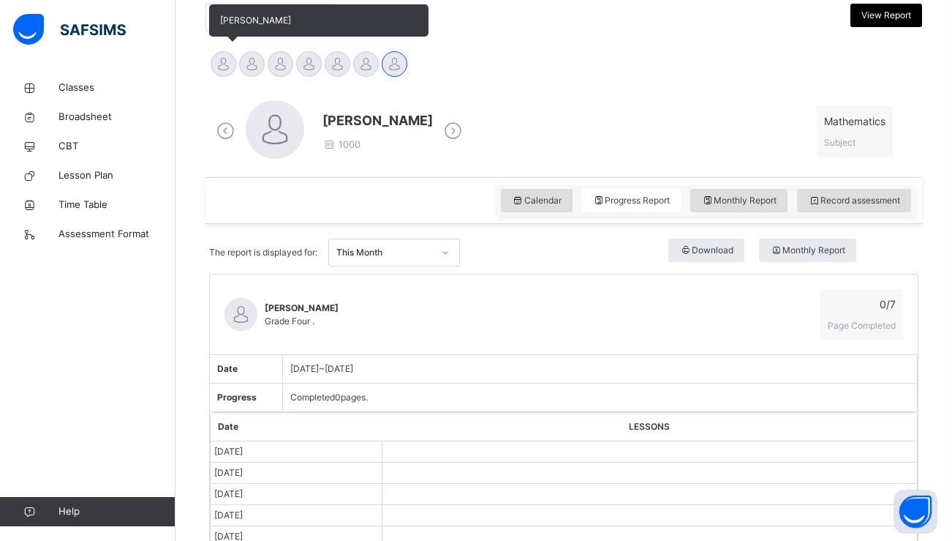
click at [235, 71] on div "[PERSON_NAME]" at bounding box center [223, 66] width 29 height 32
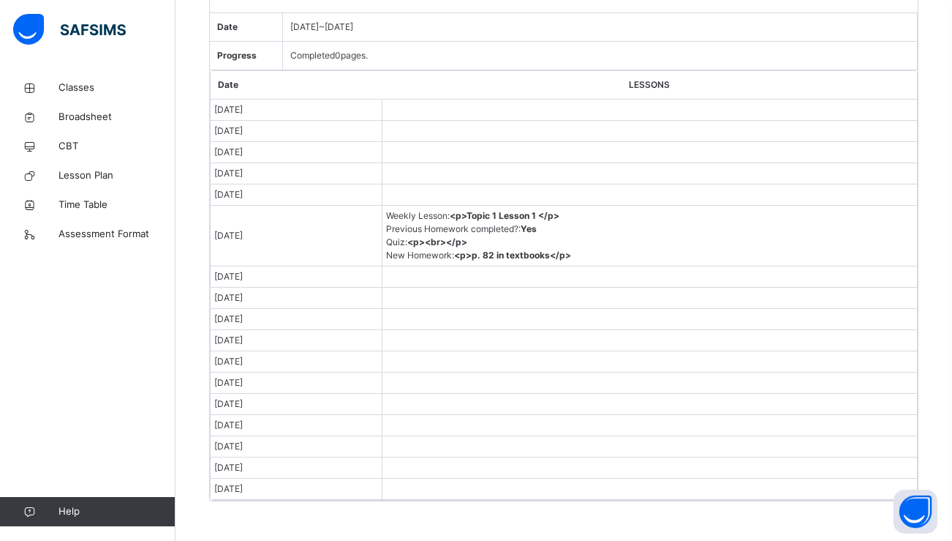
scroll to position [683, 0]
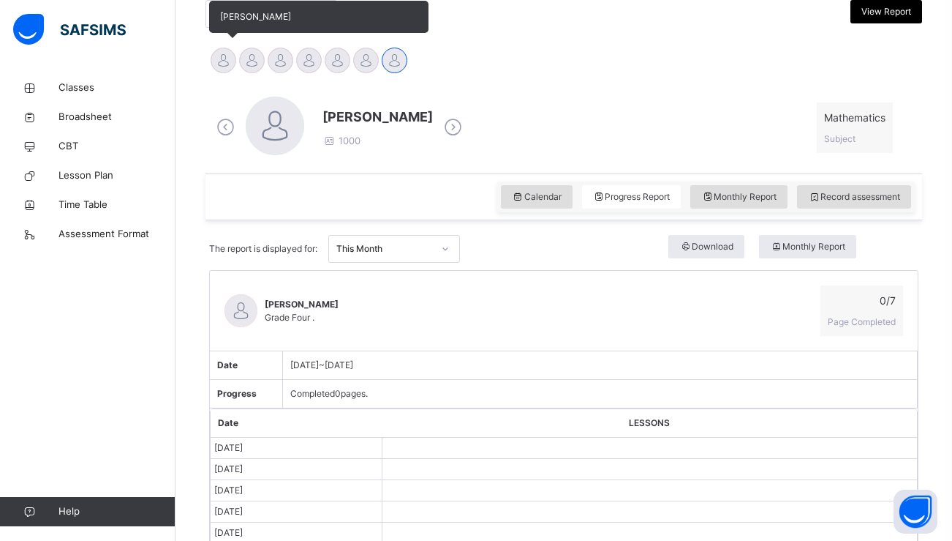
click at [224, 64] on div at bounding box center [224, 61] width 26 height 26
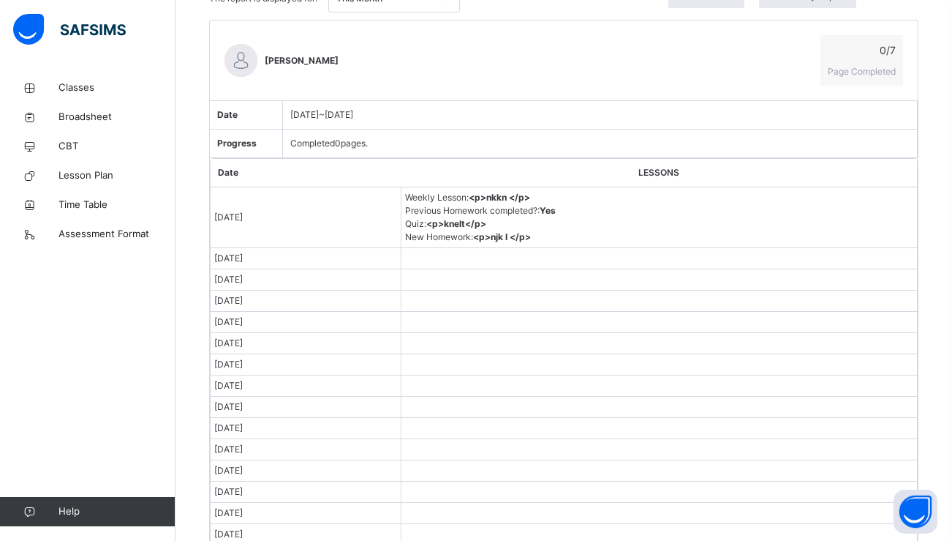
scroll to position [575, 0]
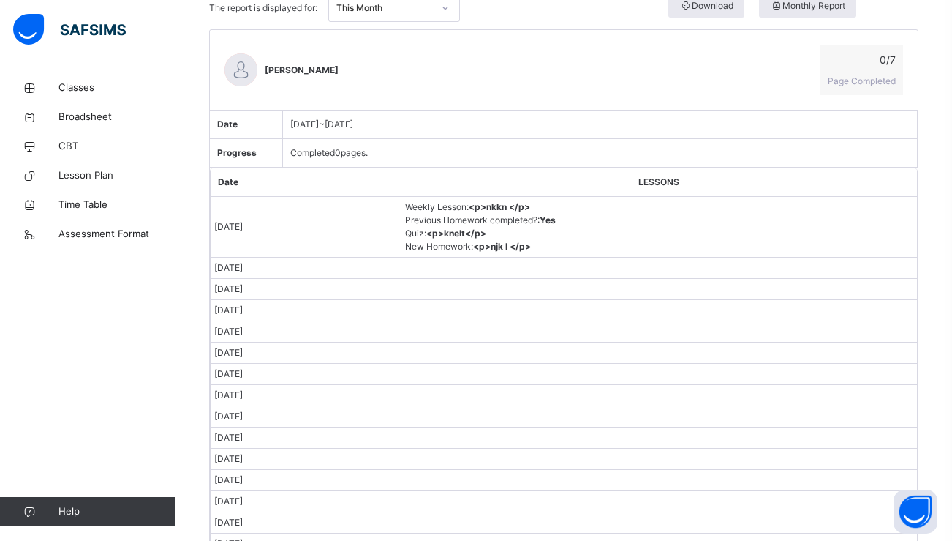
click at [467, 249] on span "New Homework : <p>njk l </p>" at bounding box center [468, 246] width 126 height 11
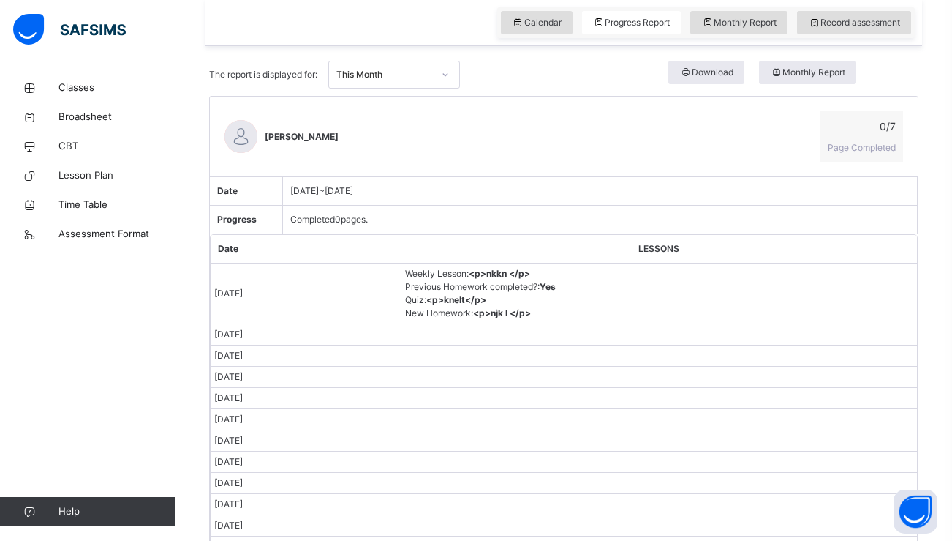
scroll to position [440, 0]
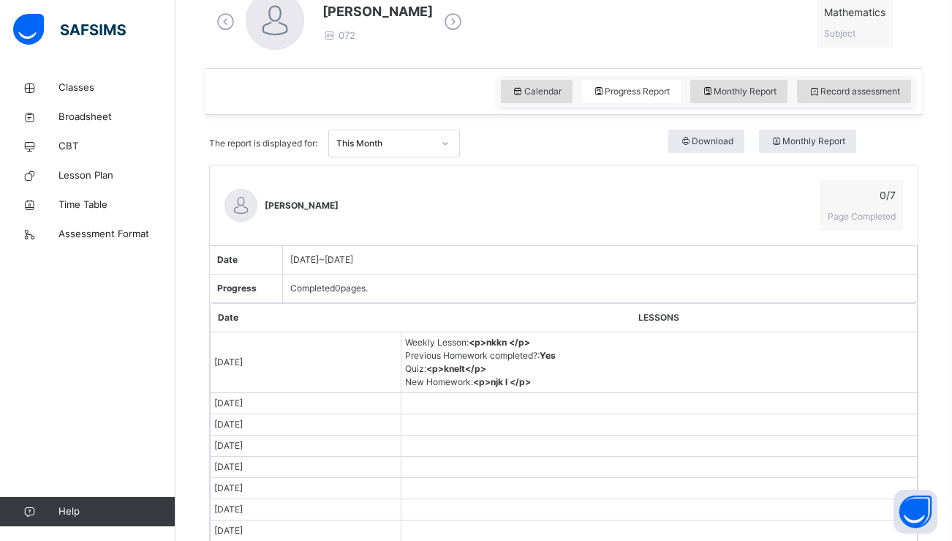
click at [329, 282] on span "Completed 0 pages." at bounding box center [329, 287] width 78 height 11
click at [577, 394] on td at bounding box center [660, 403] width 516 height 21
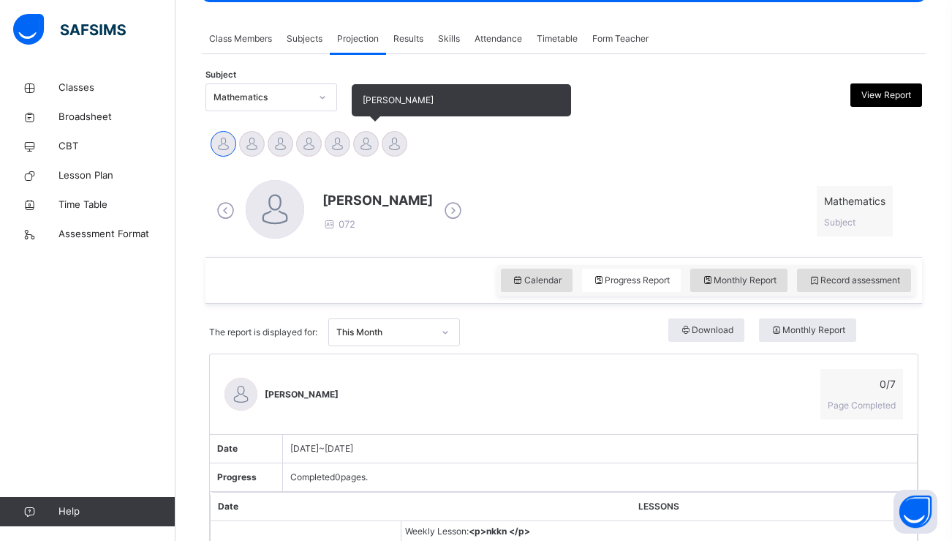
click at [369, 144] on div at bounding box center [366, 144] width 26 height 26
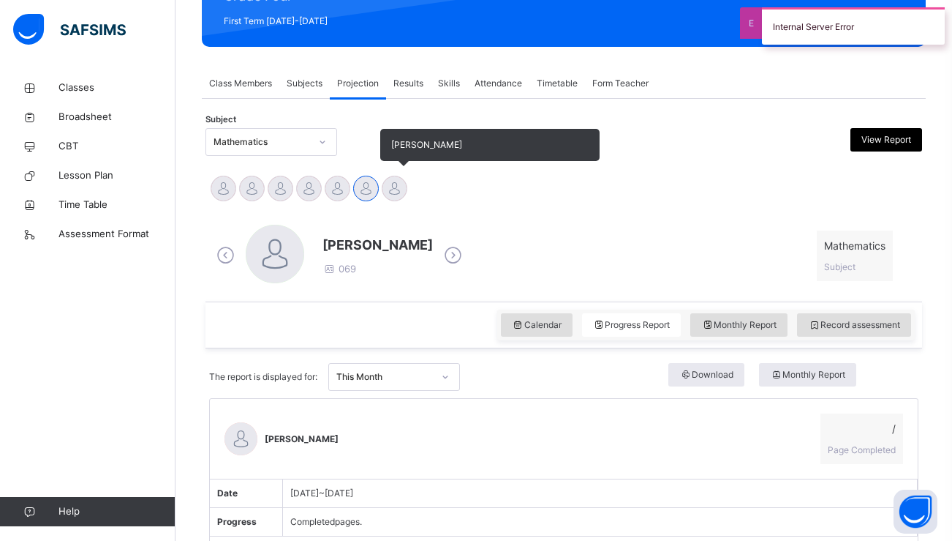
click at [403, 196] on div at bounding box center [395, 189] width 26 height 26
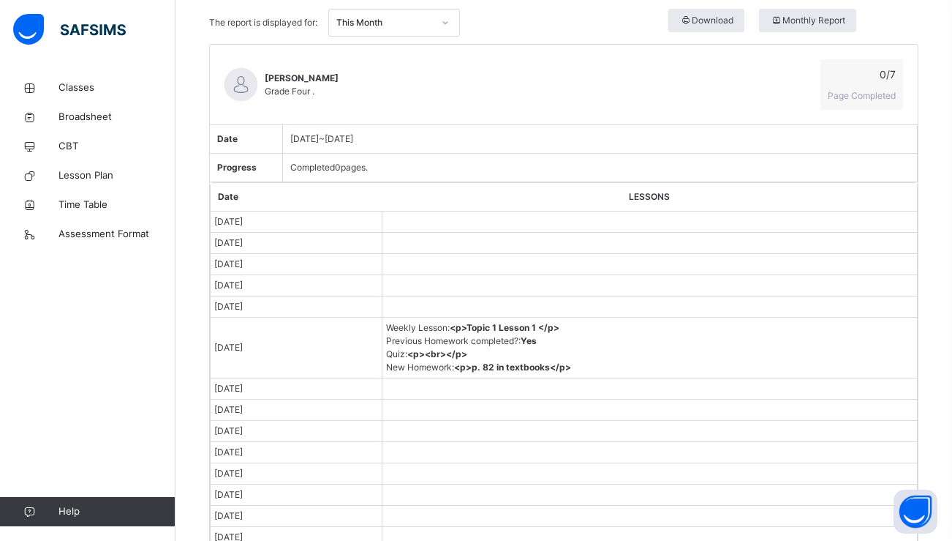
scroll to position [561, 0]
click at [440, 27] on div at bounding box center [445, 21] width 25 height 23
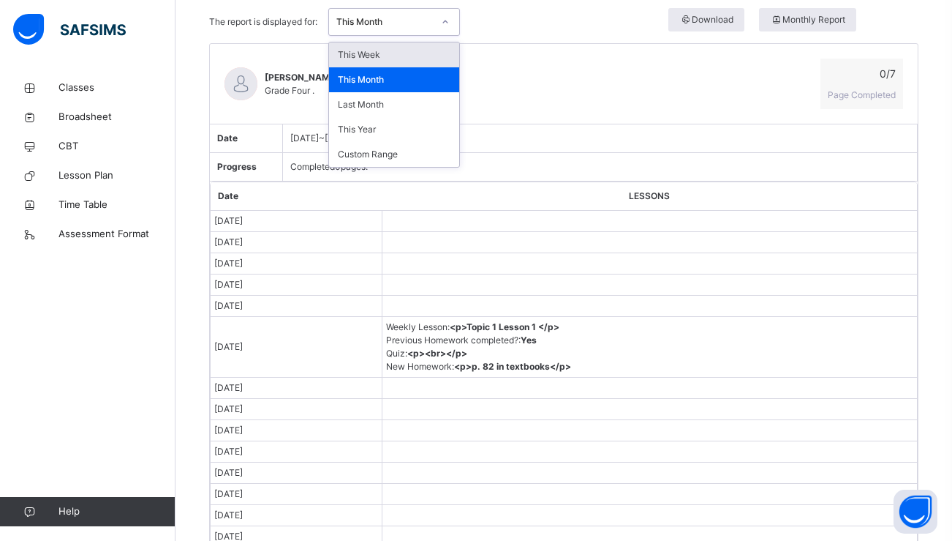
click at [535, 104] on div "Yahya Jaleel Grade Four . 0 / 7 Page Completed" at bounding box center [564, 84] width 708 height 80
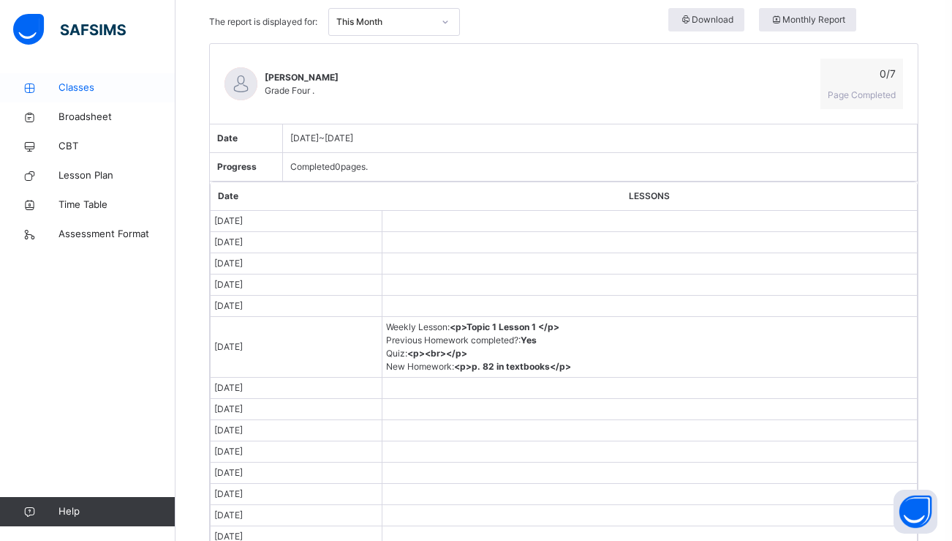
click at [121, 90] on span "Classes" at bounding box center [117, 87] width 117 height 15
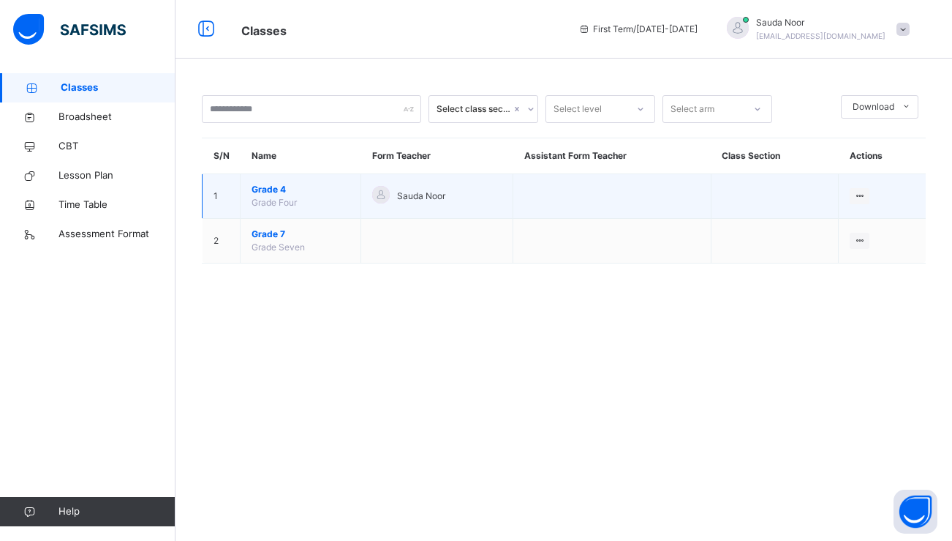
click at [287, 187] on span "Grade 4" at bounding box center [301, 189] width 98 height 13
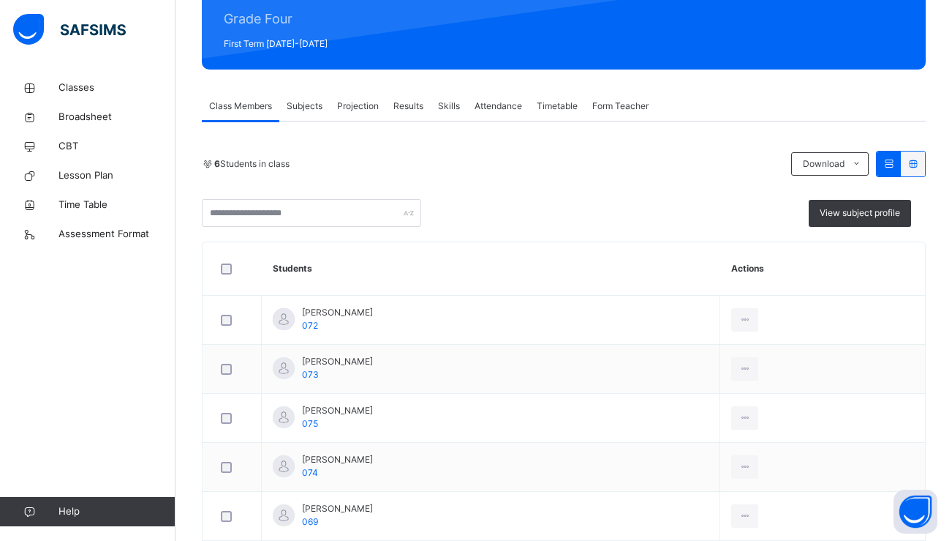
scroll to position [206, 0]
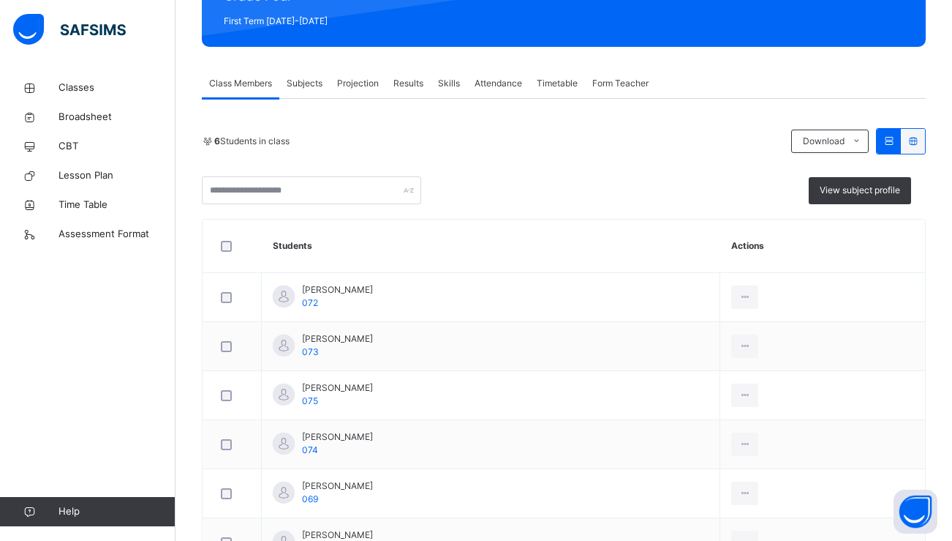
click at [359, 78] on span "Projection" at bounding box center [358, 83] width 42 height 13
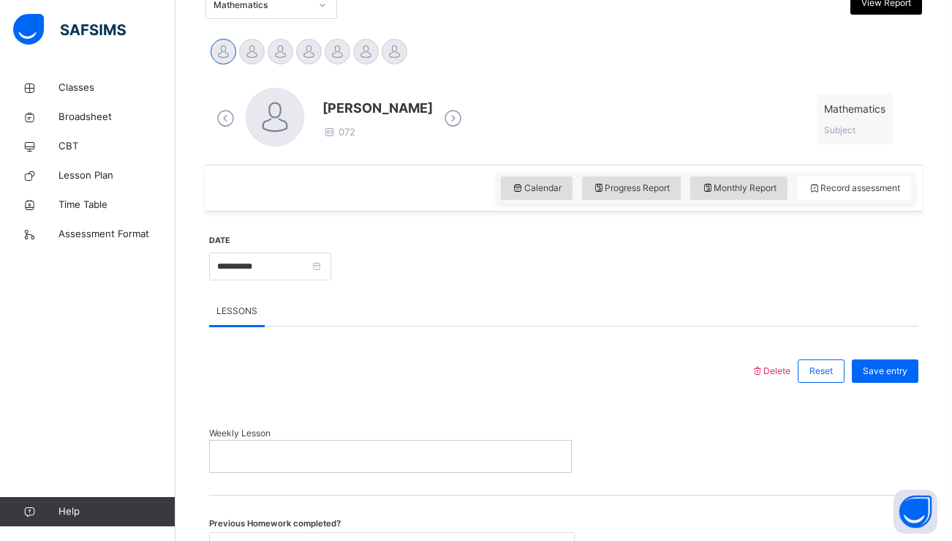
scroll to position [342, 0]
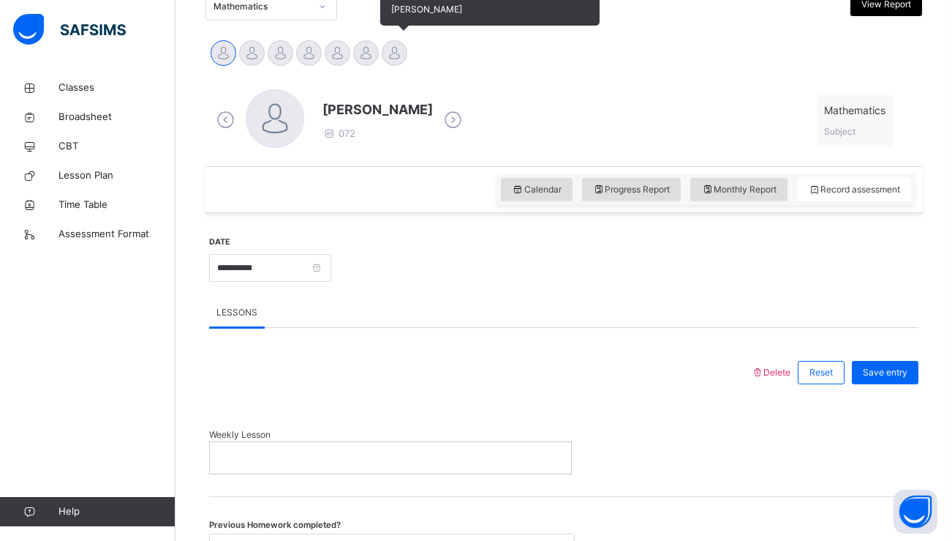
click at [384, 58] on div at bounding box center [395, 53] width 26 height 26
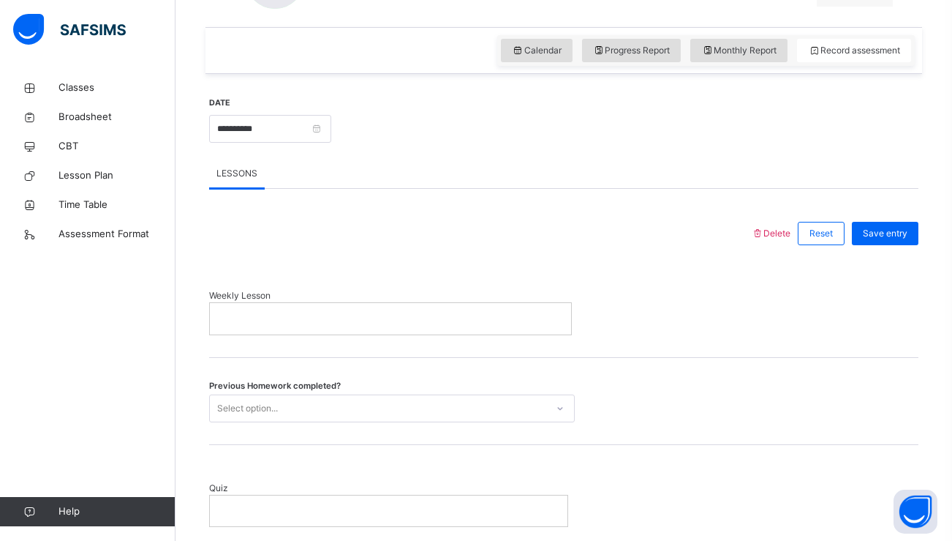
scroll to position [472, 0]
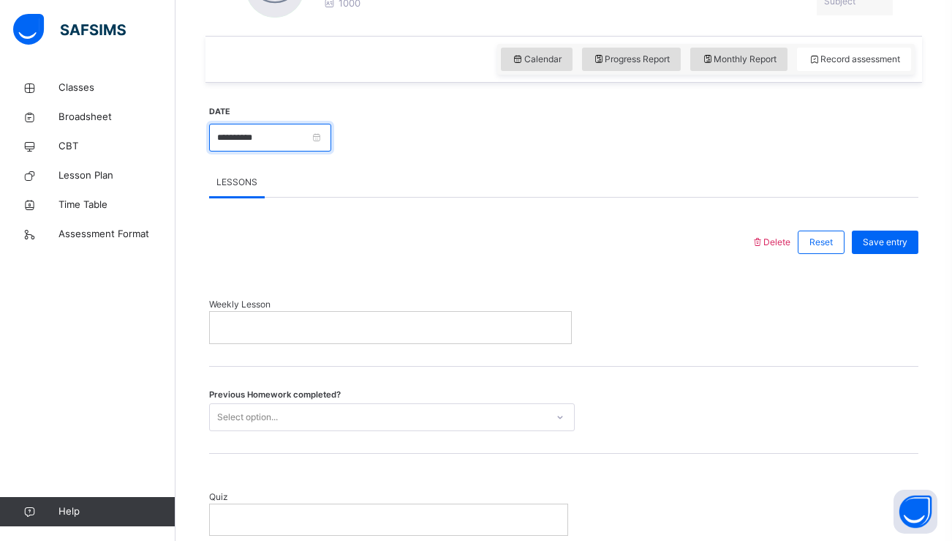
click at [331, 138] on input "**********" at bounding box center [270, 138] width 122 height 28
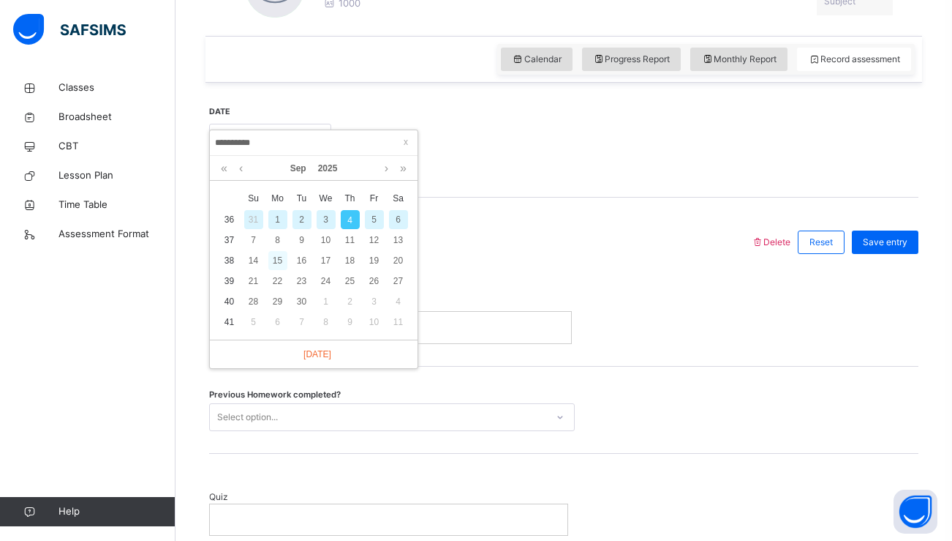
click at [276, 263] on div "15" at bounding box center [277, 260] width 19 height 19
type input "**********"
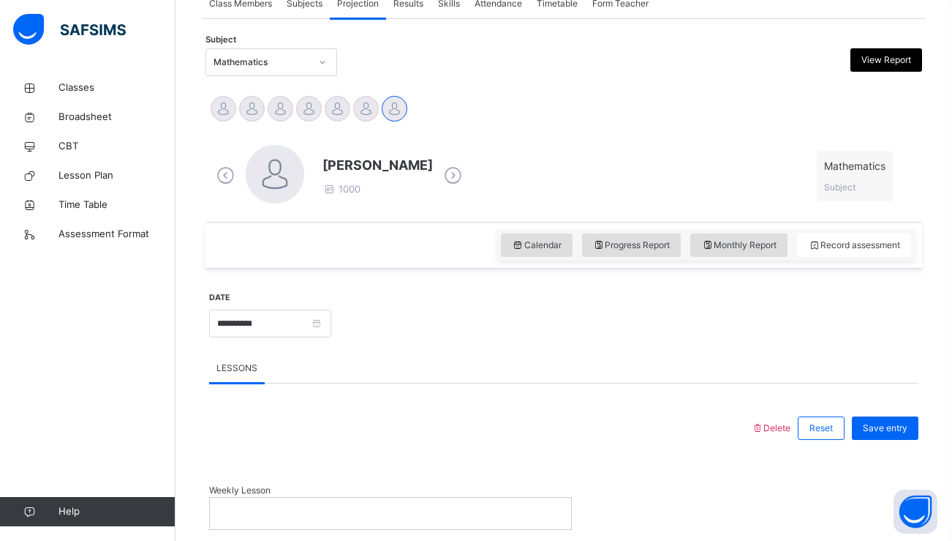
scroll to position [87, 0]
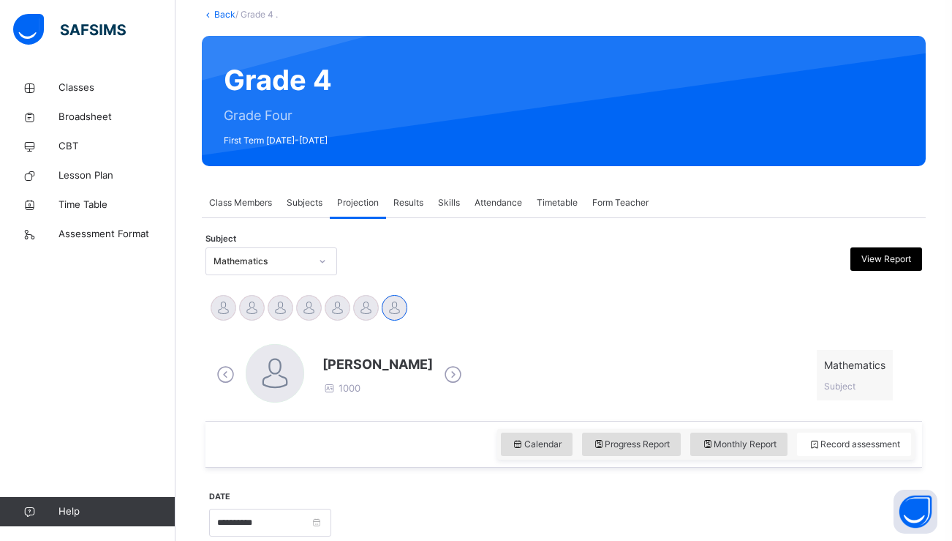
click at [869, 248] on div "View Report" at bounding box center [887, 258] width 72 height 23
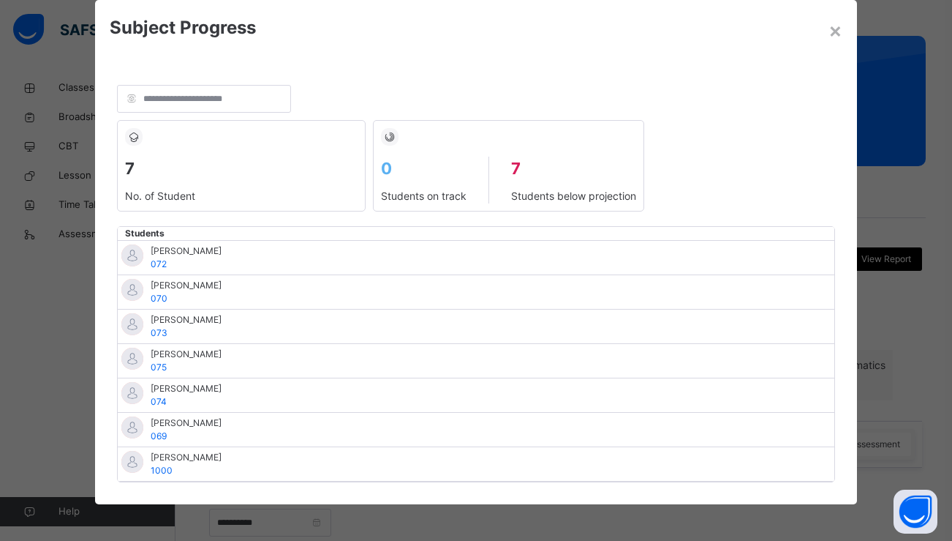
scroll to position [37, 0]
click at [183, 455] on span "[PERSON_NAME]" at bounding box center [186, 457] width 71 height 13
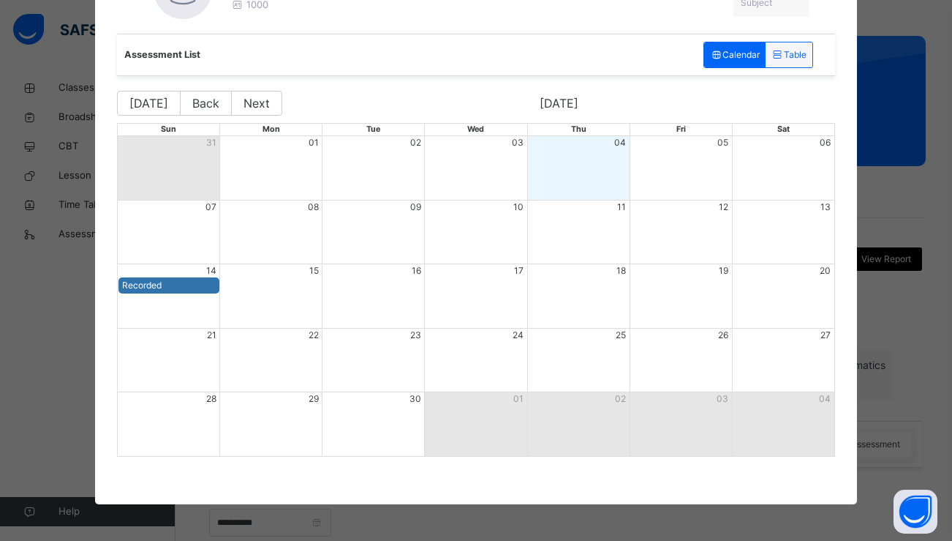
scroll to position [250, 0]
click at [206, 286] on div "Recorded" at bounding box center [169, 285] width 94 height 13
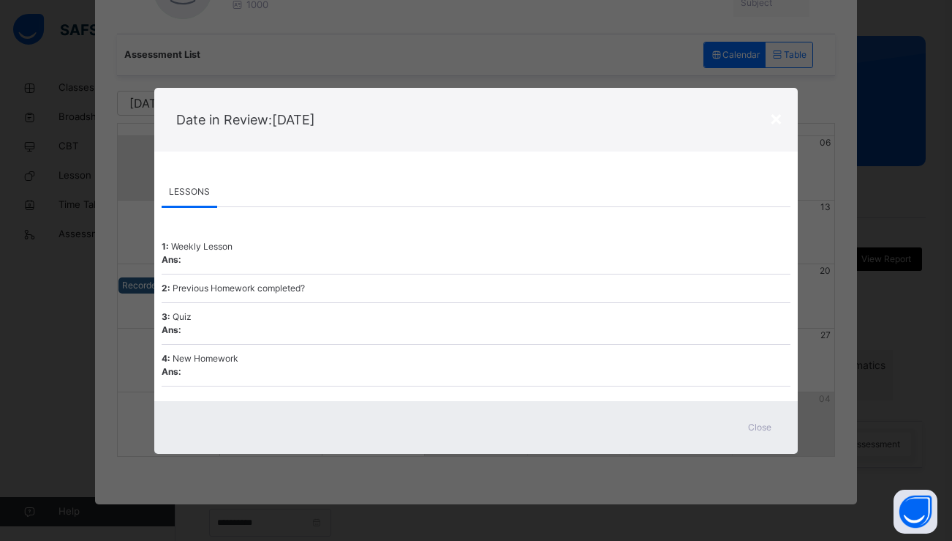
click at [541, 64] on div "× Date in Review: Sep 14, 2025 LESSONS LESSONS 1 : Weekly Lesson Ans: 2 : Previ…" at bounding box center [476, 270] width 952 height 541
click at [829, 143] on div "× Date in Review: Sep 14, 2025 LESSONS LESSONS 1 : Weekly Lesson Ans: 2 : Previ…" at bounding box center [476, 270] width 952 height 541
click at [607, 30] on div "× Date in Review: Sep 14, 2025 LESSONS LESSONS 1 : Weekly Lesson Ans: 2 : Previ…" at bounding box center [476, 270] width 952 height 541
click at [560, 63] on div "× Date in Review: Sep 14, 2025 LESSONS LESSONS 1 : Weekly Lesson Ans: 2 : Previ…" at bounding box center [476, 270] width 952 height 541
click at [775, 121] on div "×" at bounding box center [777, 117] width 14 height 31
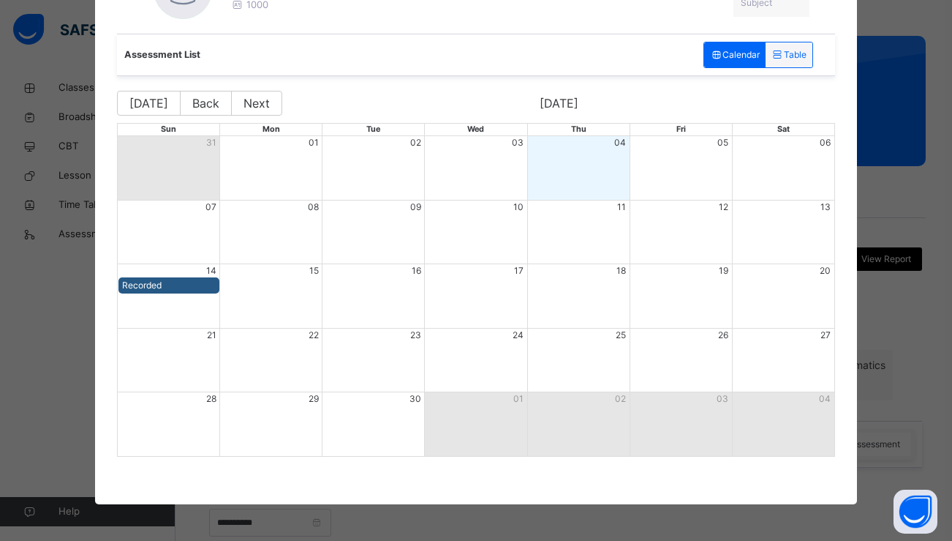
click at [173, 288] on div "Recorded" at bounding box center [169, 285] width 94 height 13
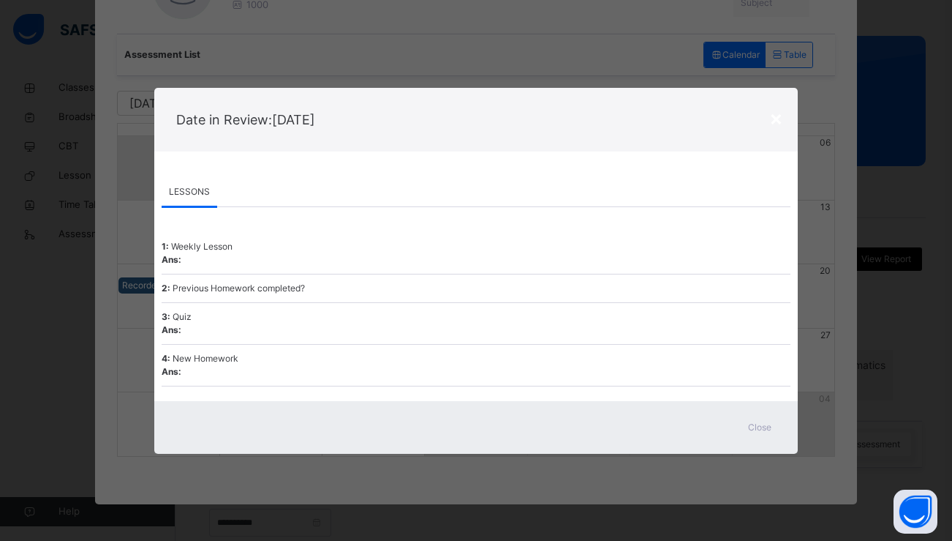
click at [781, 115] on div "×" at bounding box center [777, 117] width 14 height 31
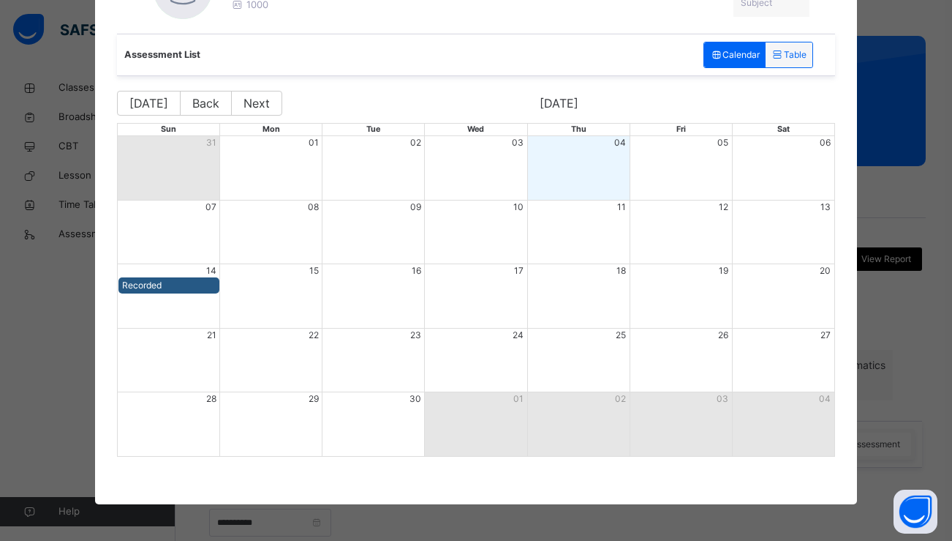
click at [938, 157] on div "**********" at bounding box center [476, 270] width 952 height 541
click at [925, 160] on div "**********" at bounding box center [476, 270] width 952 height 541
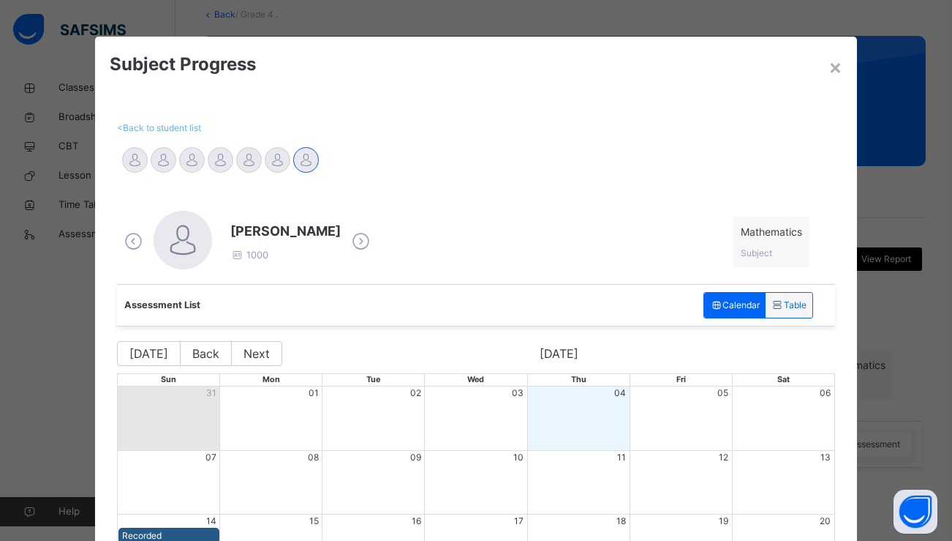
scroll to position [0, 0]
click at [833, 64] on div "×" at bounding box center [836, 66] width 14 height 31
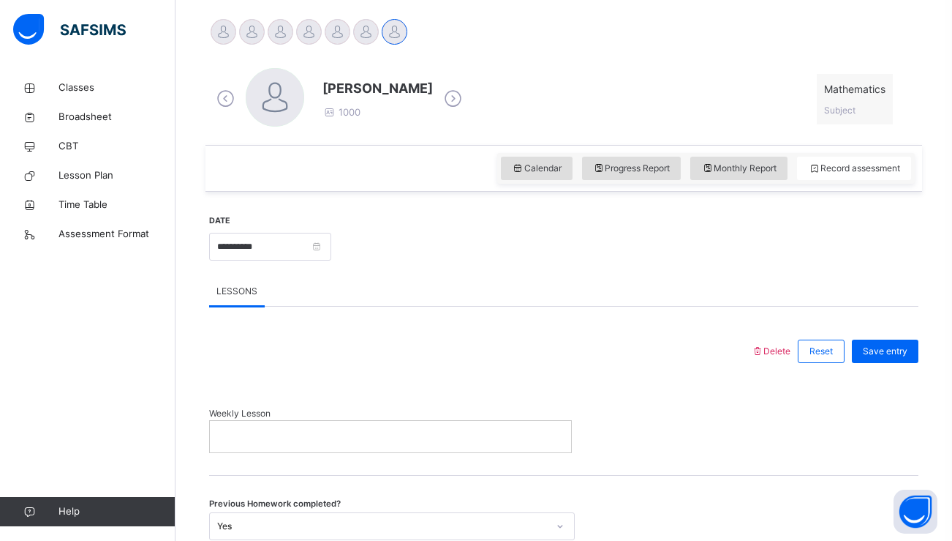
scroll to position [376, 0]
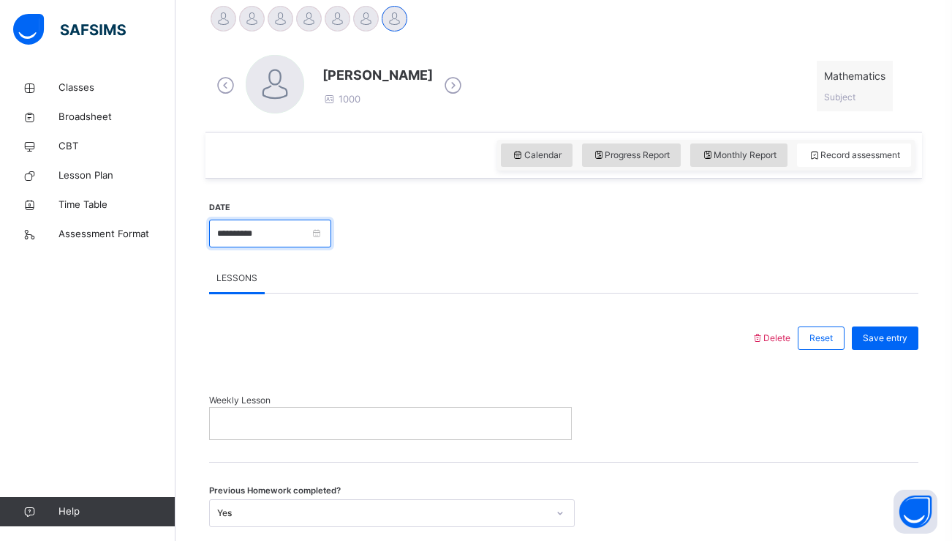
click at [288, 231] on input "**********" at bounding box center [270, 233] width 122 height 28
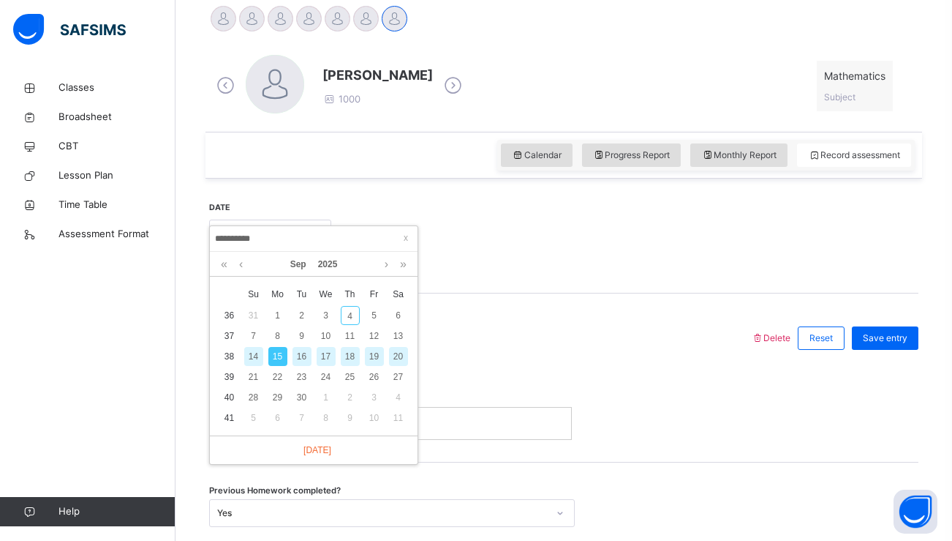
click at [277, 364] on div "15" at bounding box center [277, 356] width 19 height 19
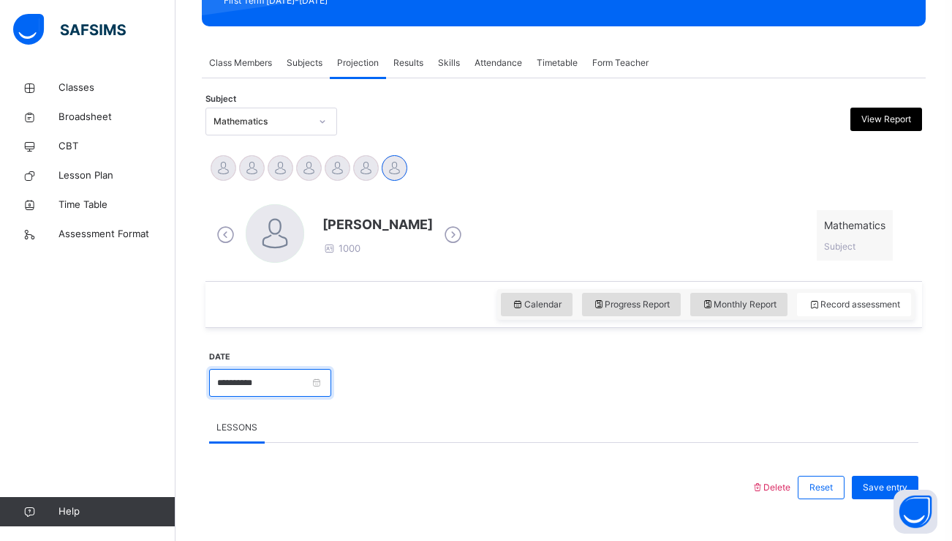
click at [260, 393] on input "**********" at bounding box center [270, 383] width 122 height 28
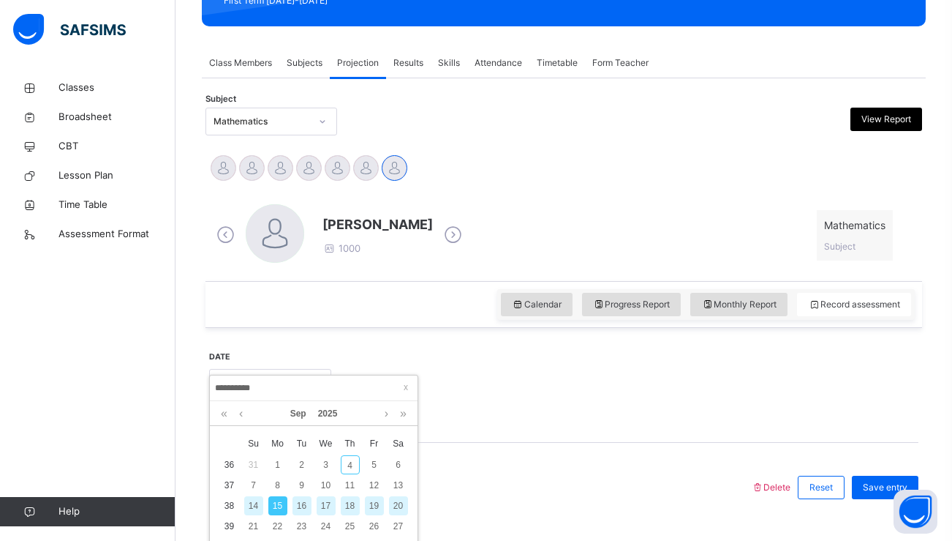
click at [252, 500] on div "14" at bounding box center [253, 505] width 19 height 19
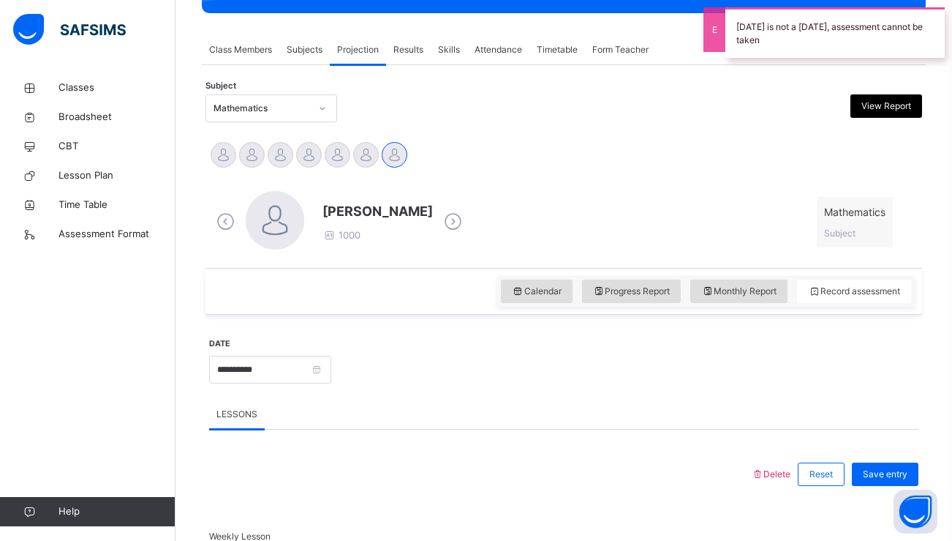
scroll to position [241, 0]
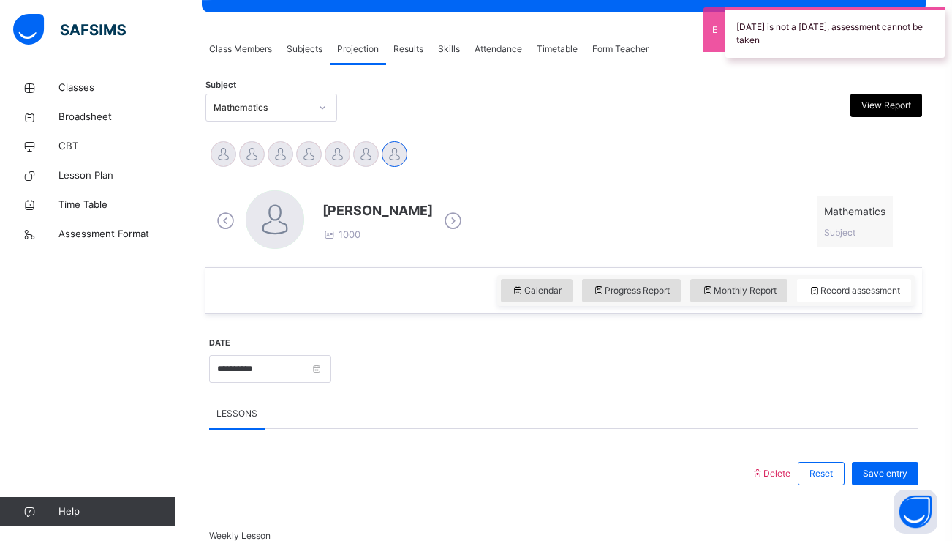
click at [320, 353] on div "**********" at bounding box center [270, 367] width 122 height 63
click at [309, 369] on input "**********" at bounding box center [270, 369] width 122 height 28
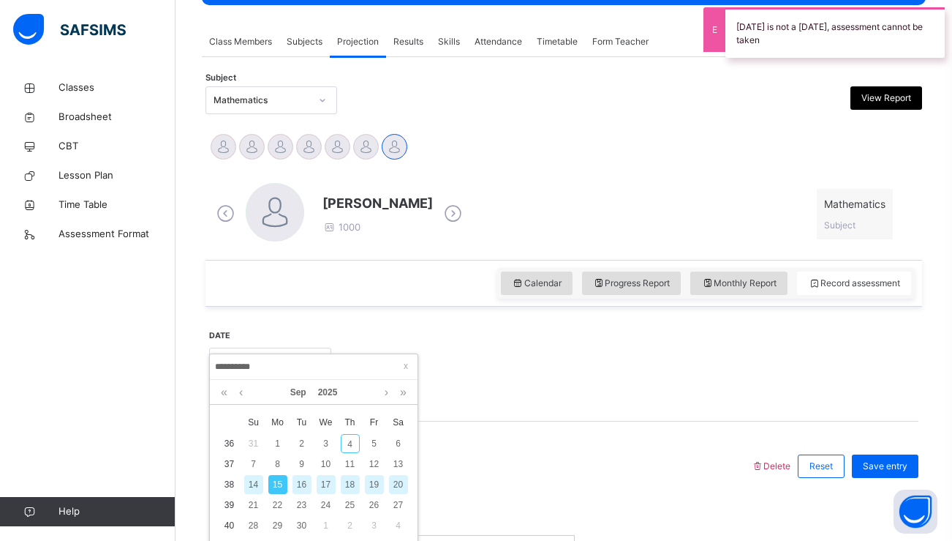
scroll to position [316, 0]
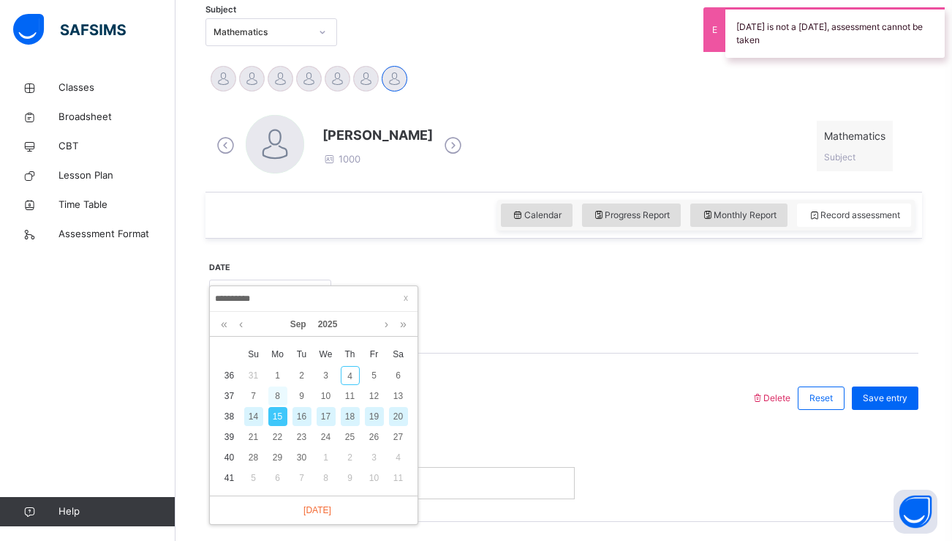
click at [282, 396] on div "8" at bounding box center [277, 395] width 19 height 19
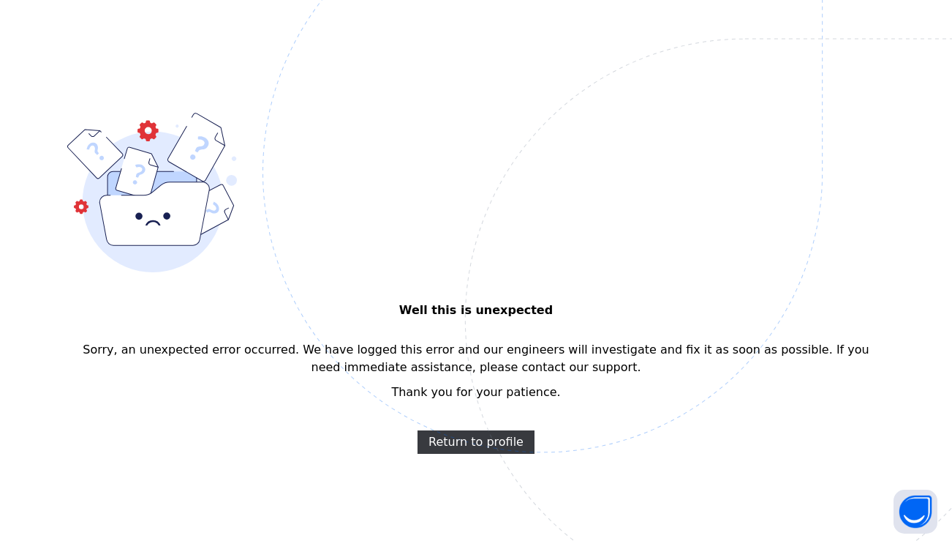
scroll to position [0, 0]
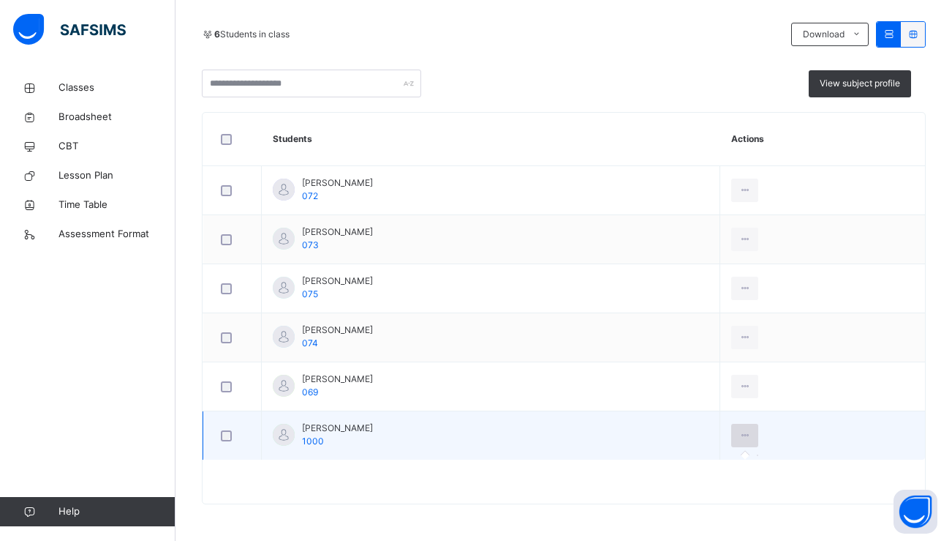
scroll to position [313, 0]
click at [739, 440] on icon at bounding box center [745, 435] width 12 height 13
click at [279, 427] on div at bounding box center [284, 435] width 22 height 22
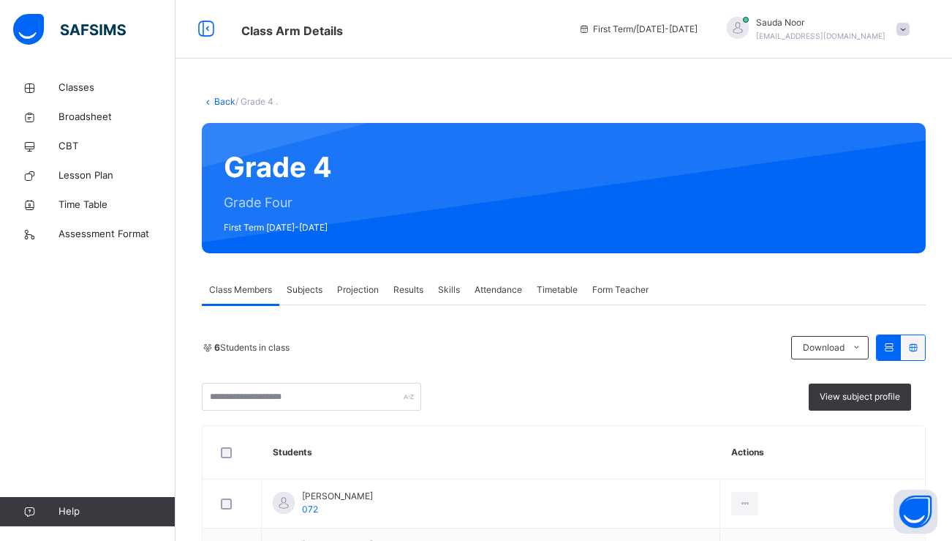
scroll to position [0, 0]
click at [374, 287] on span "Projection" at bounding box center [358, 289] width 42 height 13
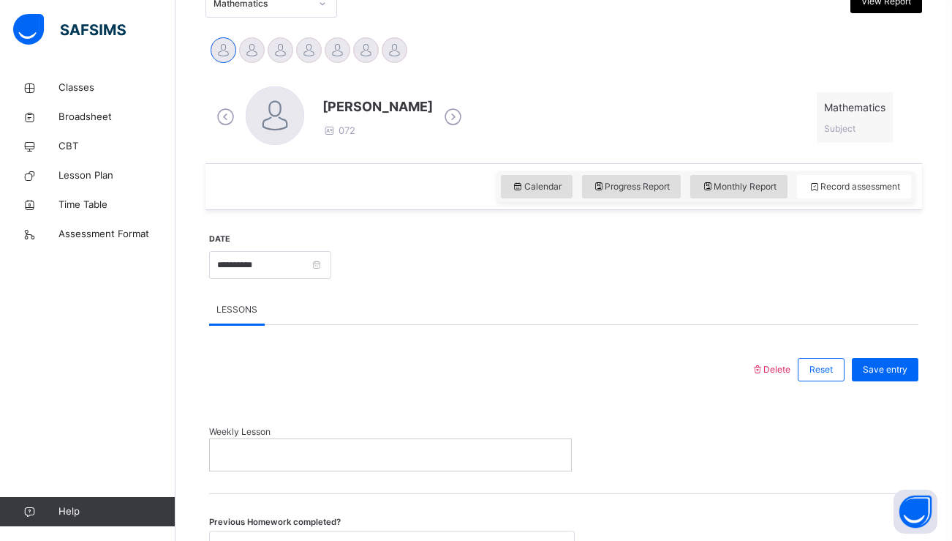
scroll to position [363, 0]
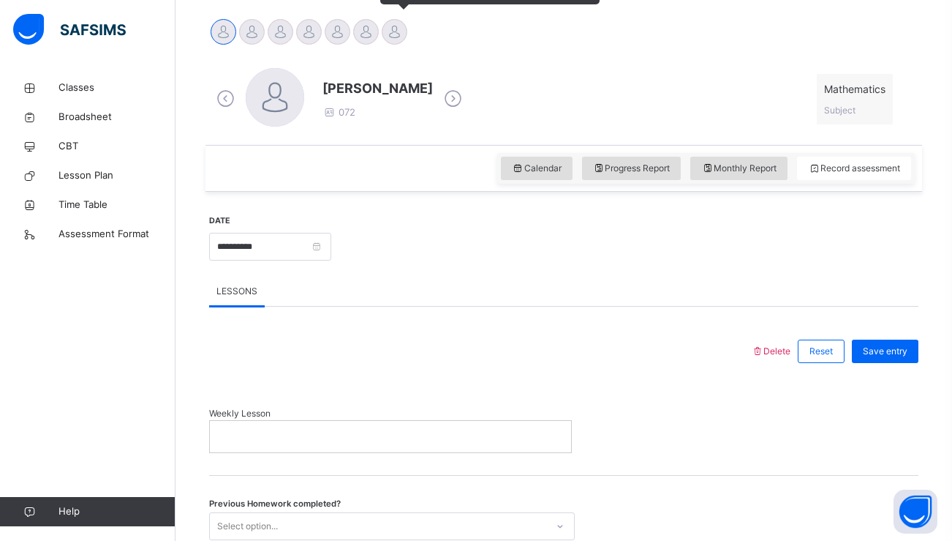
click at [393, 33] on div at bounding box center [395, 32] width 26 height 26
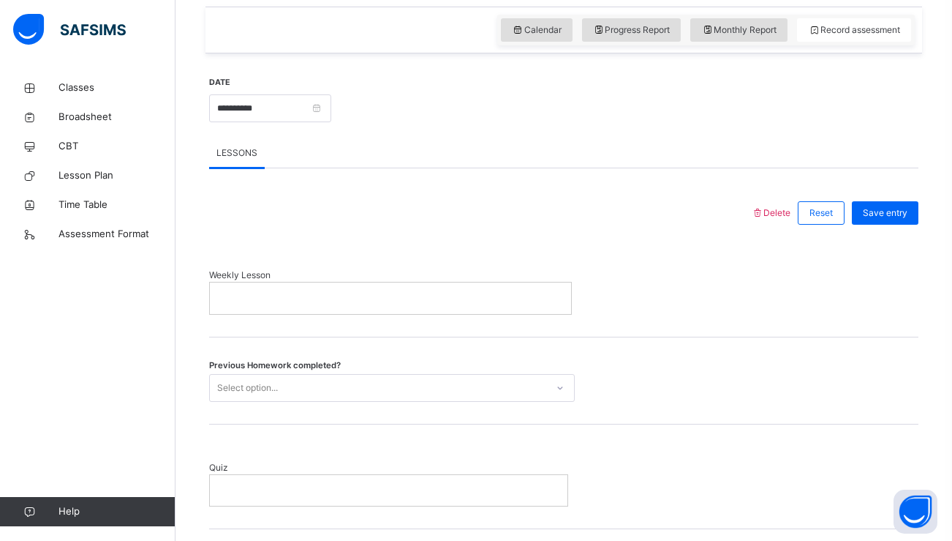
scroll to position [502, 0]
click at [327, 109] on input "**********" at bounding box center [270, 108] width 122 height 28
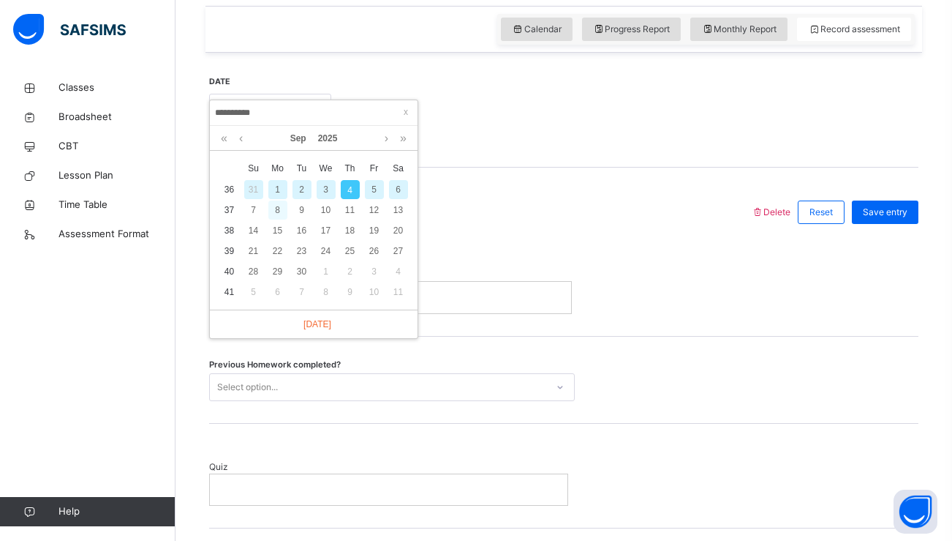
click at [280, 214] on div "8" at bounding box center [277, 209] width 19 height 19
type input "**********"
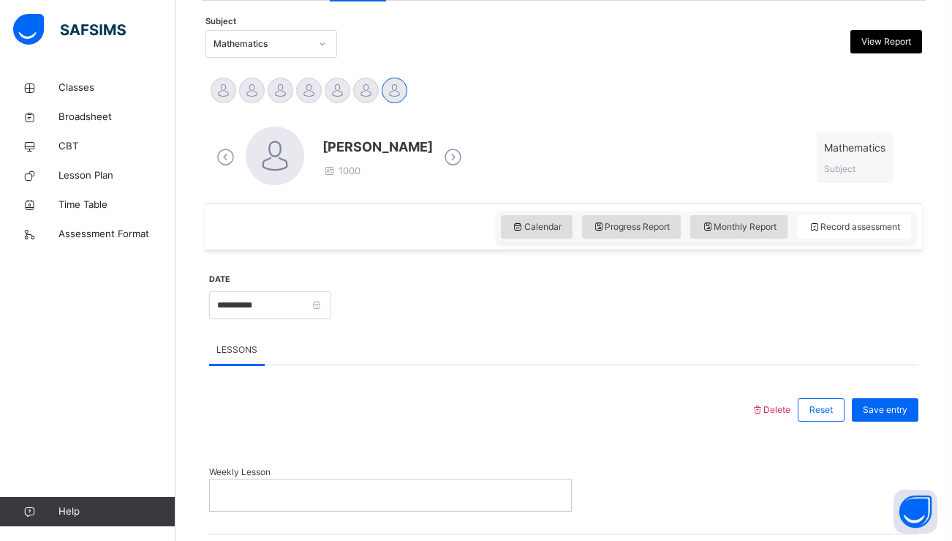
scroll to position [514, 0]
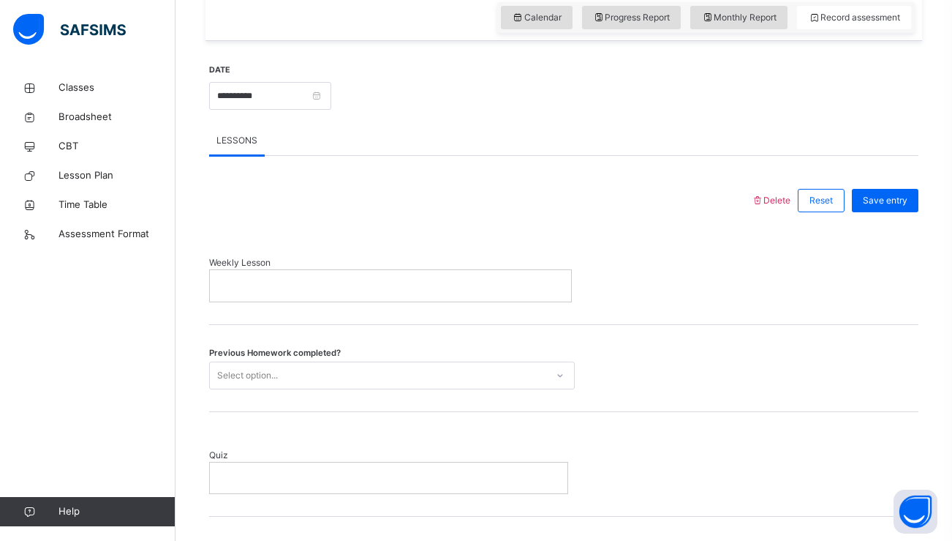
click at [320, 289] on p at bounding box center [390, 285] width 339 height 13
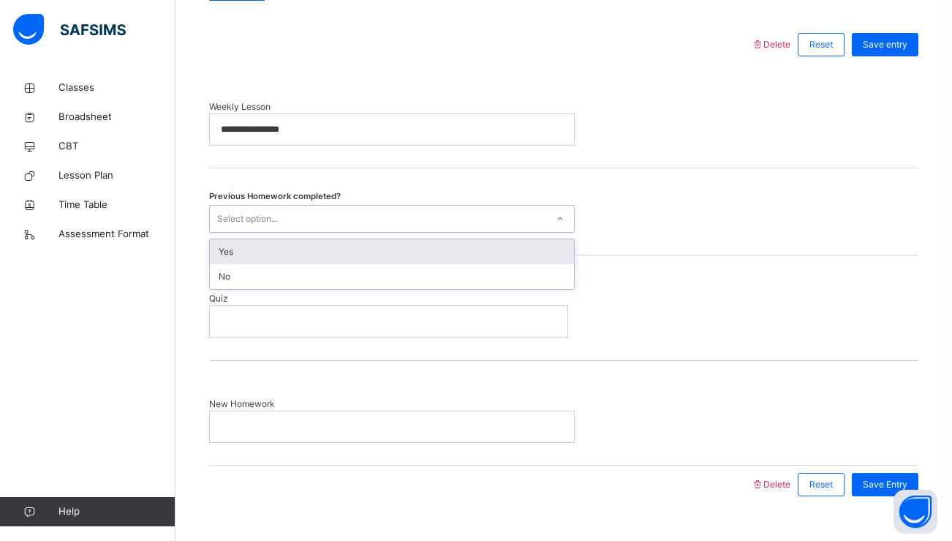
click at [344, 208] on div "Select option..." at bounding box center [378, 219] width 337 height 23
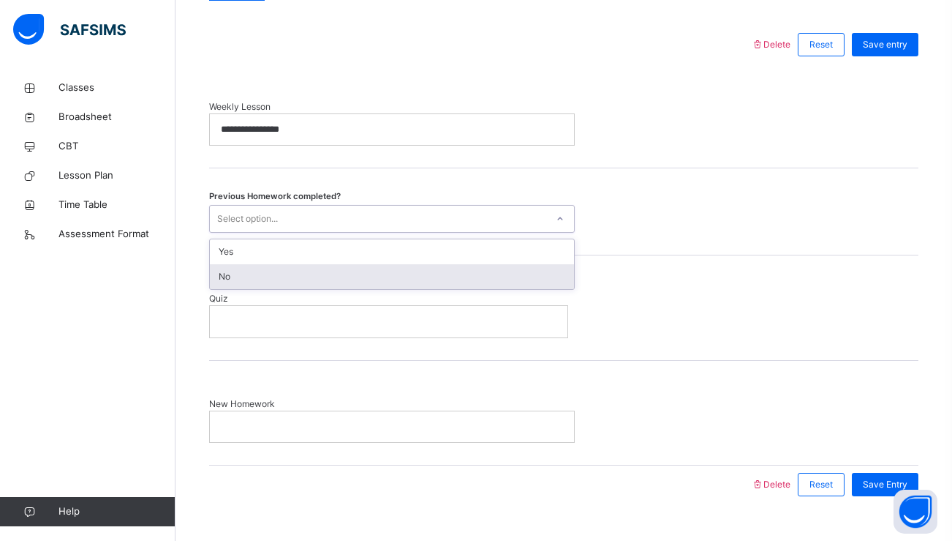
click at [305, 277] on div "No" at bounding box center [392, 276] width 364 height 25
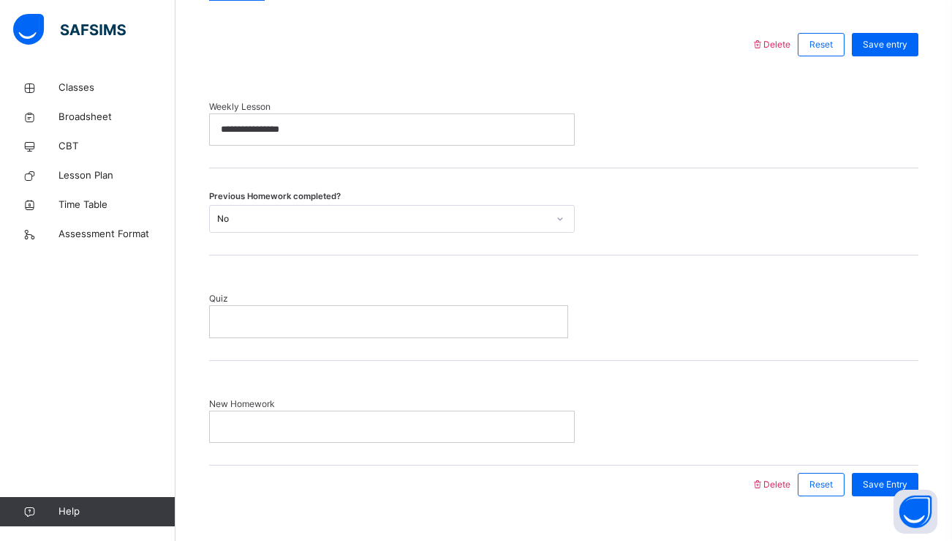
click at [298, 315] on p at bounding box center [389, 321] width 336 height 13
click at [280, 442] on div "New Homework" at bounding box center [564, 412] width 710 height 105
click at [286, 434] on div at bounding box center [392, 425] width 364 height 31
click at [873, 479] on span "Save Entry" at bounding box center [885, 483] width 45 height 13
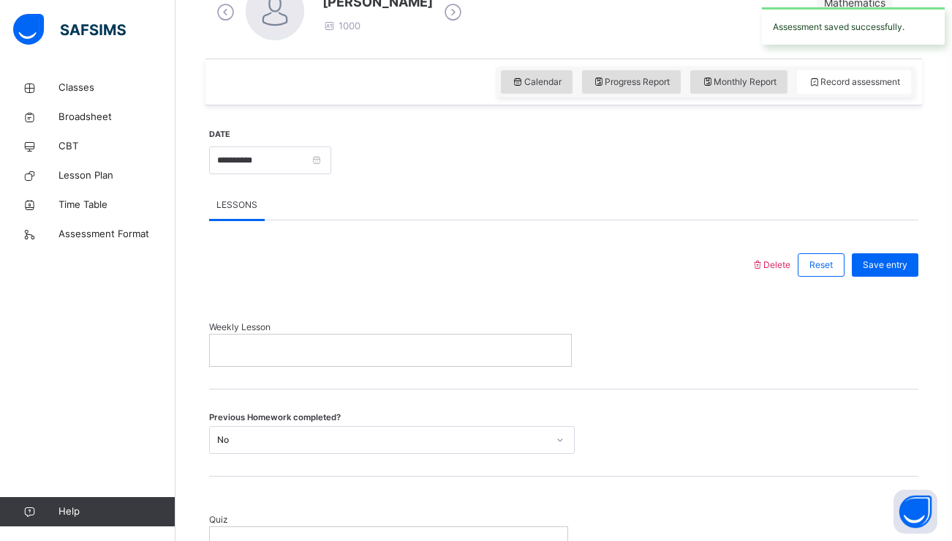
scroll to position [300, 0]
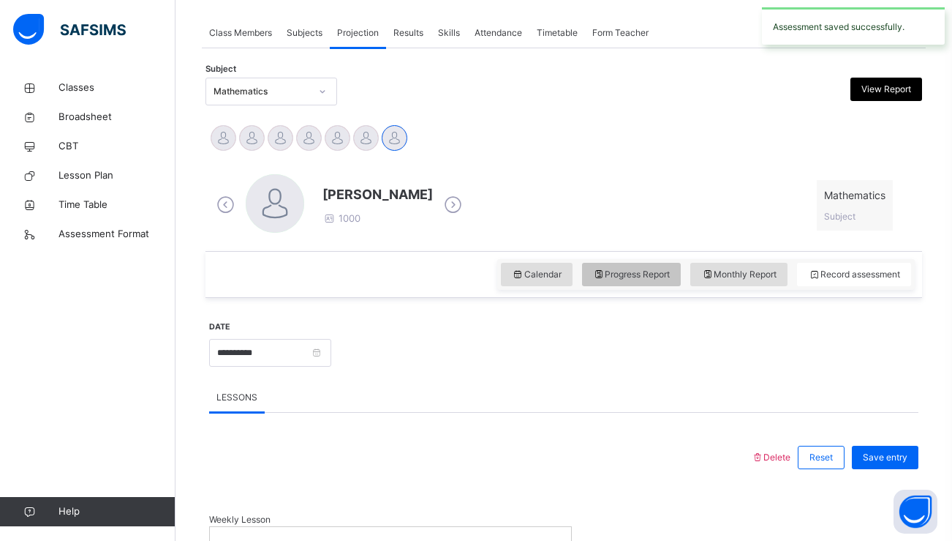
click at [606, 268] on span "Progress Report" at bounding box center [632, 274] width 78 height 13
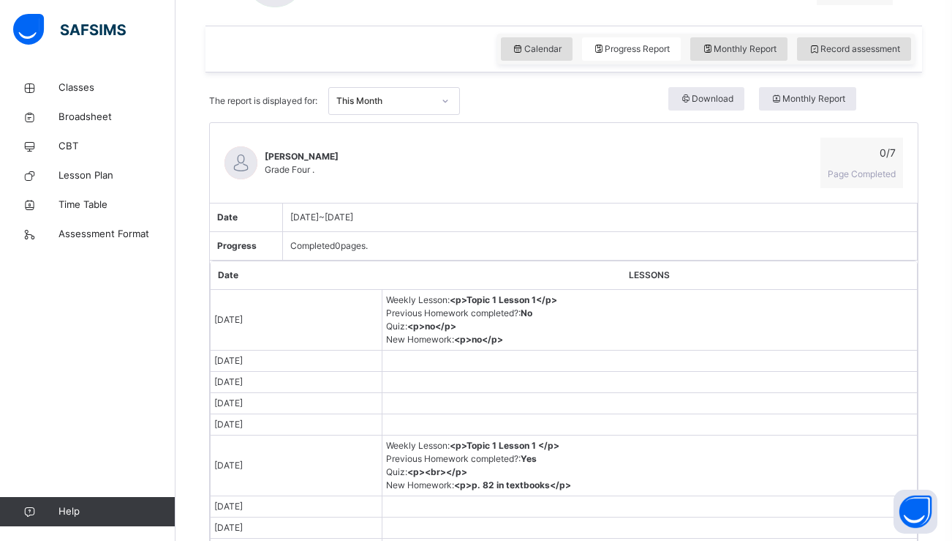
scroll to position [459, 0]
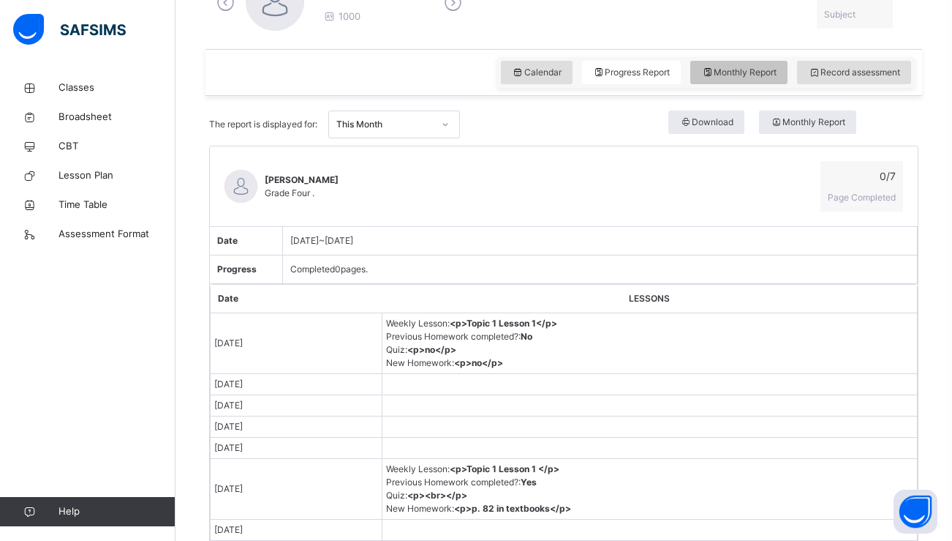
click at [751, 75] on span "Monthly Report" at bounding box center [739, 72] width 75 height 13
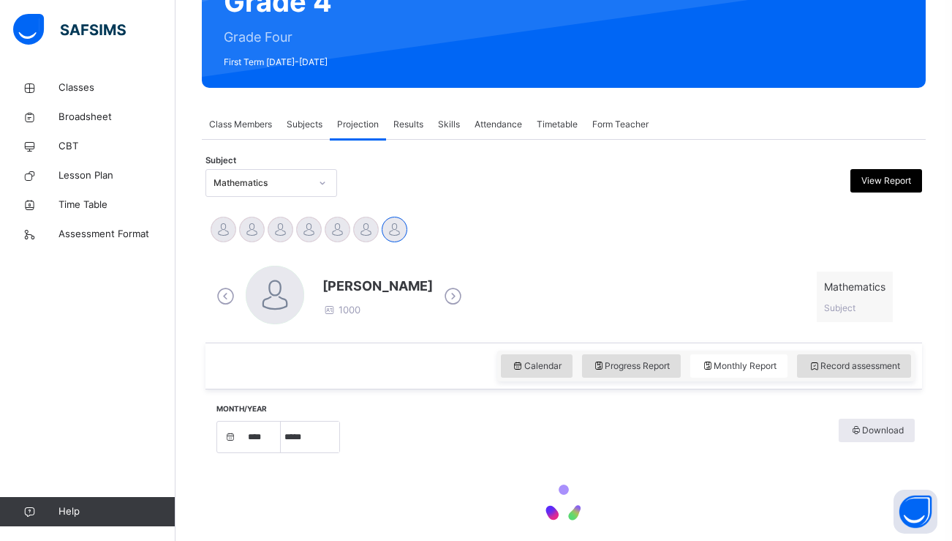
select select "****"
select select "*"
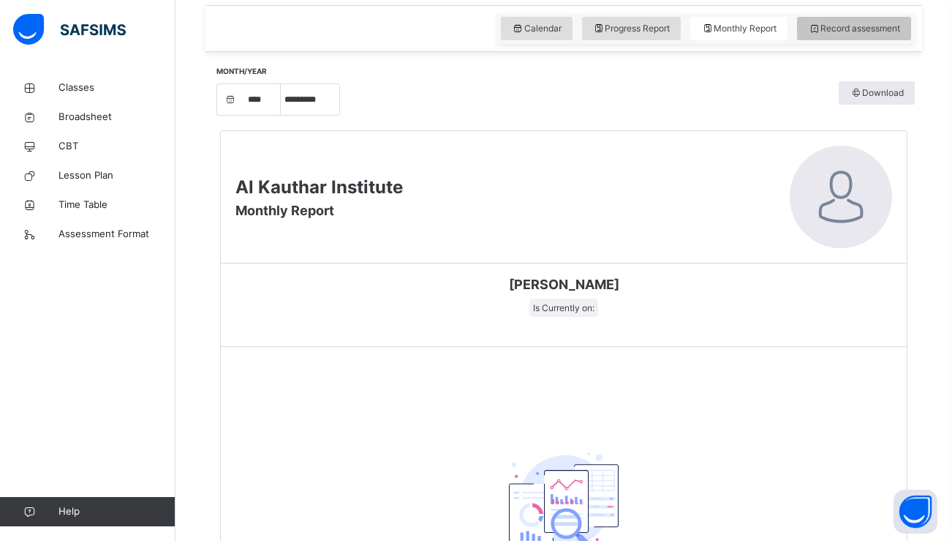
click at [831, 29] on span "Record assessment" at bounding box center [854, 28] width 92 height 13
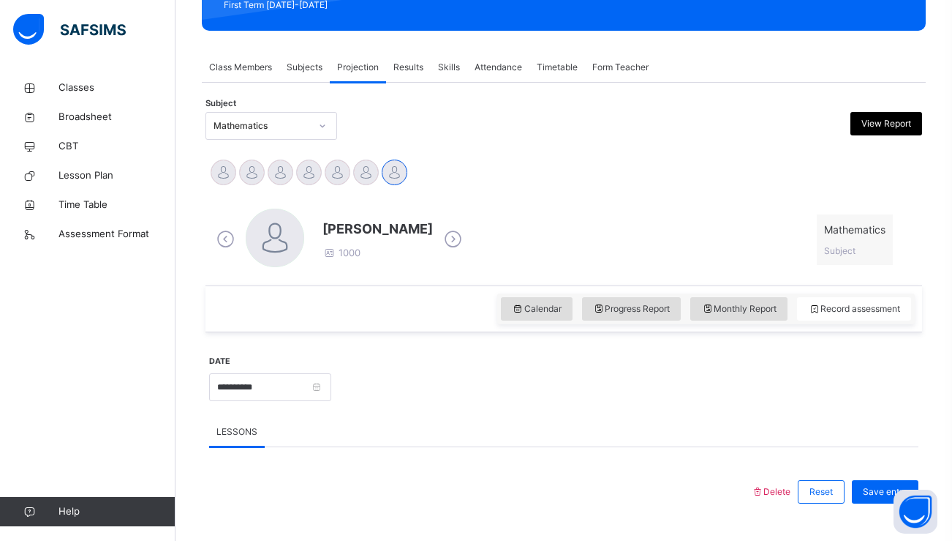
scroll to position [228, 0]
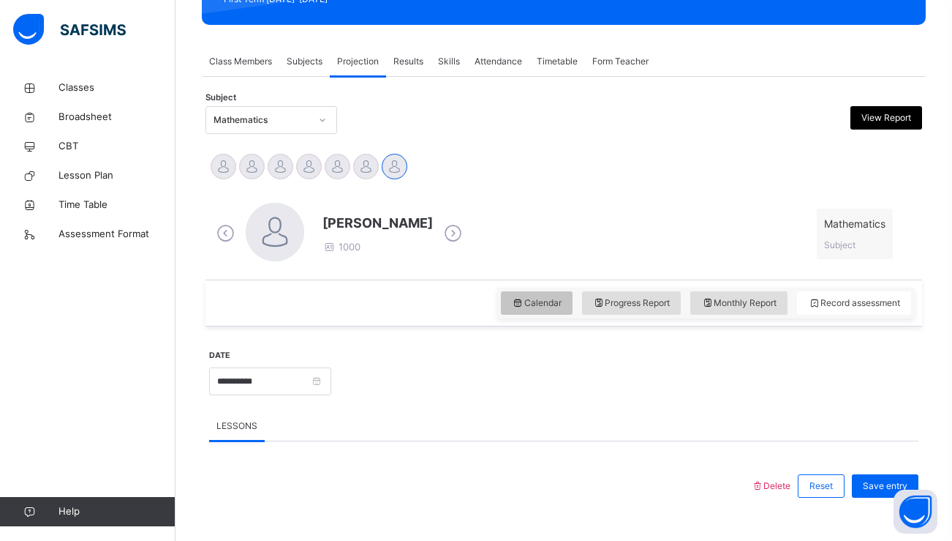
click at [534, 305] on span "Calendar" at bounding box center [537, 302] width 50 height 13
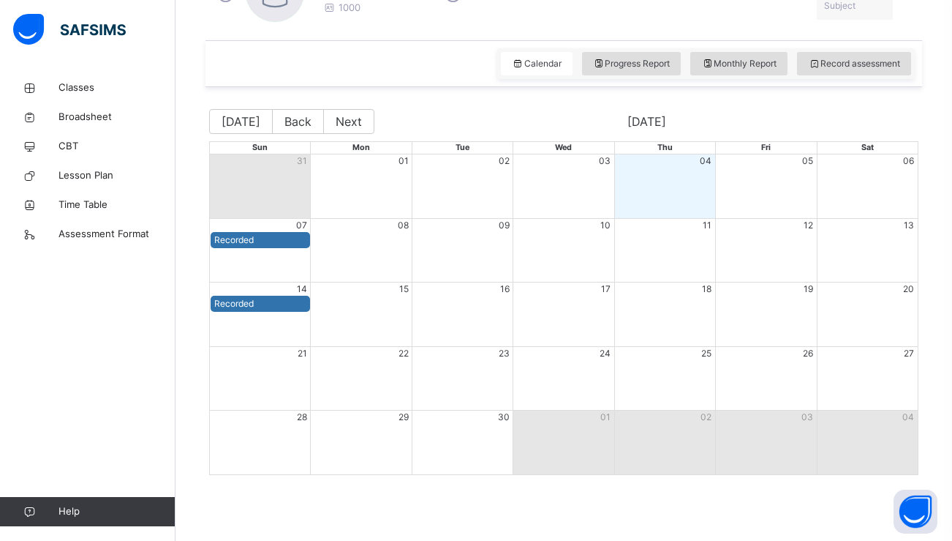
scroll to position [467, 0]
click at [650, 63] on span "Progress Report" at bounding box center [632, 63] width 78 height 13
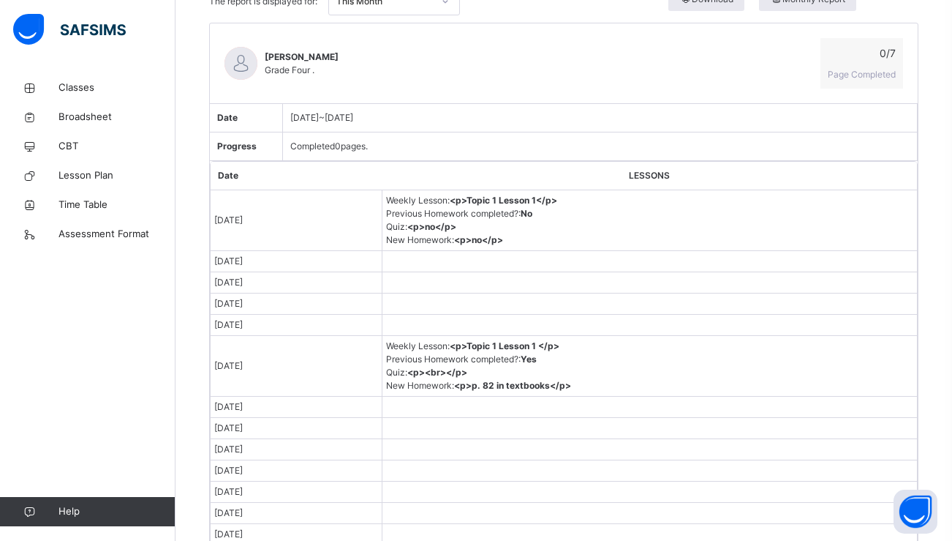
scroll to position [583, 0]
drag, startPoint x: 647, startPoint y: 183, endPoint x: 568, endPoint y: 276, distance: 122.0
click at [569, 276] on td at bounding box center [649, 281] width 535 height 21
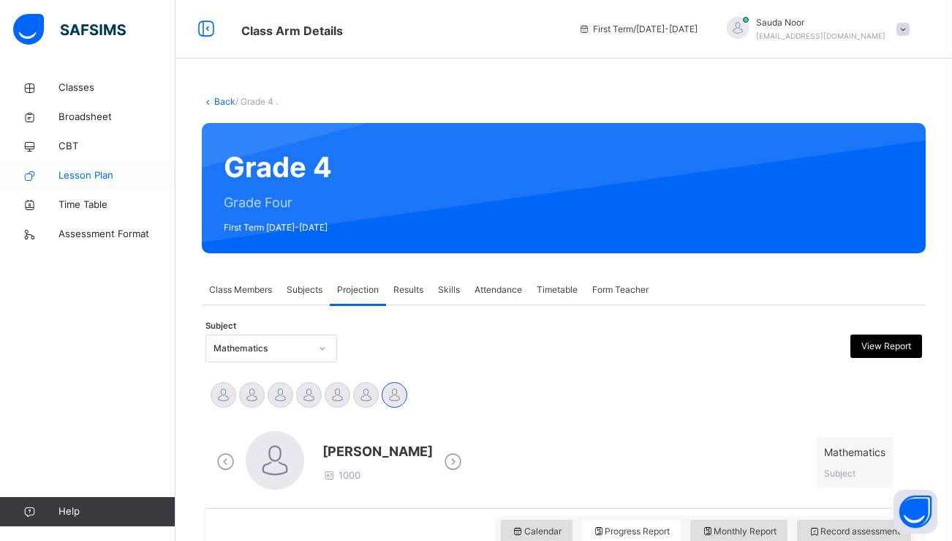
scroll to position [0, 0]
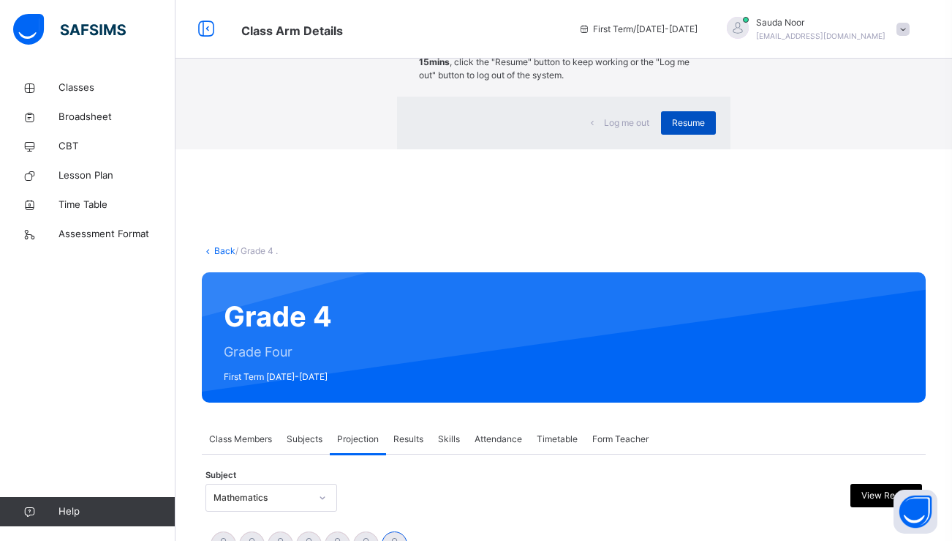
click at [672, 129] on span "Resume" at bounding box center [688, 122] width 33 height 13
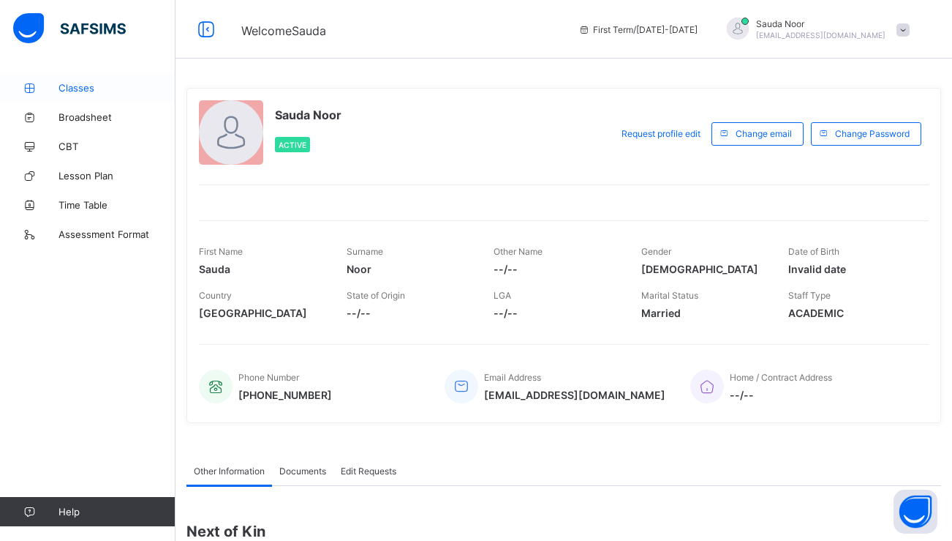
click at [86, 90] on span "Classes" at bounding box center [117, 88] width 117 height 12
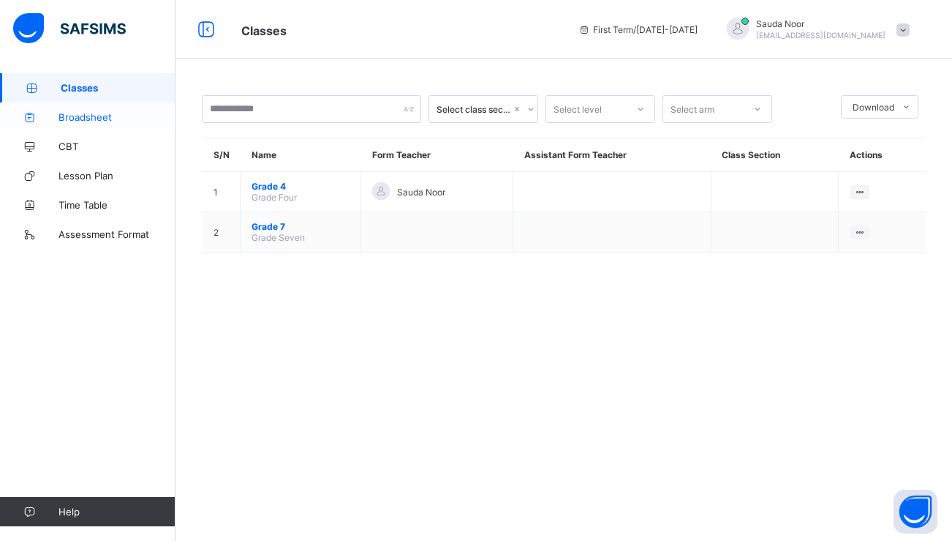
click at [95, 119] on span "Broadsheet" at bounding box center [117, 117] width 117 height 12
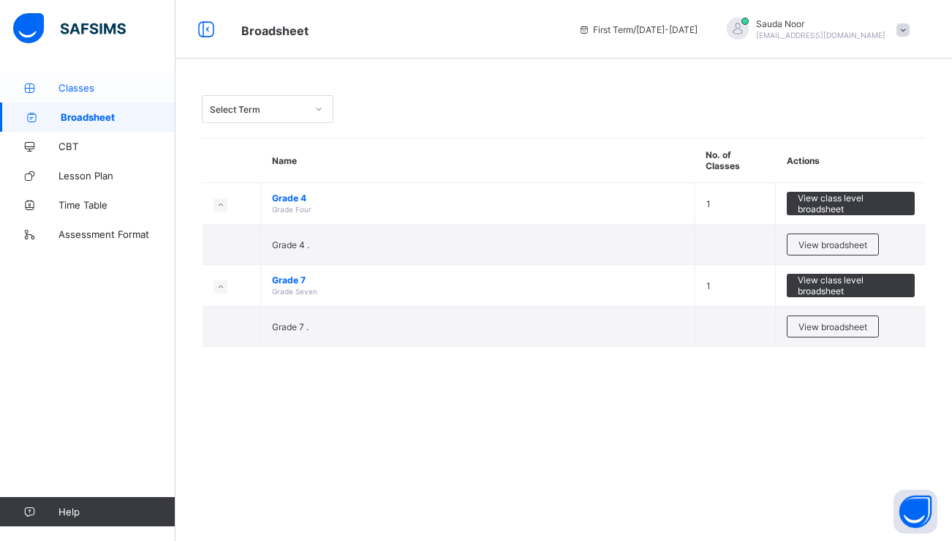
click at [97, 91] on span "Classes" at bounding box center [117, 88] width 117 height 12
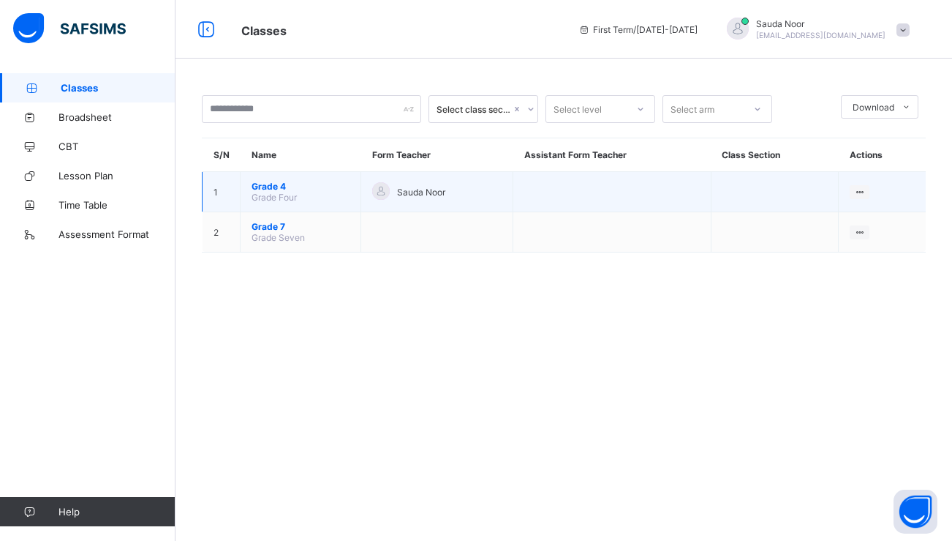
click at [274, 189] on span "Grade 4" at bounding box center [301, 186] width 98 height 11
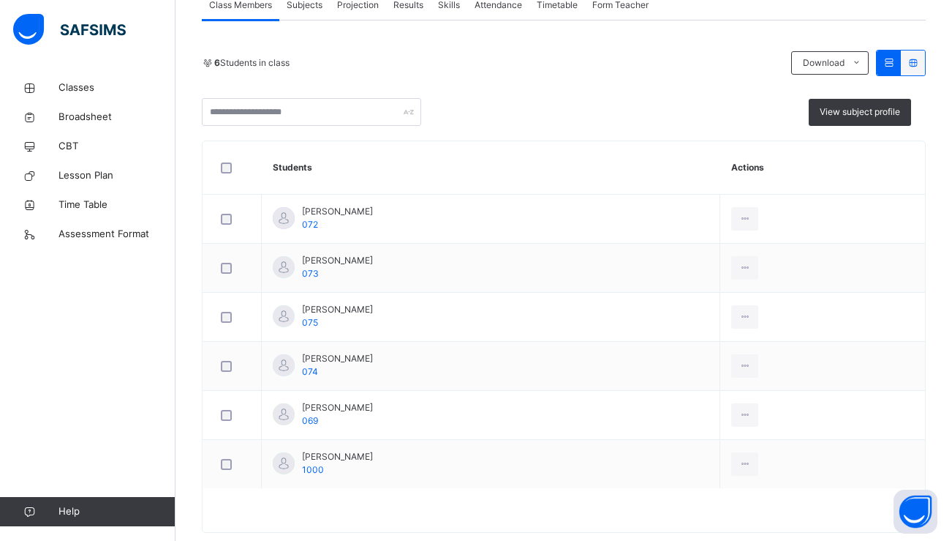
scroll to position [296, 0]
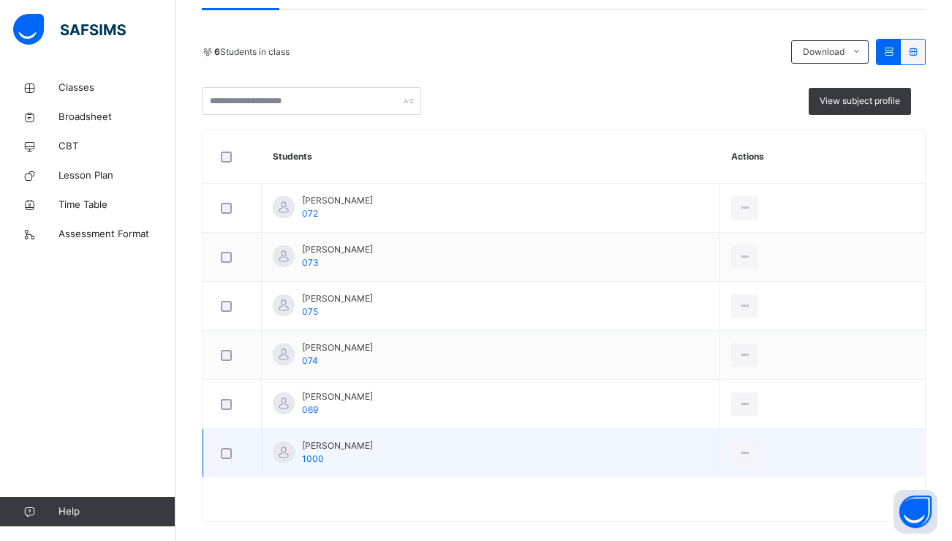
click at [337, 446] on span "[PERSON_NAME]" at bounding box center [337, 445] width 71 height 13
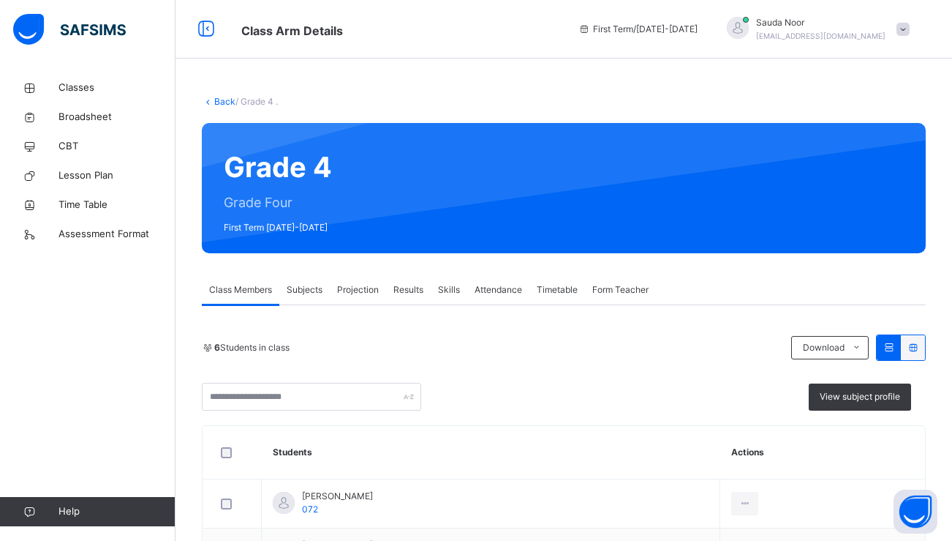
scroll to position [0, 0]
click at [370, 293] on span "Projection" at bounding box center [358, 289] width 42 height 13
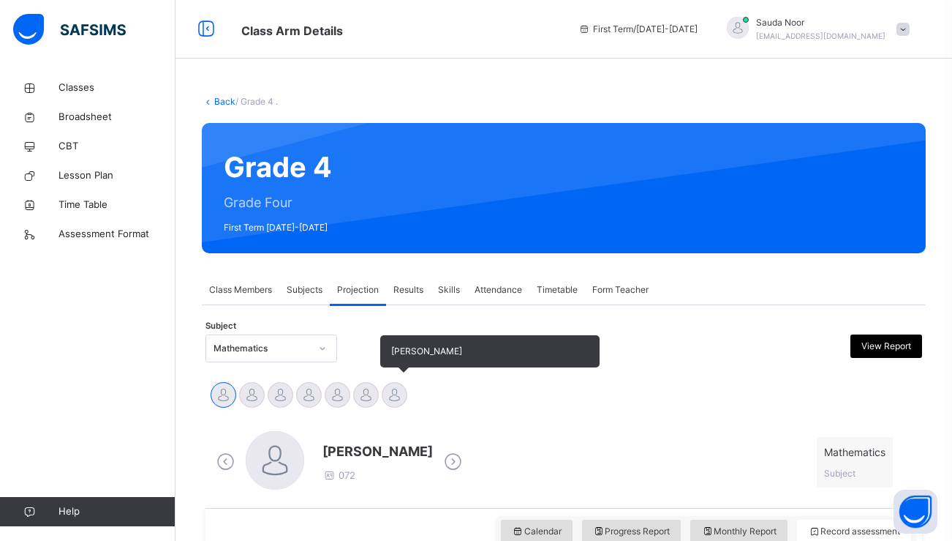
click at [394, 396] on div at bounding box center [395, 395] width 26 height 26
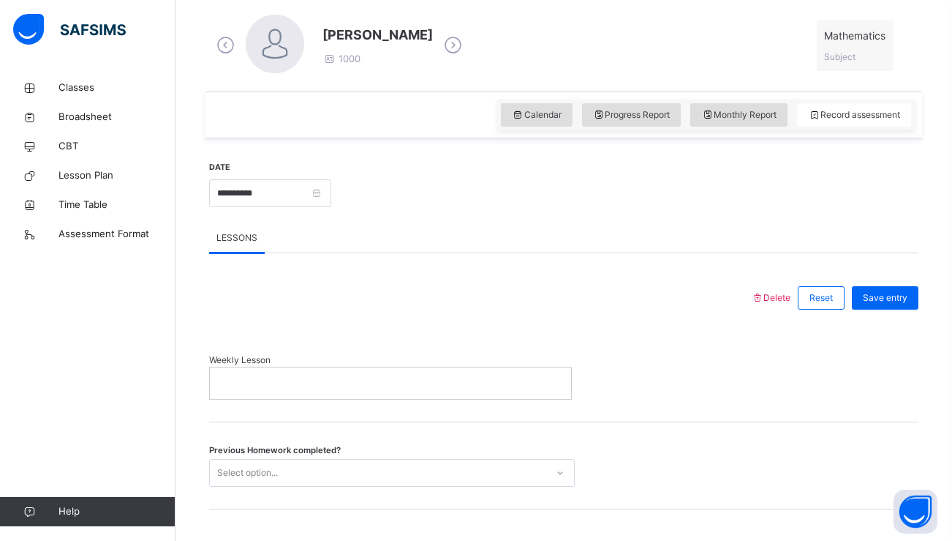
scroll to position [486, 0]
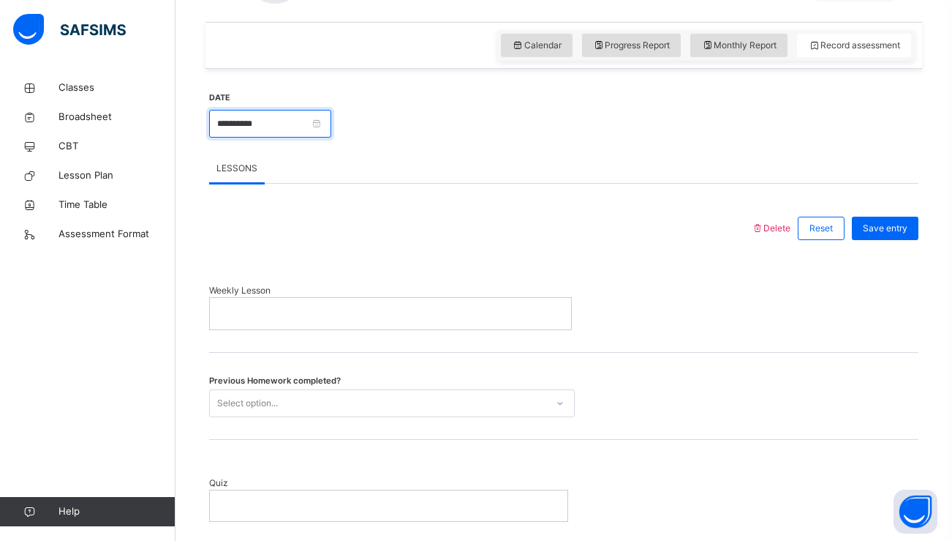
click at [323, 119] on input "**********" at bounding box center [270, 124] width 122 height 28
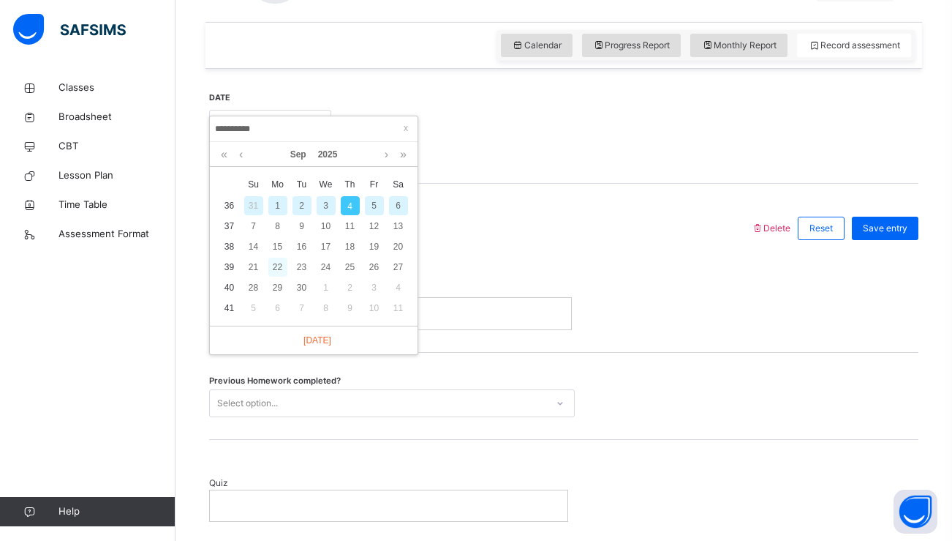
click at [278, 267] on div "22" at bounding box center [277, 267] width 19 height 19
type input "**********"
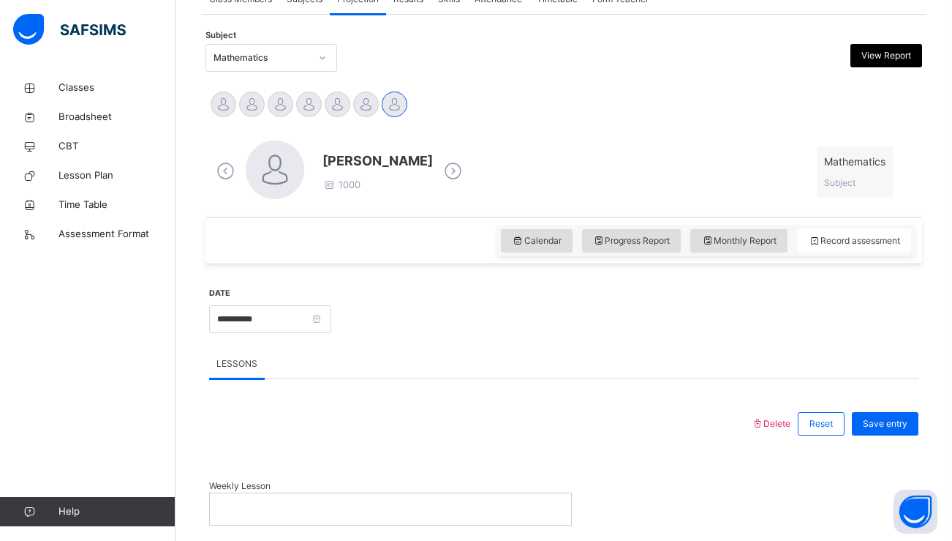
scroll to position [477, 0]
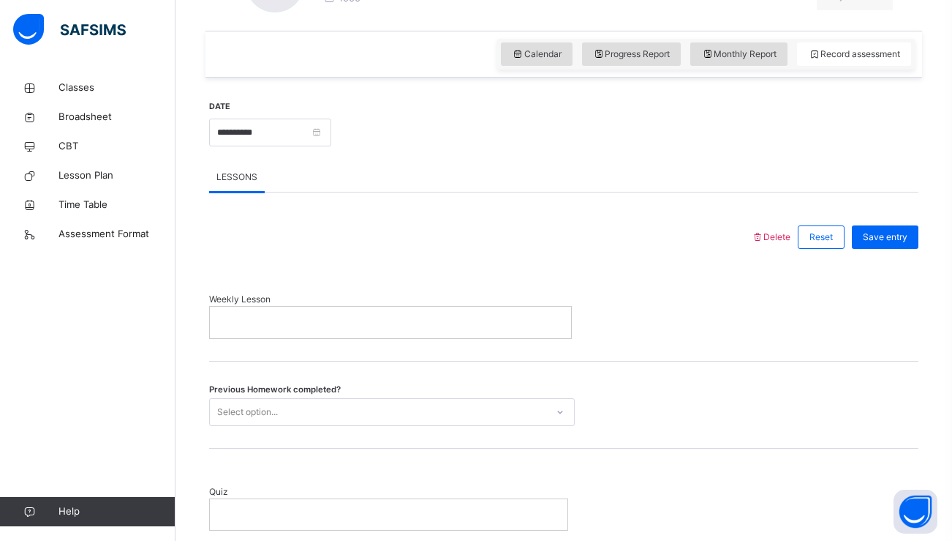
click at [323, 312] on div at bounding box center [390, 322] width 361 height 31
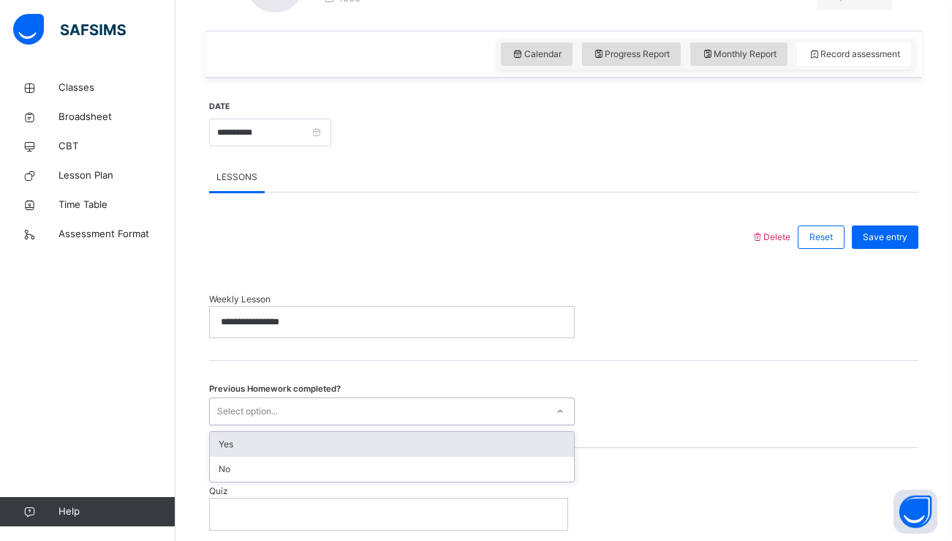
click at [362, 405] on div "Select option..." at bounding box center [378, 411] width 337 height 23
click at [331, 437] on div "Yes" at bounding box center [392, 444] width 364 height 25
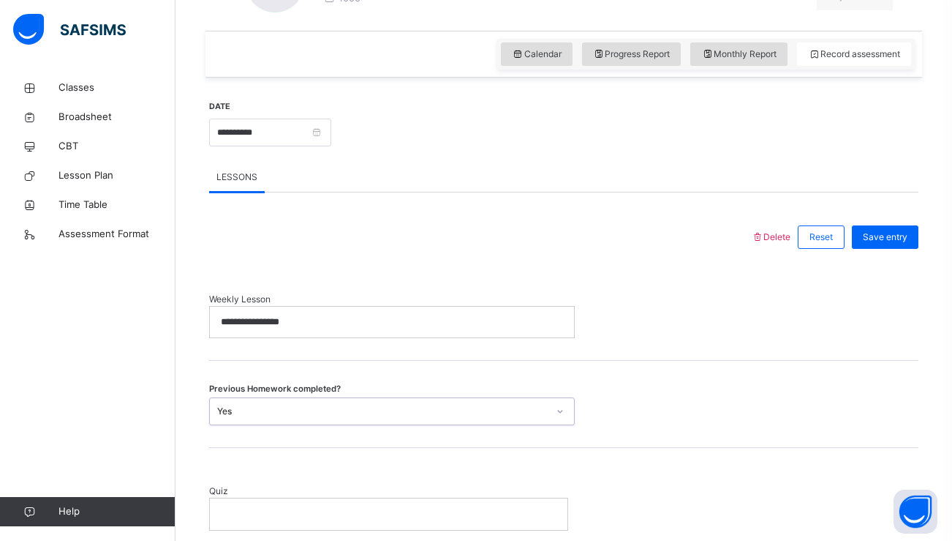
click at [292, 508] on p at bounding box center [389, 513] width 336 height 13
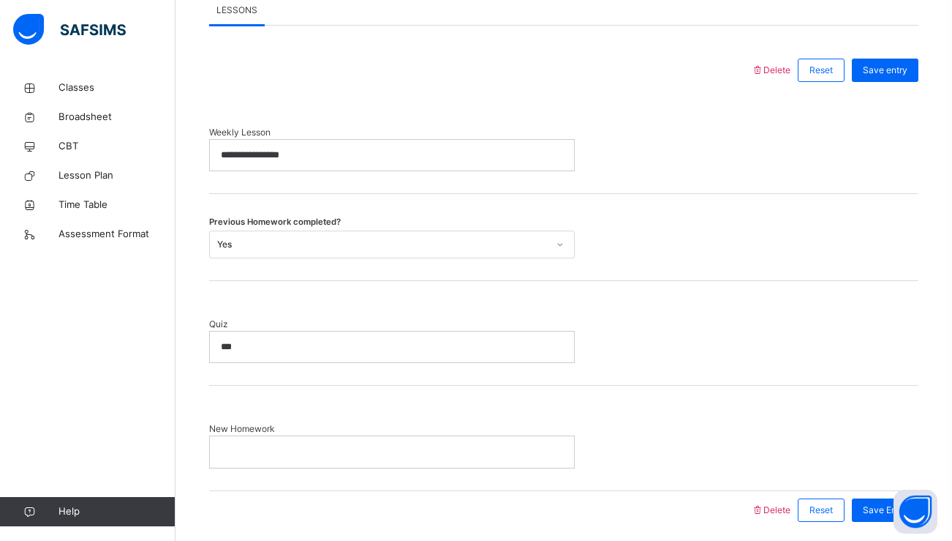
scroll to position [686, 0]
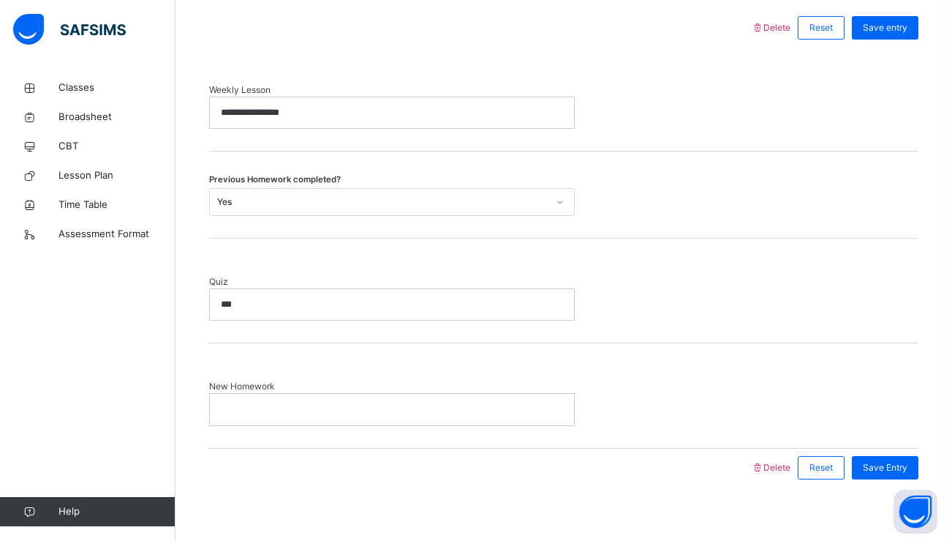
click at [297, 399] on div at bounding box center [392, 409] width 364 height 31
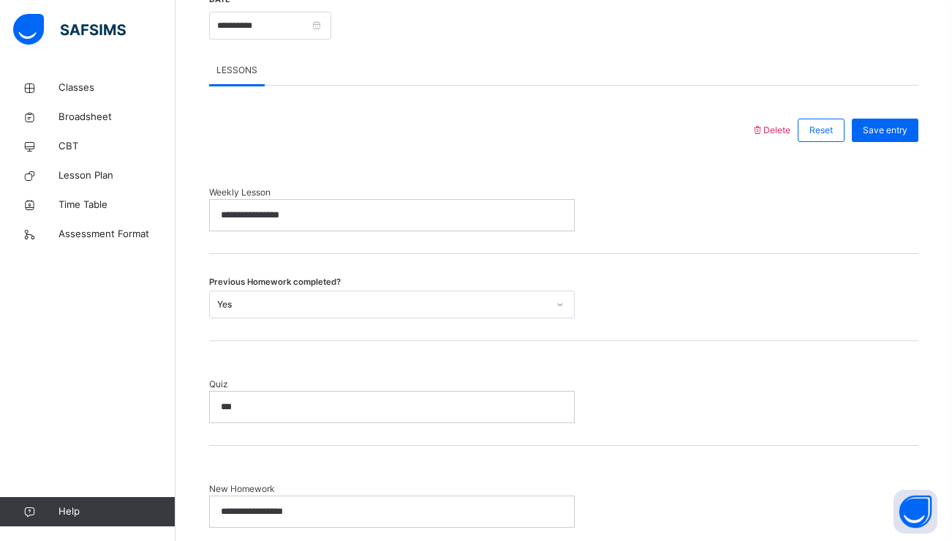
scroll to position [511, 0]
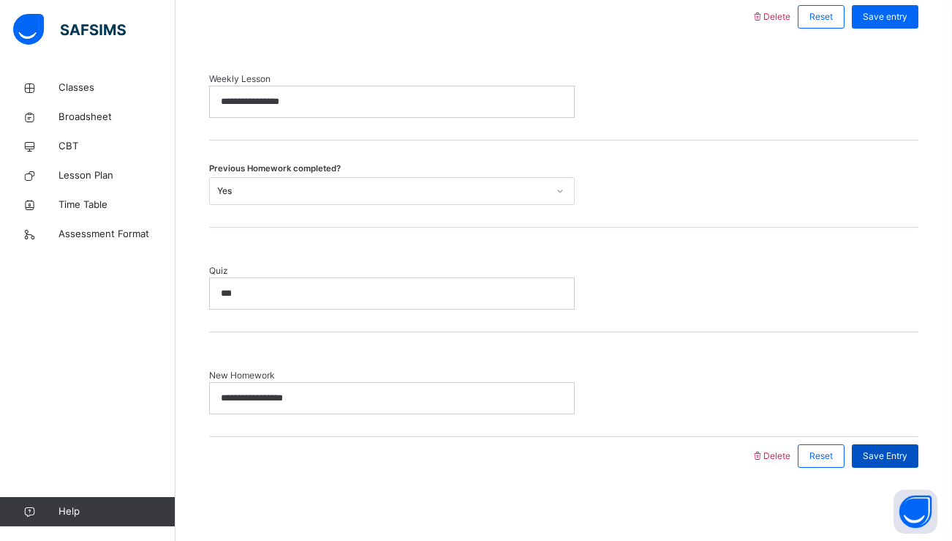
click at [868, 448] on div "Save Entry" at bounding box center [885, 455] width 67 height 23
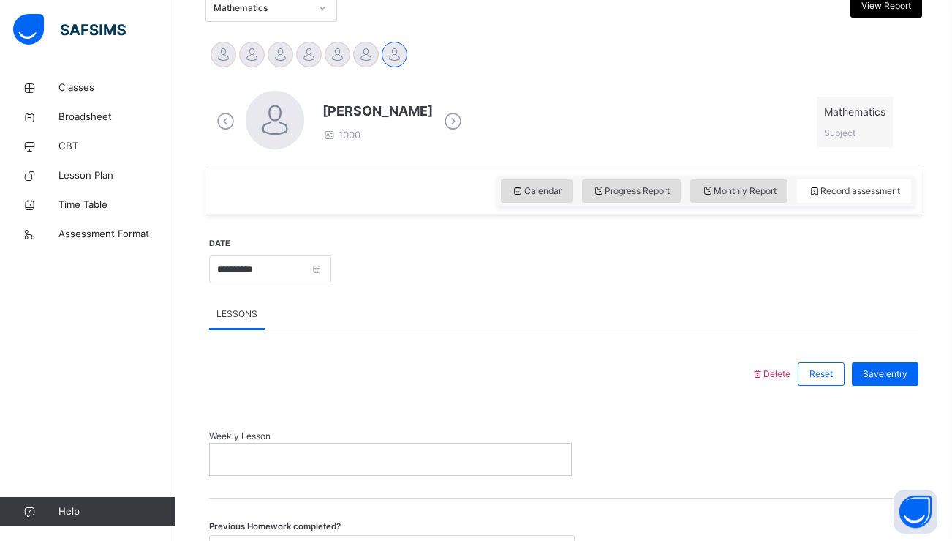
scroll to position [333, 0]
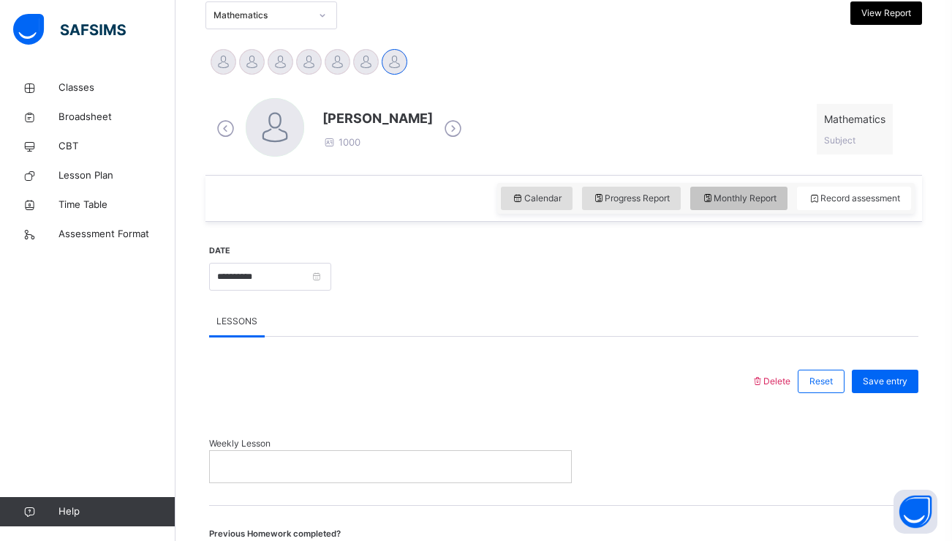
click at [715, 199] on span "Monthly Report" at bounding box center [739, 198] width 75 height 13
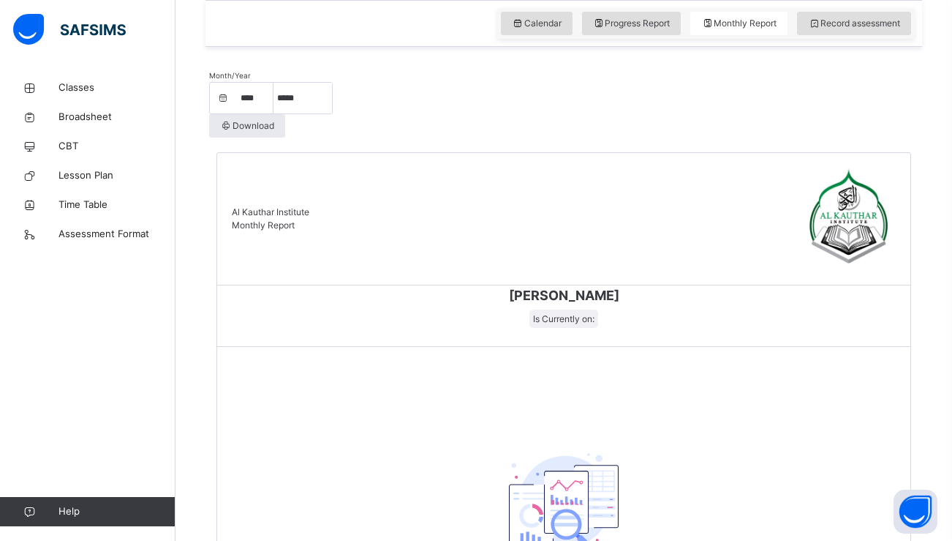
scroll to position [440, 0]
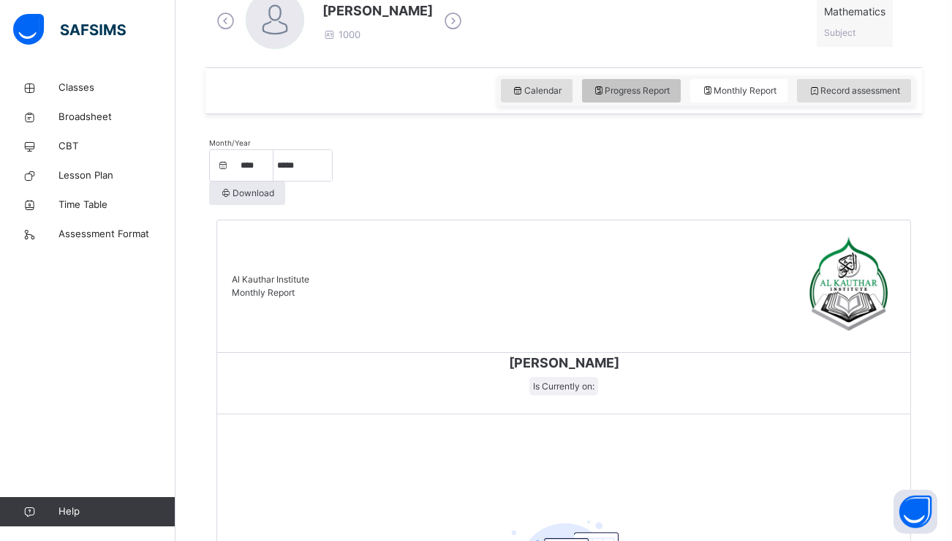
click at [621, 86] on span "Progress Report" at bounding box center [632, 90] width 78 height 13
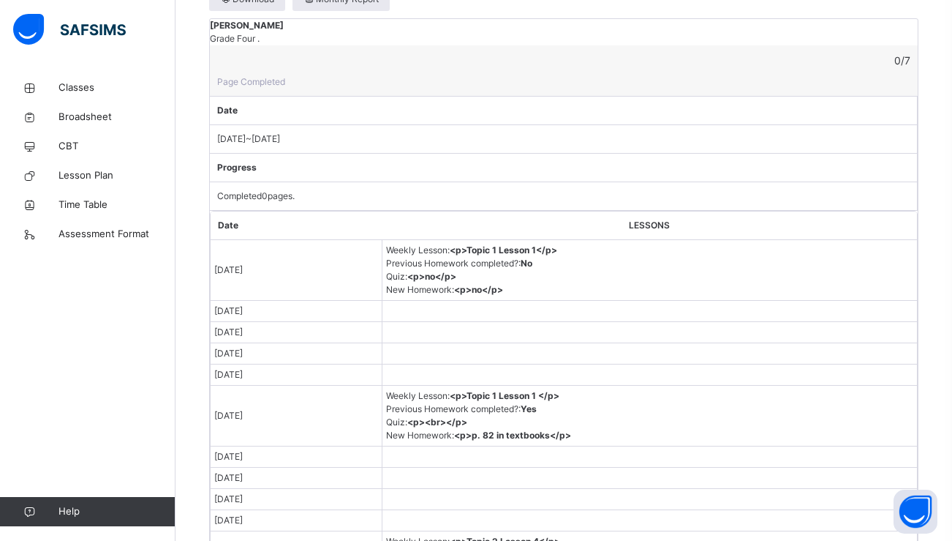
scroll to position [624, 0]
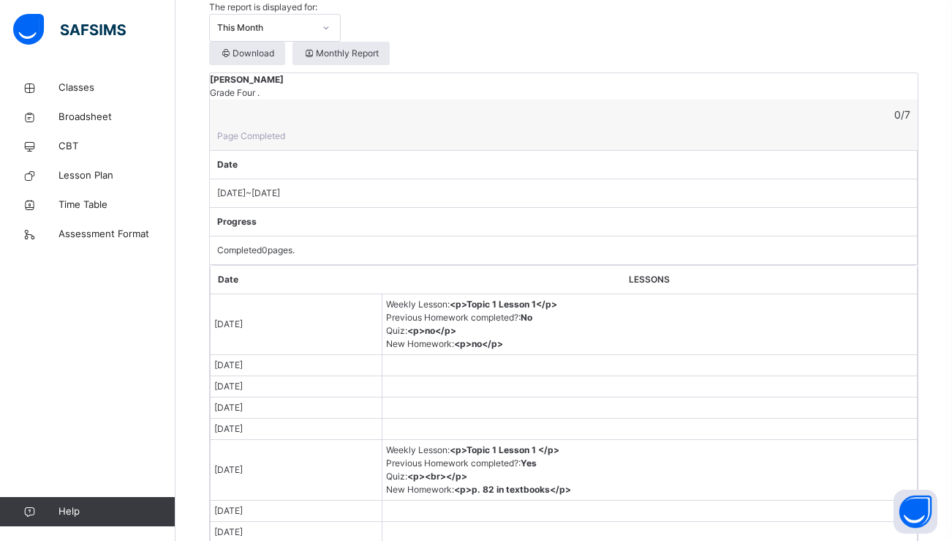
scroll to position [598, 0]
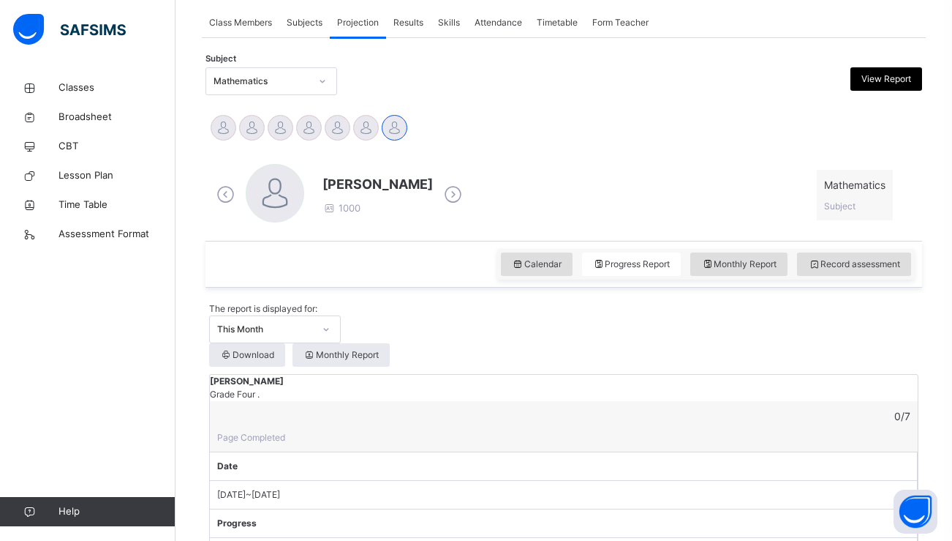
scroll to position [236, 0]
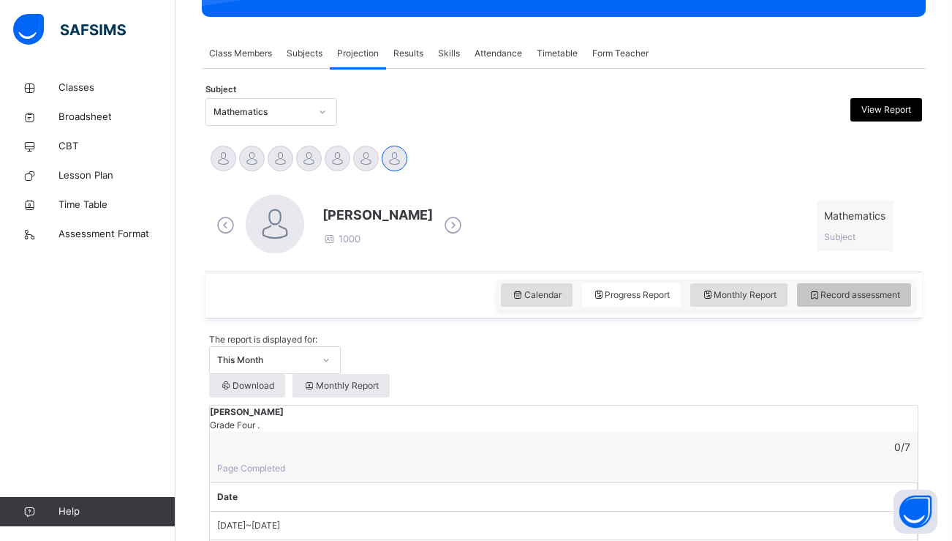
click at [819, 298] on span "Record assessment" at bounding box center [854, 294] width 92 height 13
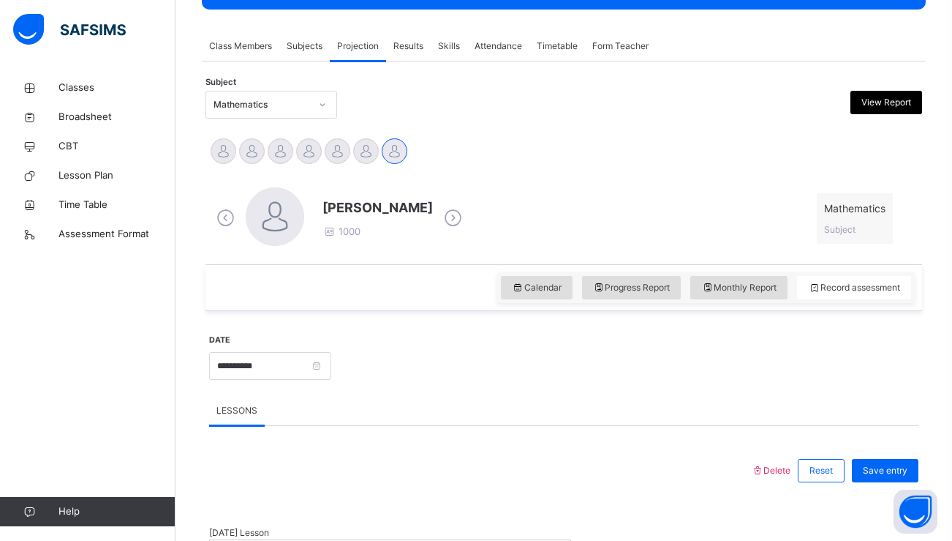
scroll to position [234, 0]
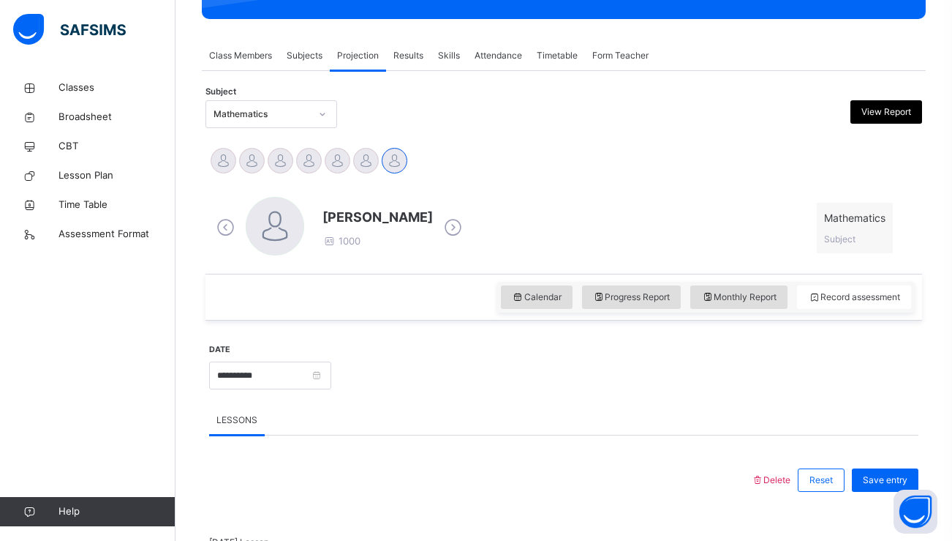
click at [405, 53] on span "Results" at bounding box center [409, 55] width 30 height 13
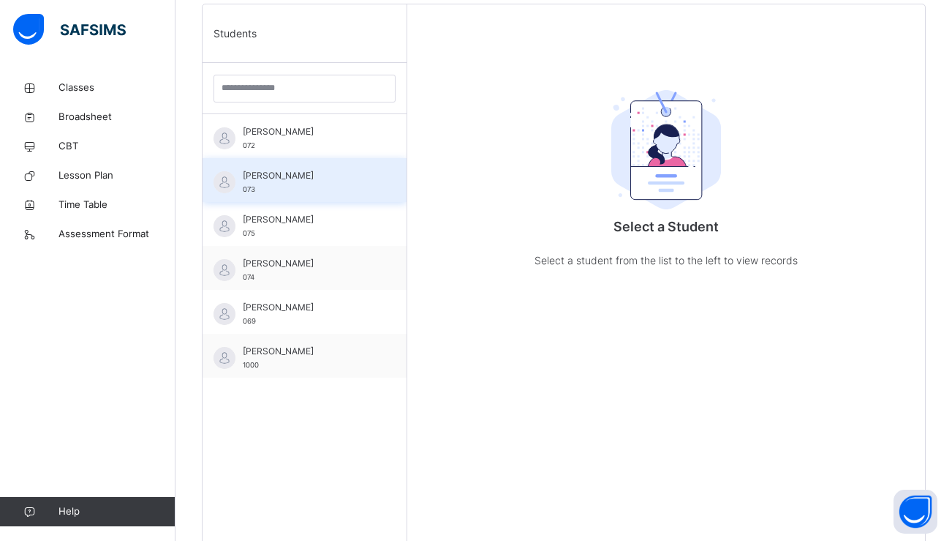
scroll to position [443, 0]
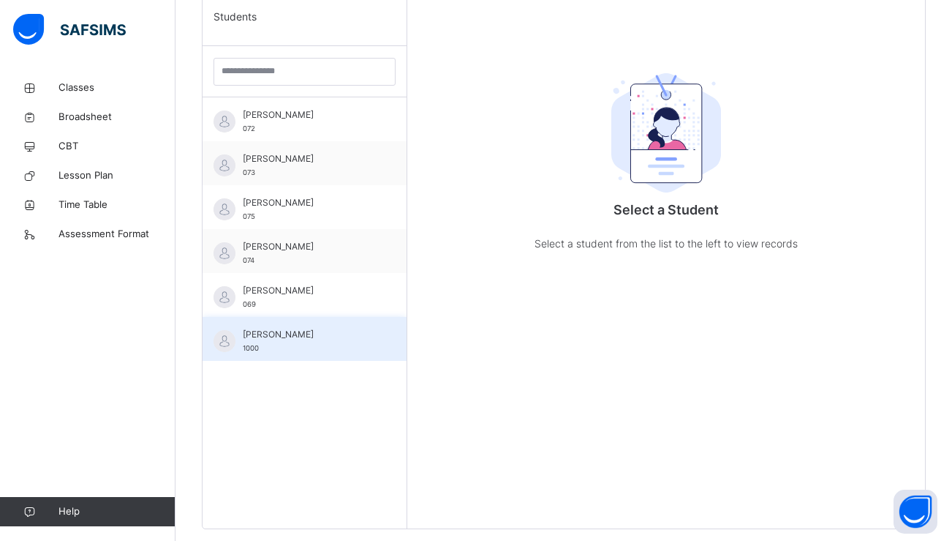
click at [280, 328] on span "[PERSON_NAME]" at bounding box center [308, 334] width 131 height 13
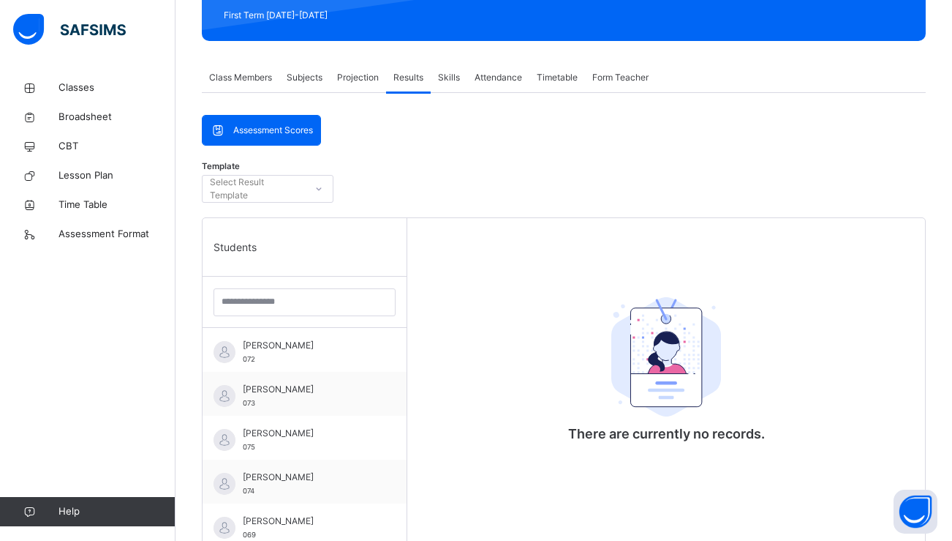
scroll to position [184, 0]
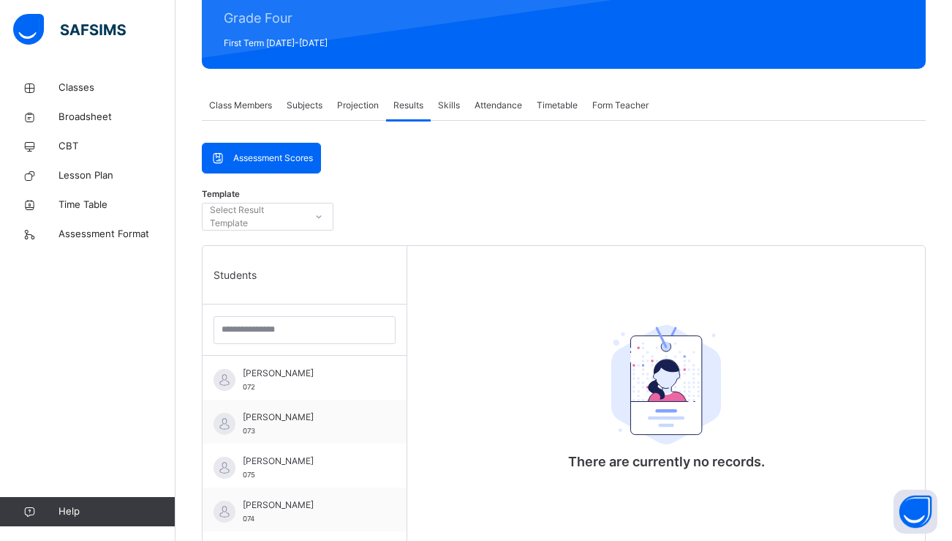
click at [296, 166] on div "Assessment Scores" at bounding box center [262, 157] width 118 height 29
click at [296, 215] on div "Select Result Template" at bounding box center [257, 217] width 94 height 28
click at [345, 213] on div "Template Select Result Template" at bounding box center [564, 220] width 724 height 50
click at [251, 99] on span "Class Members" at bounding box center [240, 105] width 63 height 13
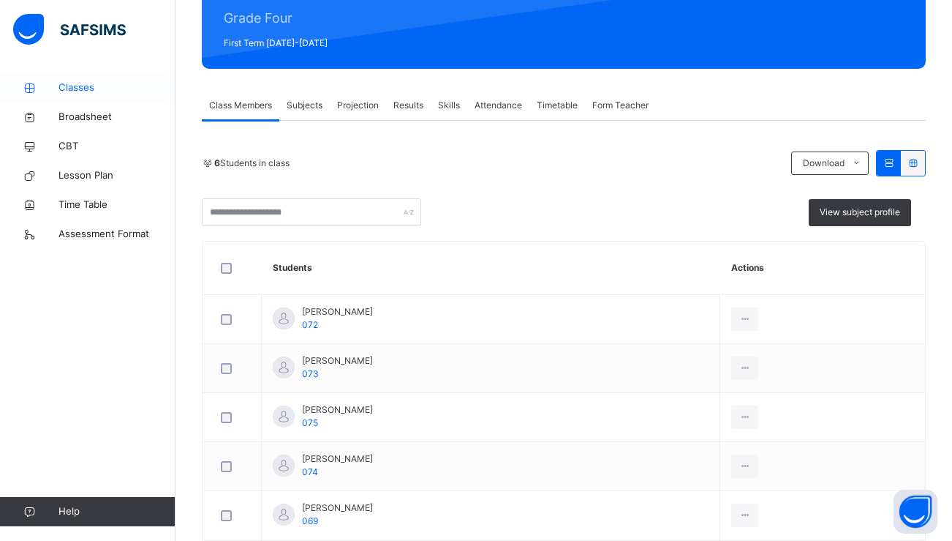
click at [99, 78] on link "Classes" at bounding box center [88, 87] width 176 height 29
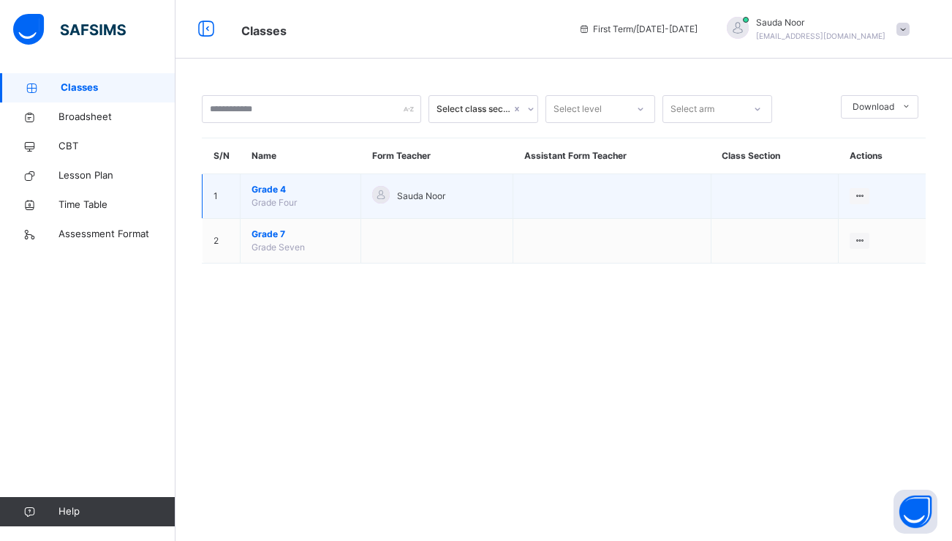
click at [283, 193] on span "Grade 4" at bounding box center [301, 189] width 98 height 13
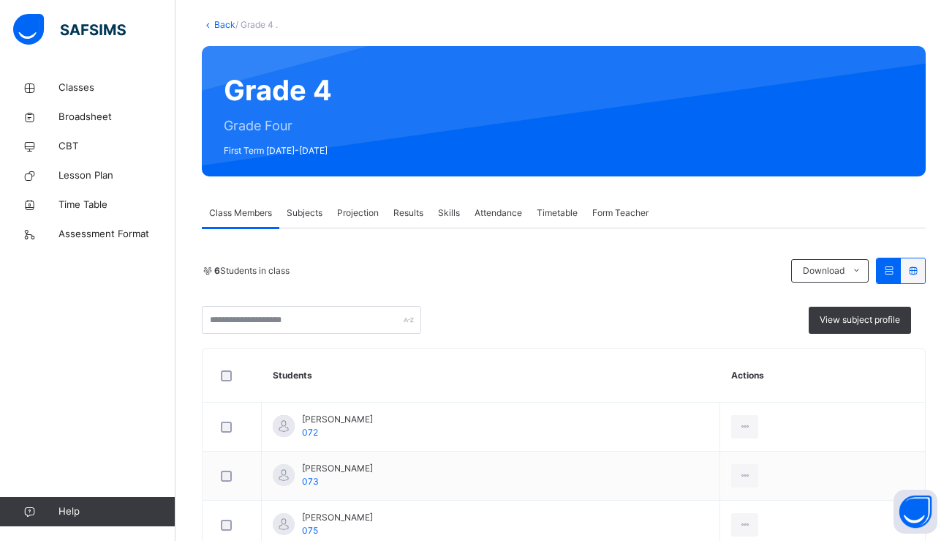
scroll to position [88, 0]
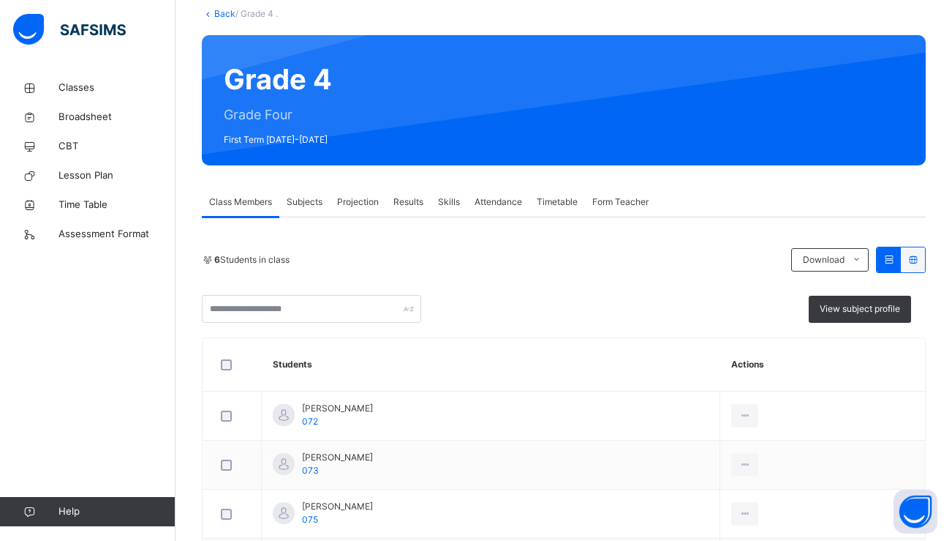
click at [413, 209] on div "Results" at bounding box center [408, 201] width 45 height 29
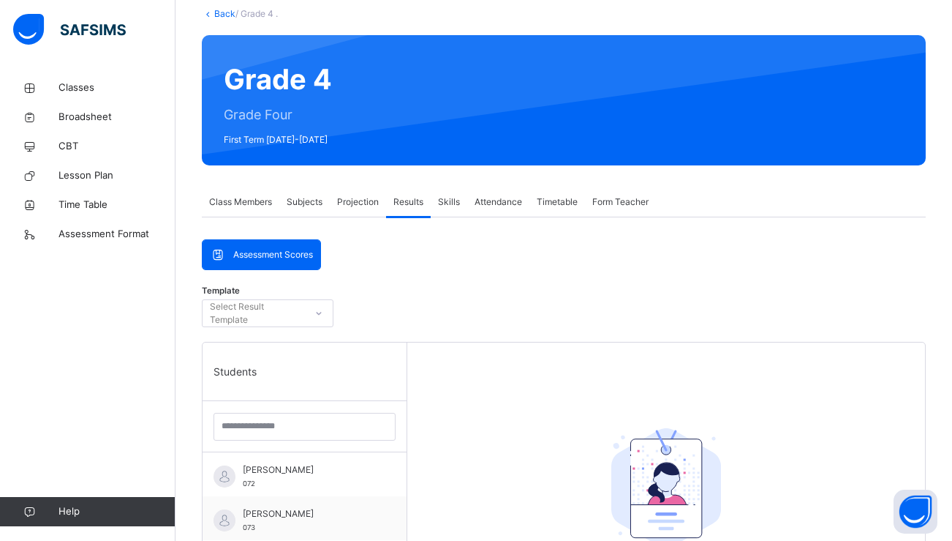
click at [360, 206] on span "Projection" at bounding box center [358, 201] width 42 height 13
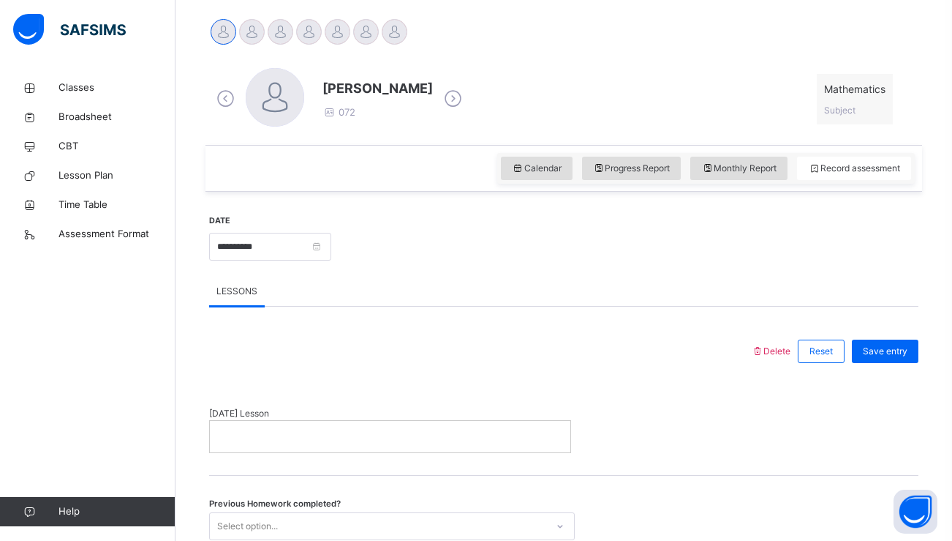
scroll to position [122, 0]
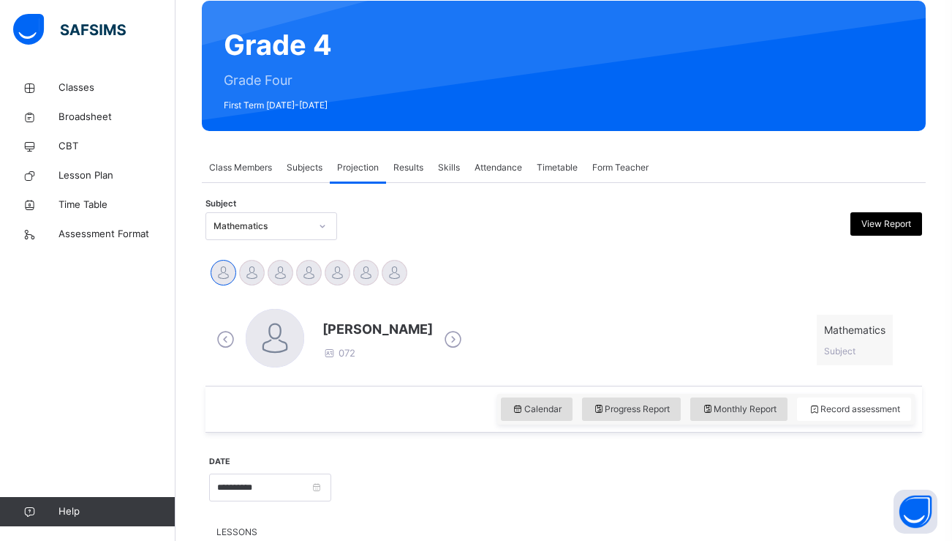
click at [395, 176] on div "Results" at bounding box center [408, 167] width 45 height 29
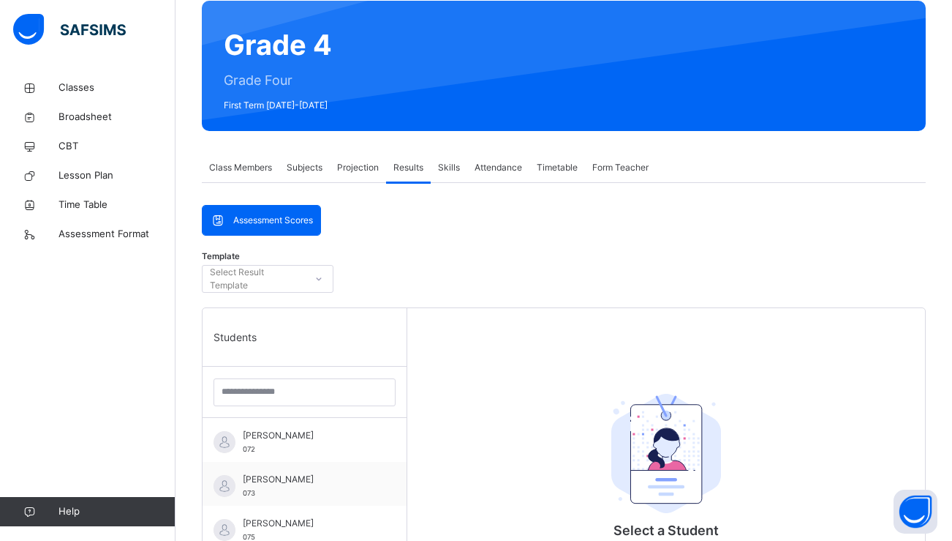
click at [307, 267] on div at bounding box center [319, 278] width 25 height 23
click at [326, 268] on div at bounding box center [319, 278] width 25 height 23
click at [434, 170] on div "Skills" at bounding box center [449, 167] width 37 height 29
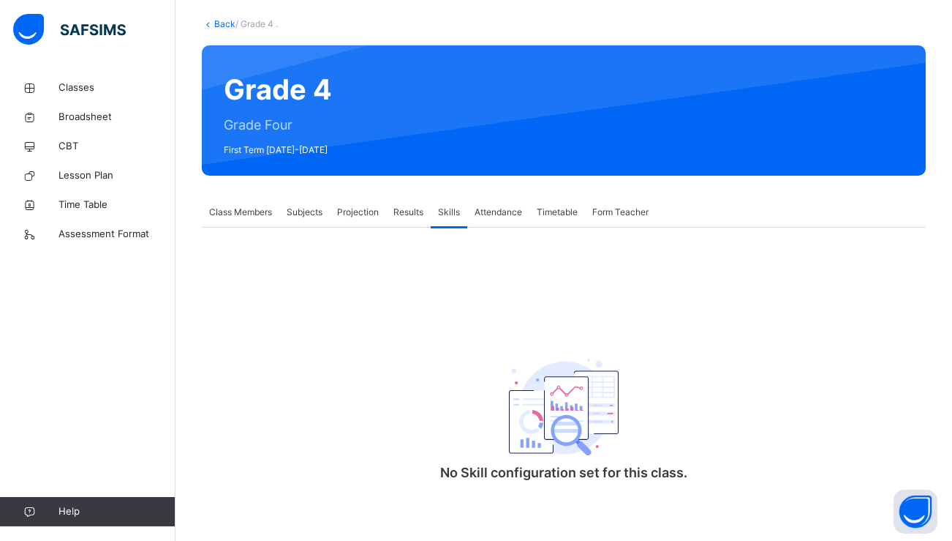
click at [474, 211] on div "Attendance" at bounding box center [498, 212] width 62 height 29
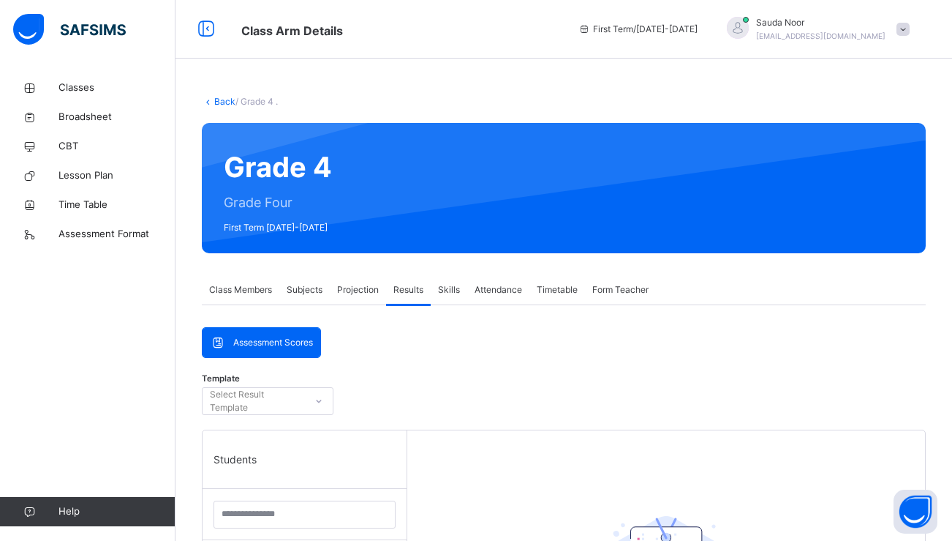
scroll to position [154, 0]
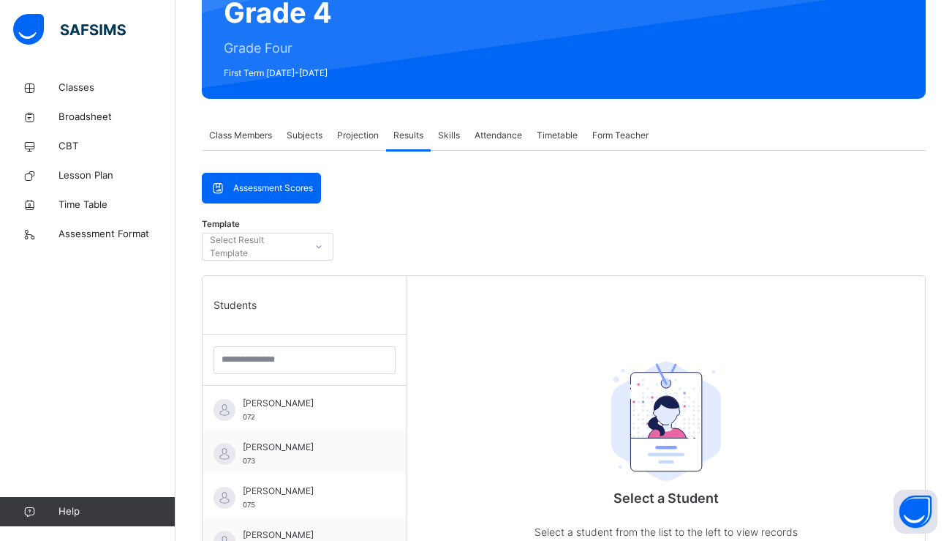
click at [367, 126] on div "Projection" at bounding box center [358, 135] width 56 height 29
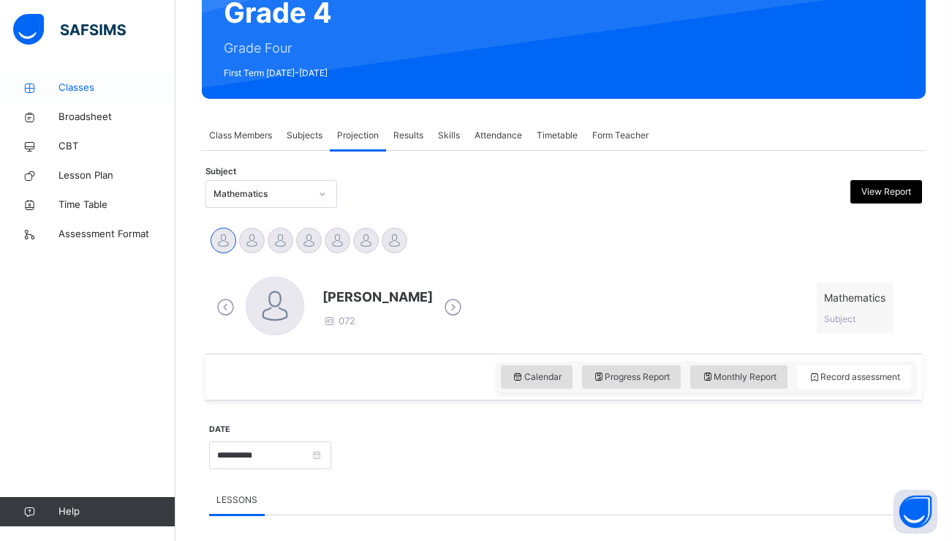
click at [93, 88] on span "Classes" at bounding box center [117, 87] width 117 height 15
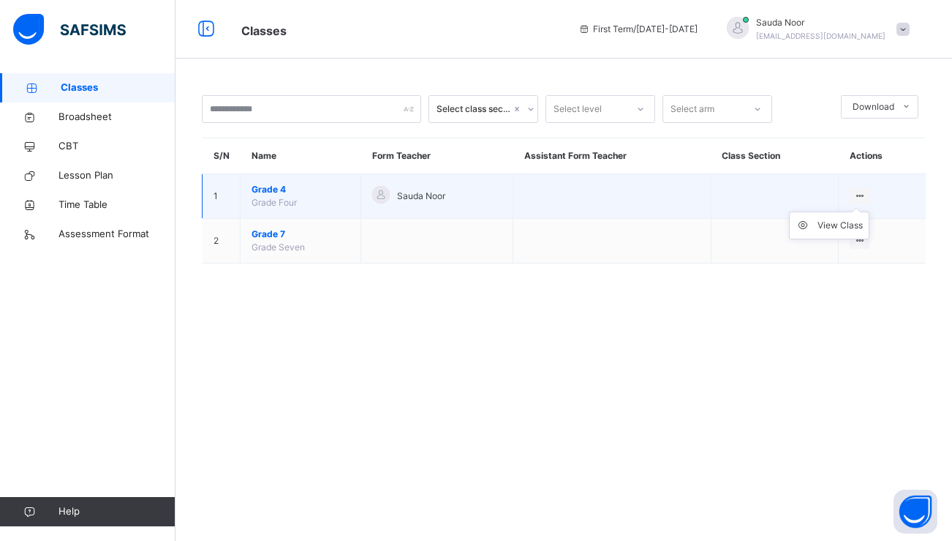
click at [865, 211] on ul "View Class" at bounding box center [829, 225] width 80 height 28
click at [832, 228] on div "View Class" at bounding box center [840, 225] width 45 height 15
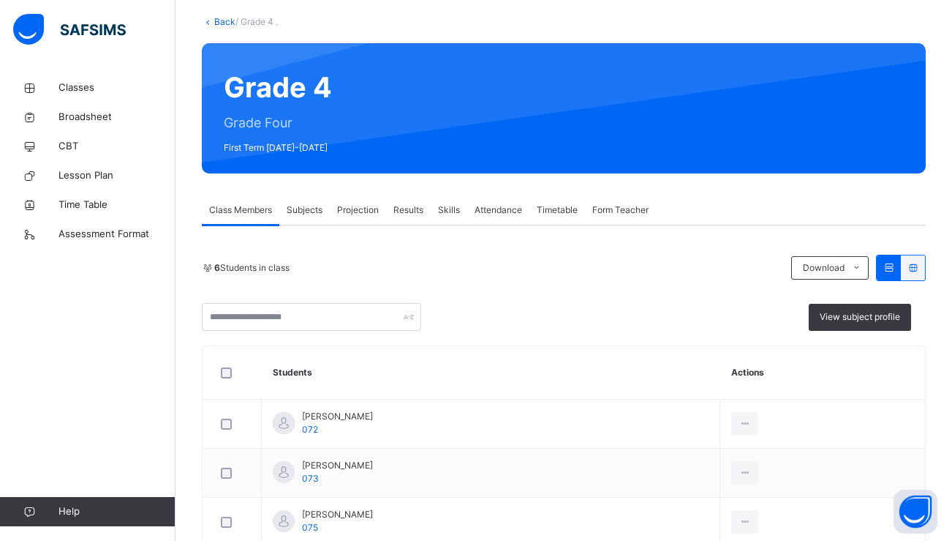
scroll to position [98, 0]
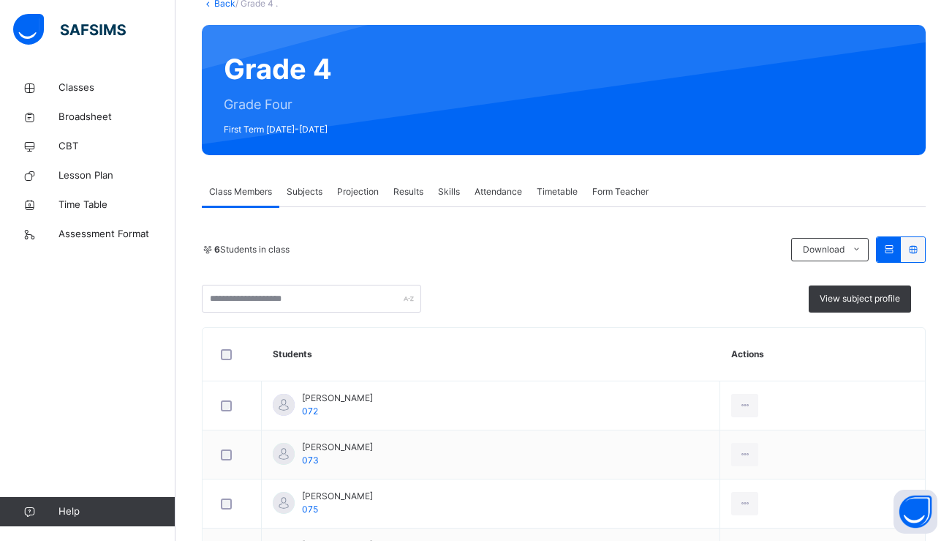
click at [302, 187] on span "Subjects" at bounding box center [305, 191] width 36 height 13
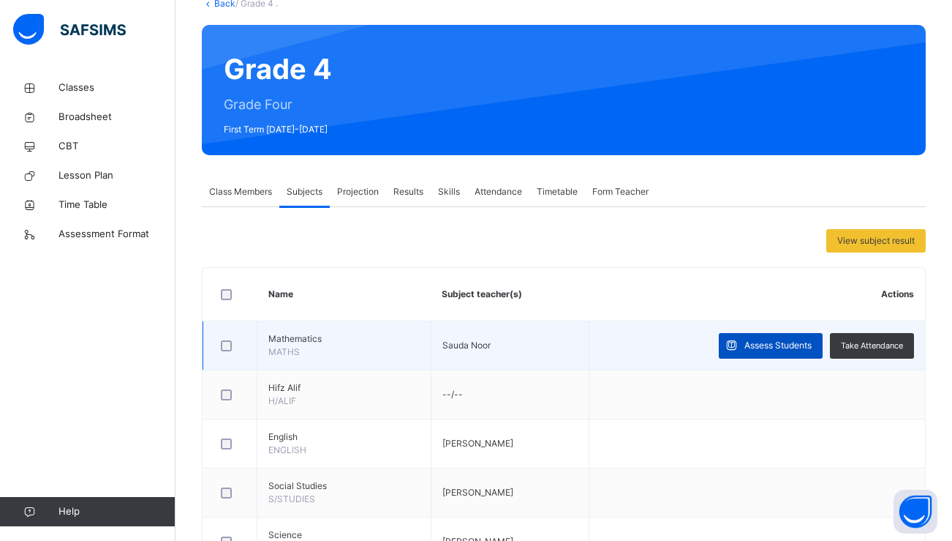
click at [778, 343] on span "Assess Students" at bounding box center [778, 345] width 67 height 13
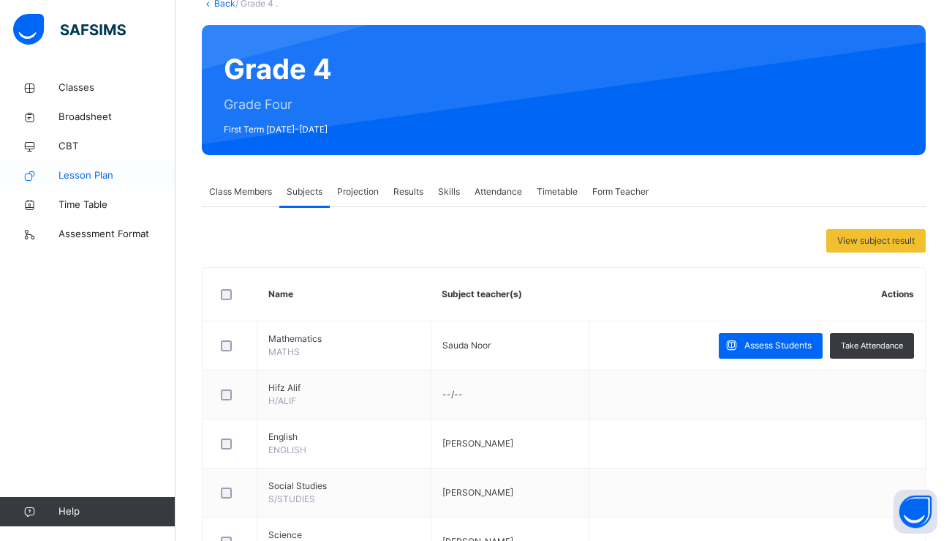
click at [69, 177] on span "Lesson Plan" at bounding box center [117, 175] width 117 height 15
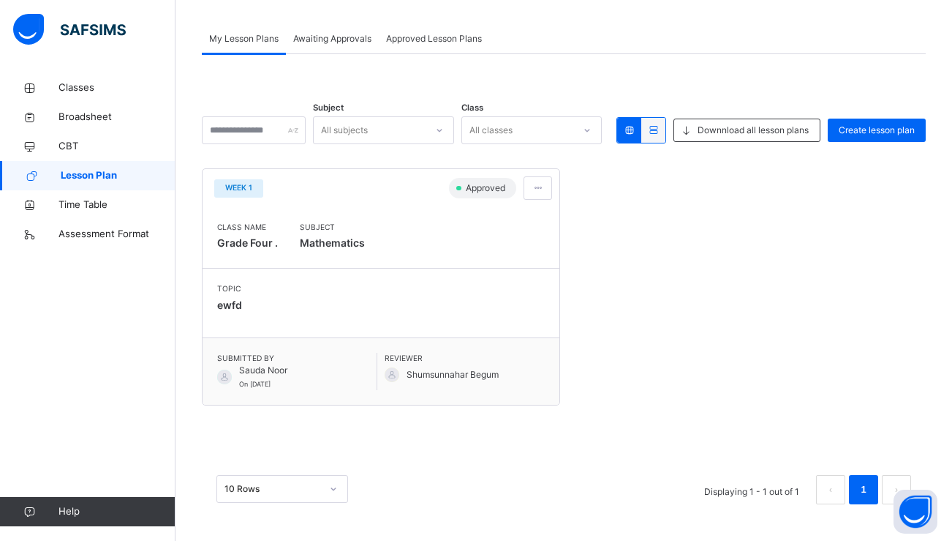
scroll to position [70, 0]
click at [306, 135] on input "text" at bounding box center [254, 131] width 104 height 28
click at [831, 128] on div "Create lesson plan" at bounding box center [877, 130] width 98 height 23
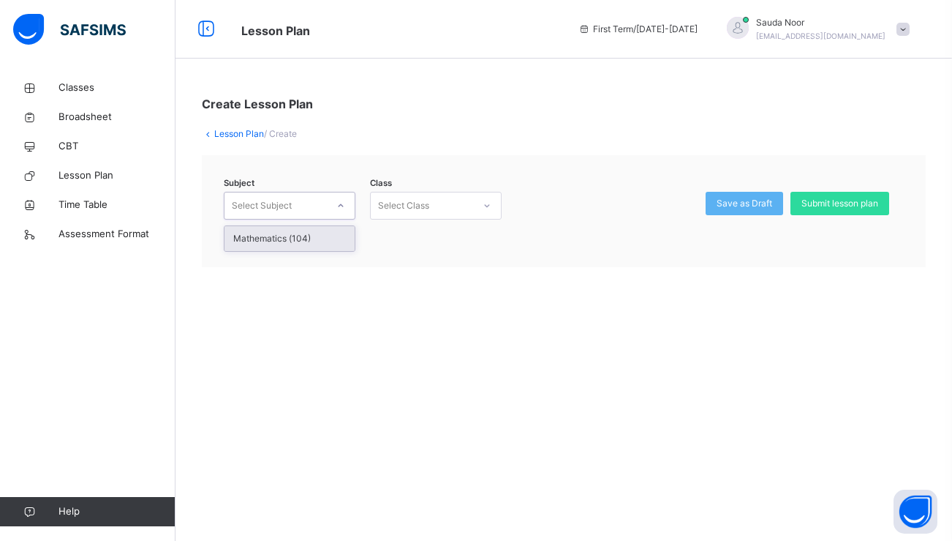
click at [309, 216] on div "Select Subject" at bounding box center [276, 206] width 102 height 23
click at [307, 240] on div "Mathematics (104)" at bounding box center [290, 238] width 130 height 25
click at [429, 206] on div "Select Class" at bounding box center [403, 206] width 51 height 28
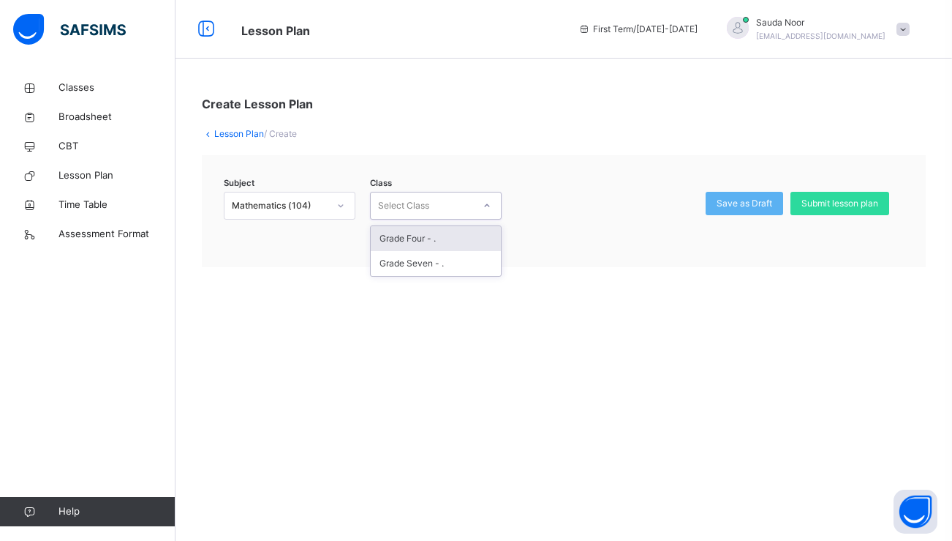
click at [423, 238] on div "Grade Four - ." at bounding box center [436, 238] width 130 height 25
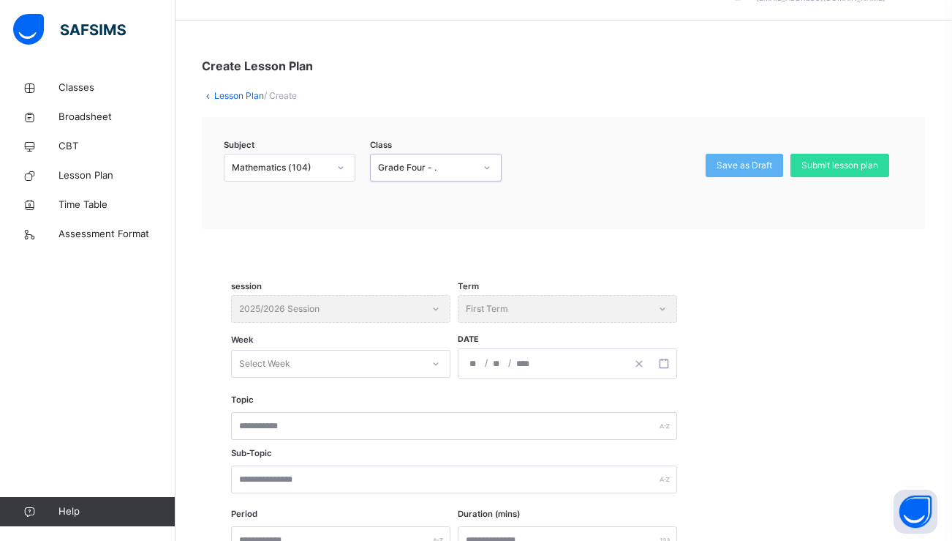
scroll to position [43, 1]
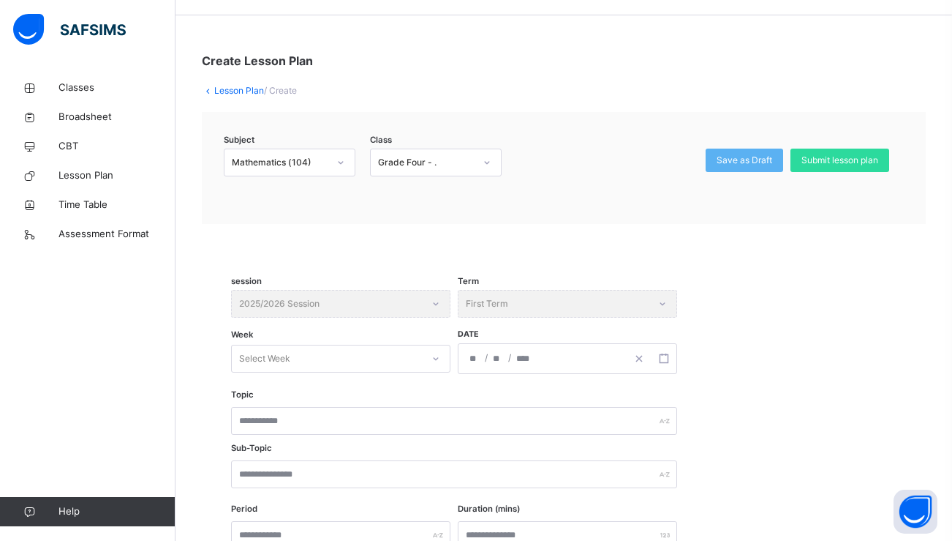
click at [429, 344] on div "Week Select Week" at bounding box center [340, 358] width 219 height 31
click at [429, 356] on div at bounding box center [436, 358] width 25 height 23
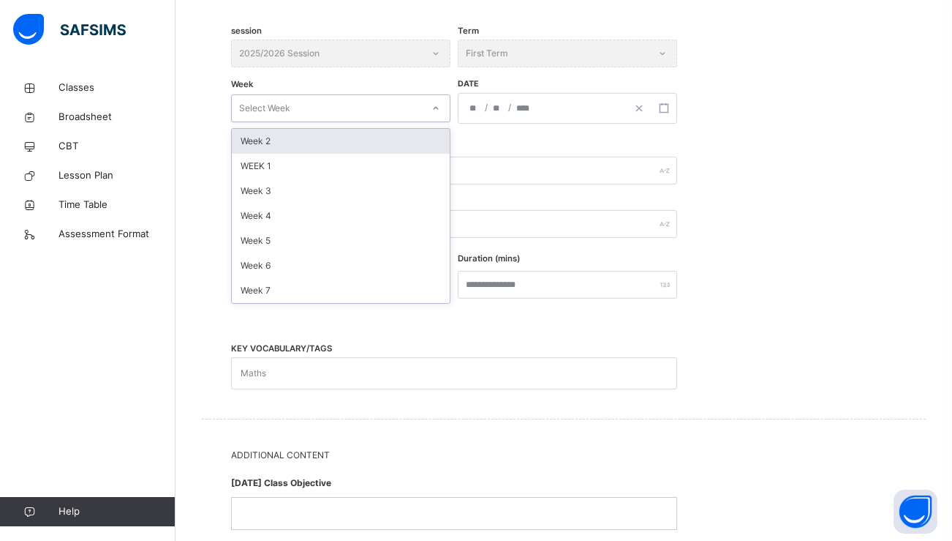
scroll to position [301, 0]
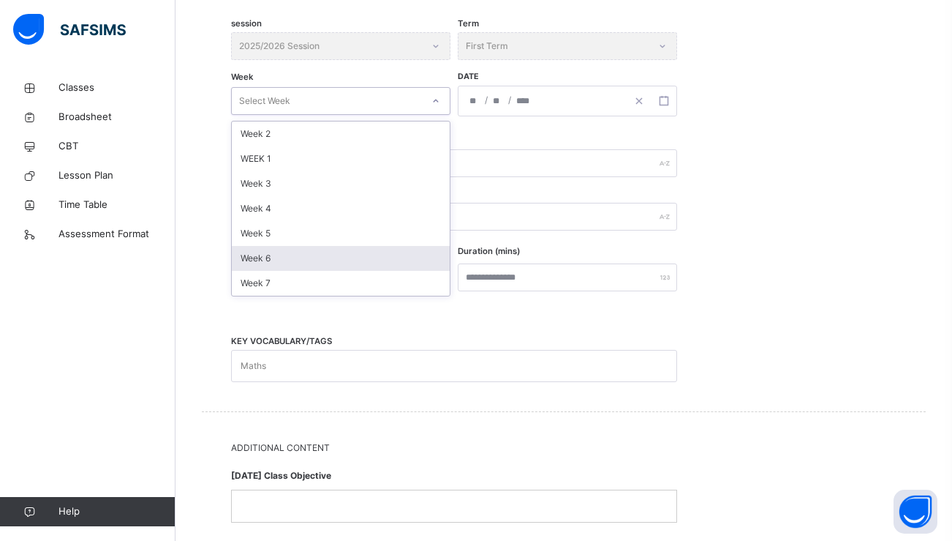
click at [704, 334] on div "KEY VOCABULARY/TAGS Maths" at bounding box center [564, 355] width 666 height 54
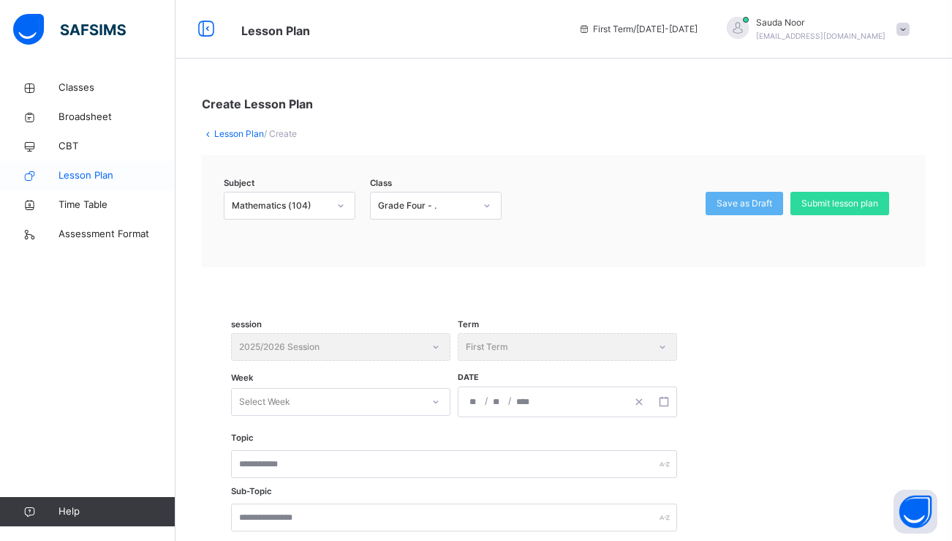
scroll to position [-31, 0]
